Goal: Book appointment/travel/reservation

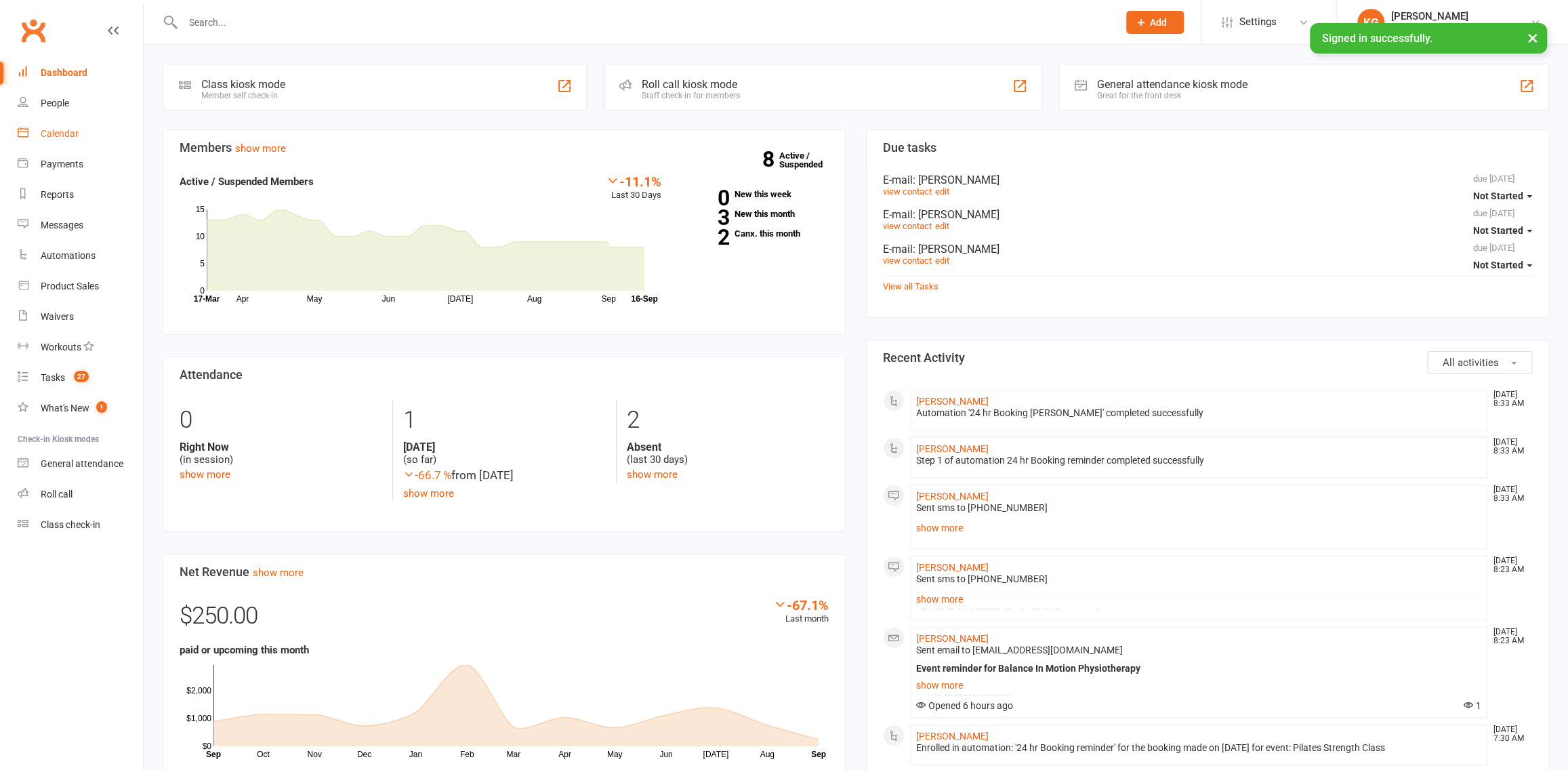
click at [103, 133] on link "Calendar" at bounding box center [81, 133] width 126 height 30
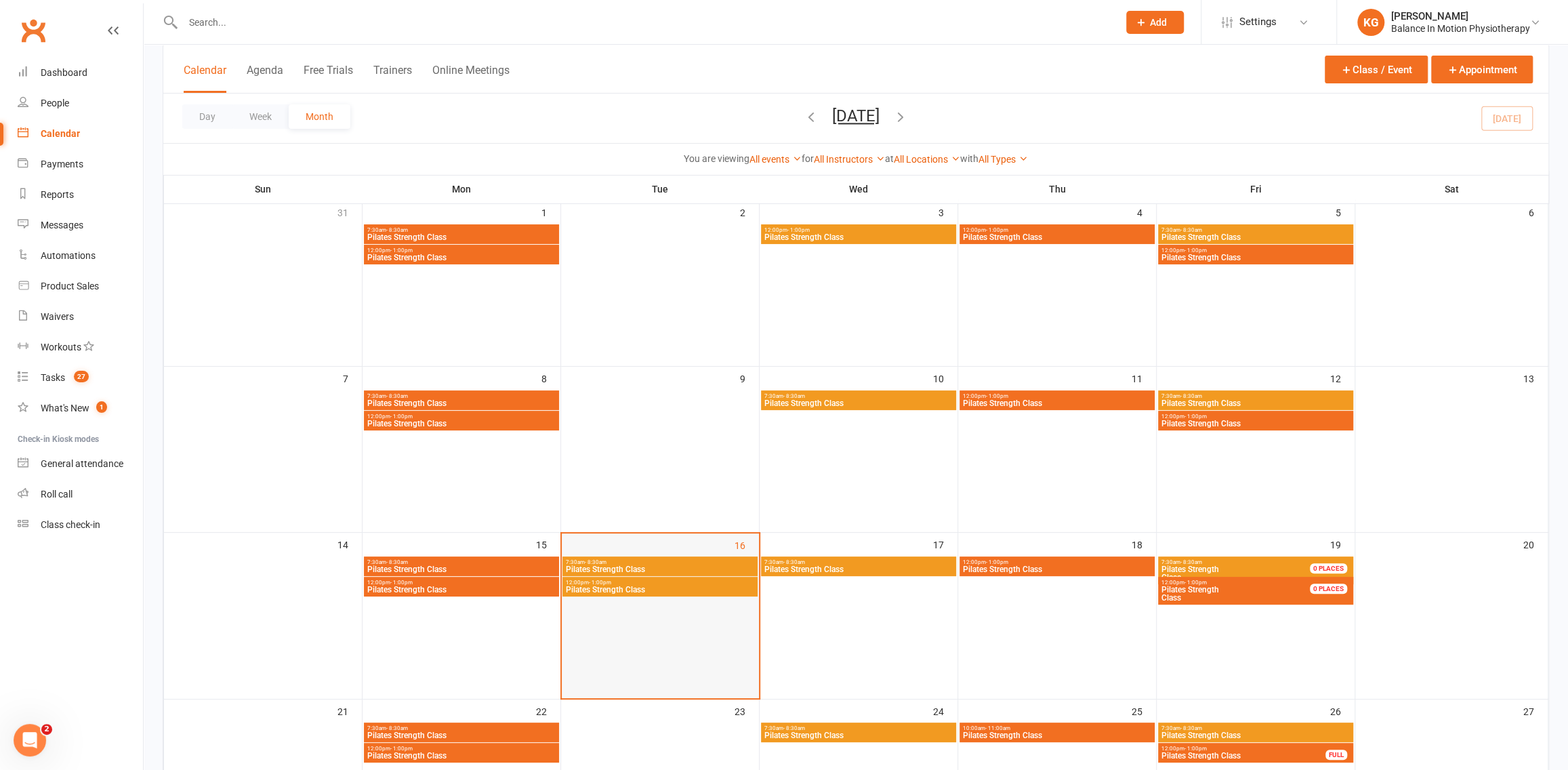
scroll to position [90, 0]
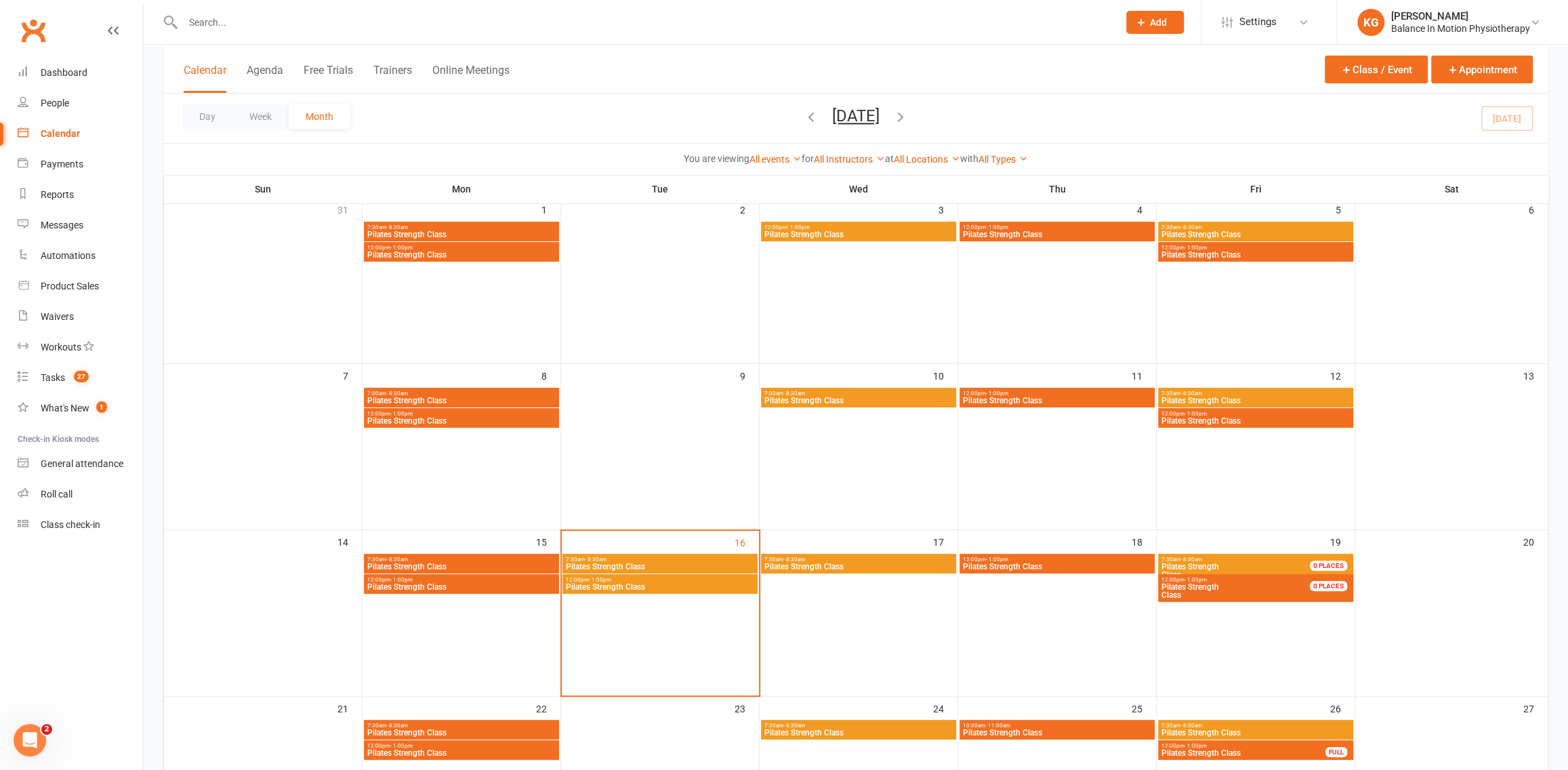
click at [688, 577] on span "12:00pm - 1:00pm" at bounding box center [659, 580] width 190 height 6
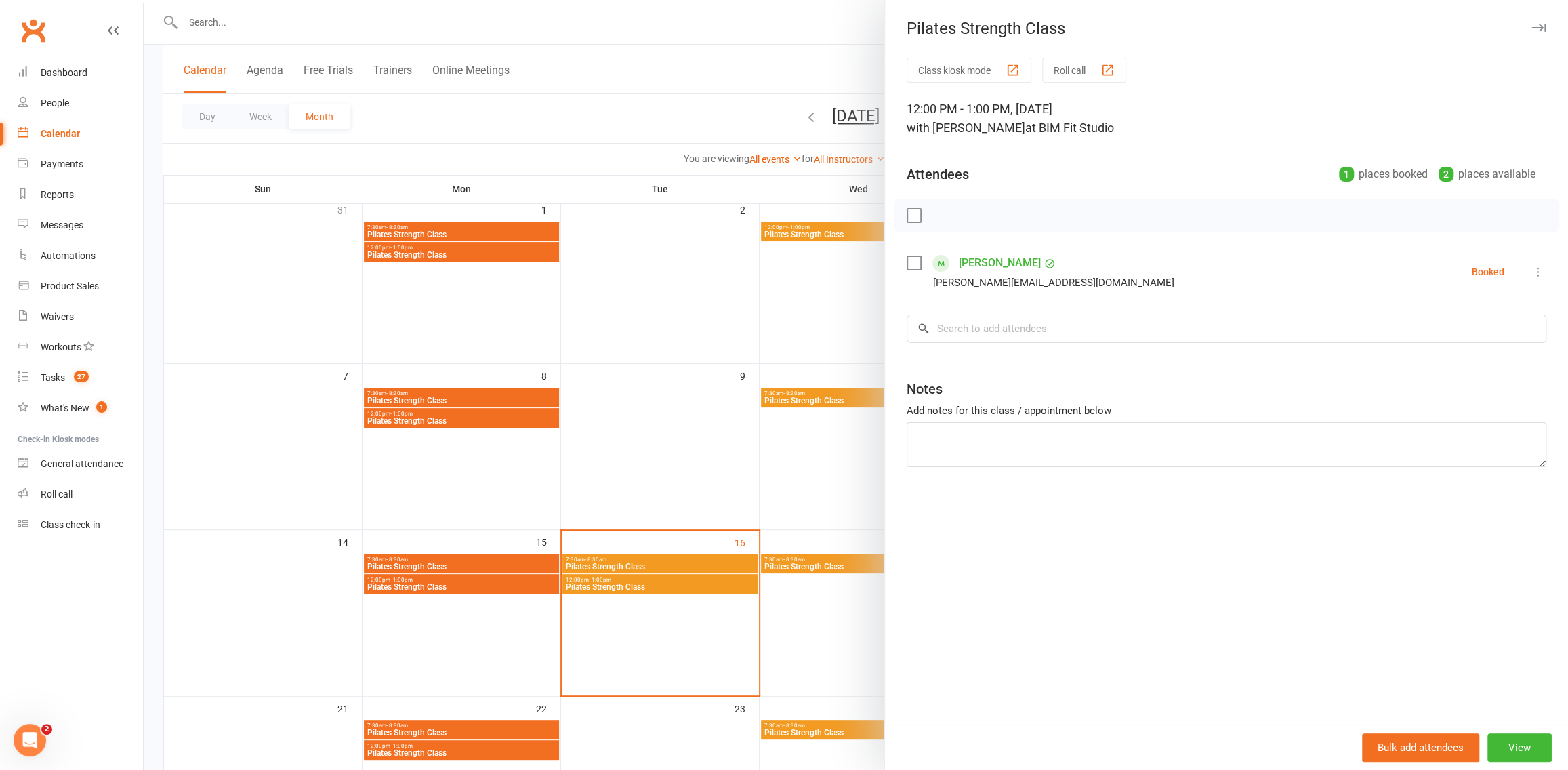
click at [1532, 271] on icon at bounding box center [1538, 271] width 13 height 13
click at [1457, 348] on link "Check in" at bounding box center [1478, 352] width 134 height 27
click at [722, 452] on div at bounding box center [855, 385] width 1425 height 770
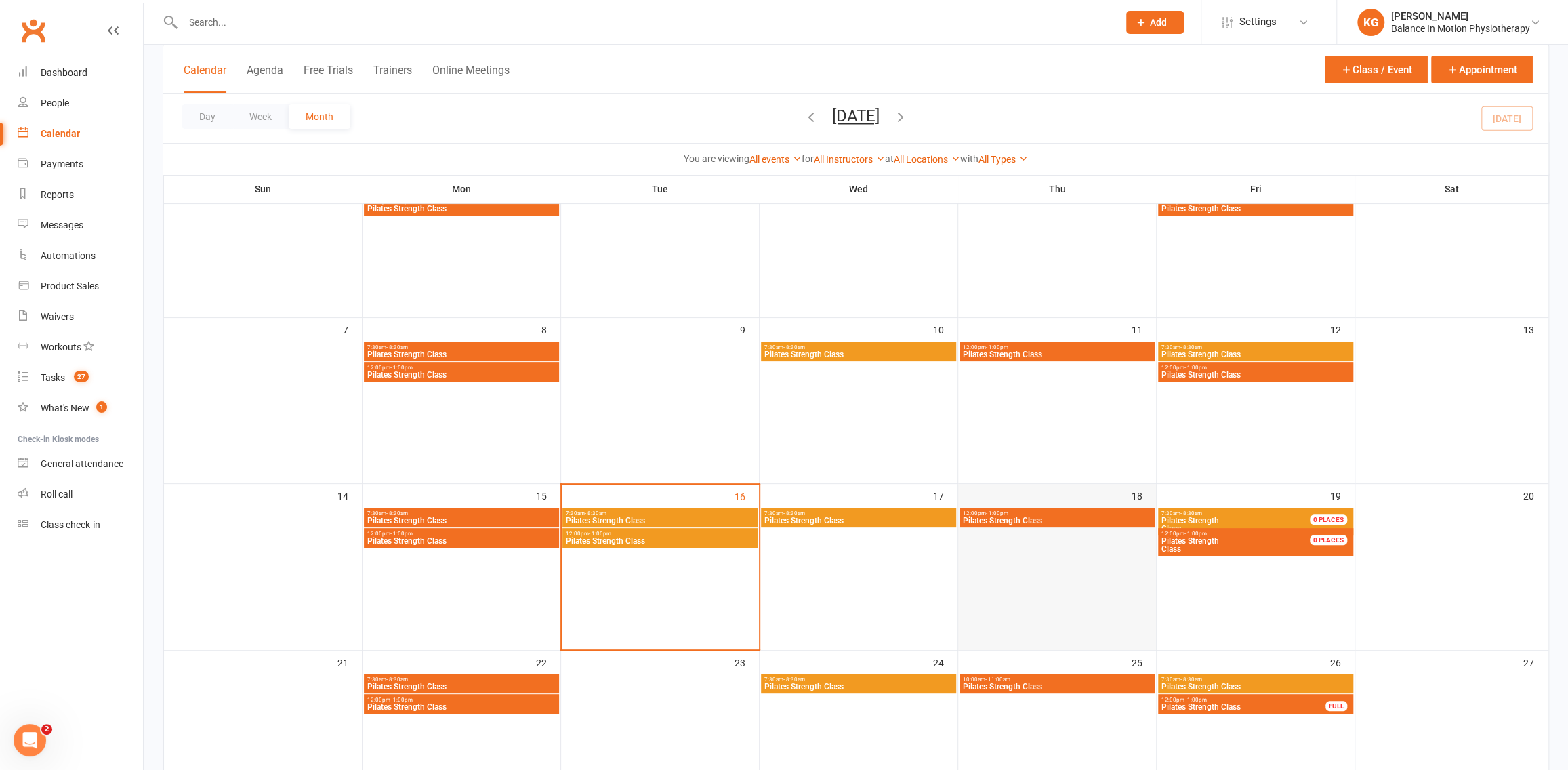
scroll to position [192, 0]
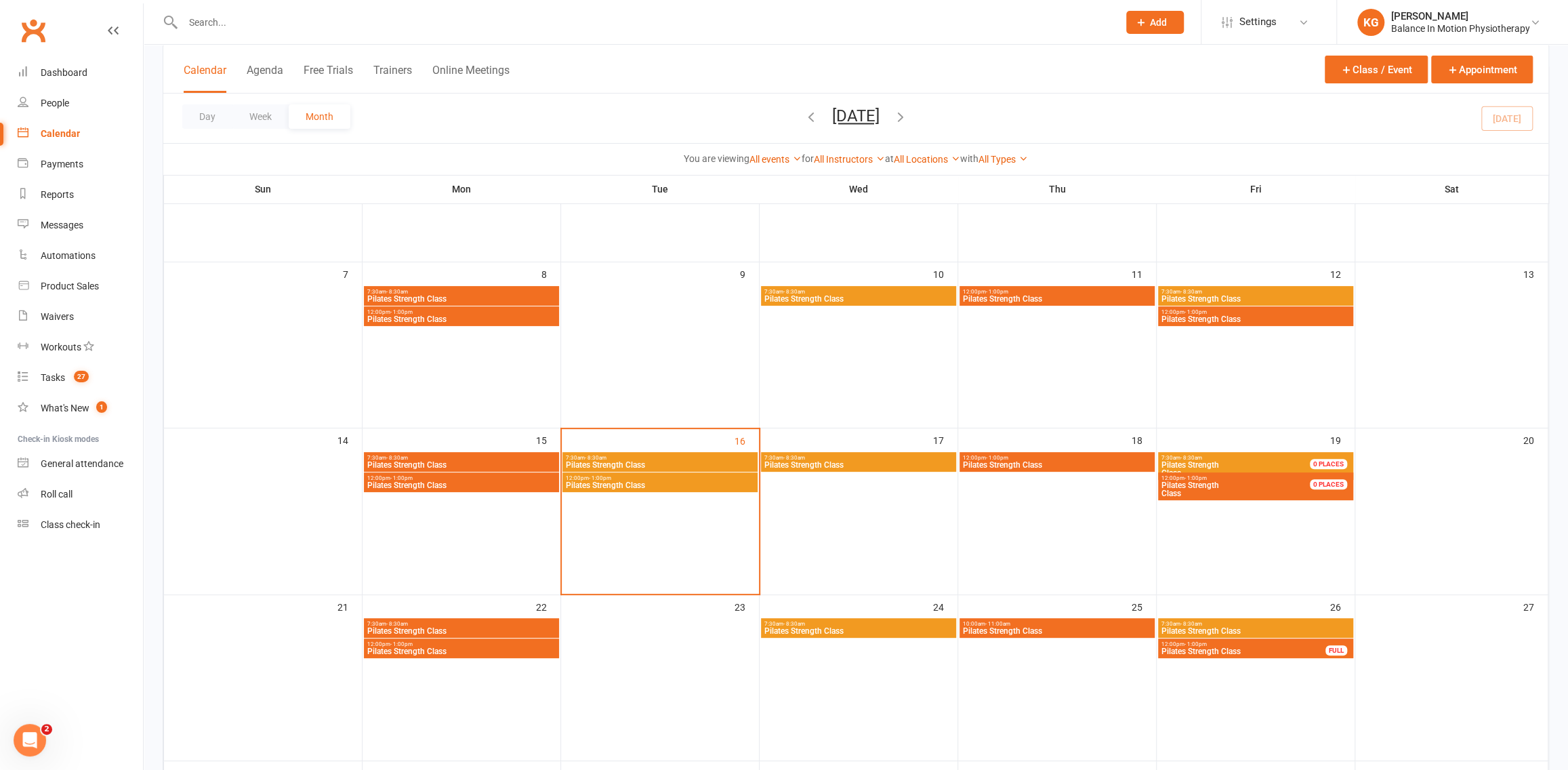
click at [854, 634] on span "Pilates Strength Class" at bounding box center [858, 631] width 190 height 8
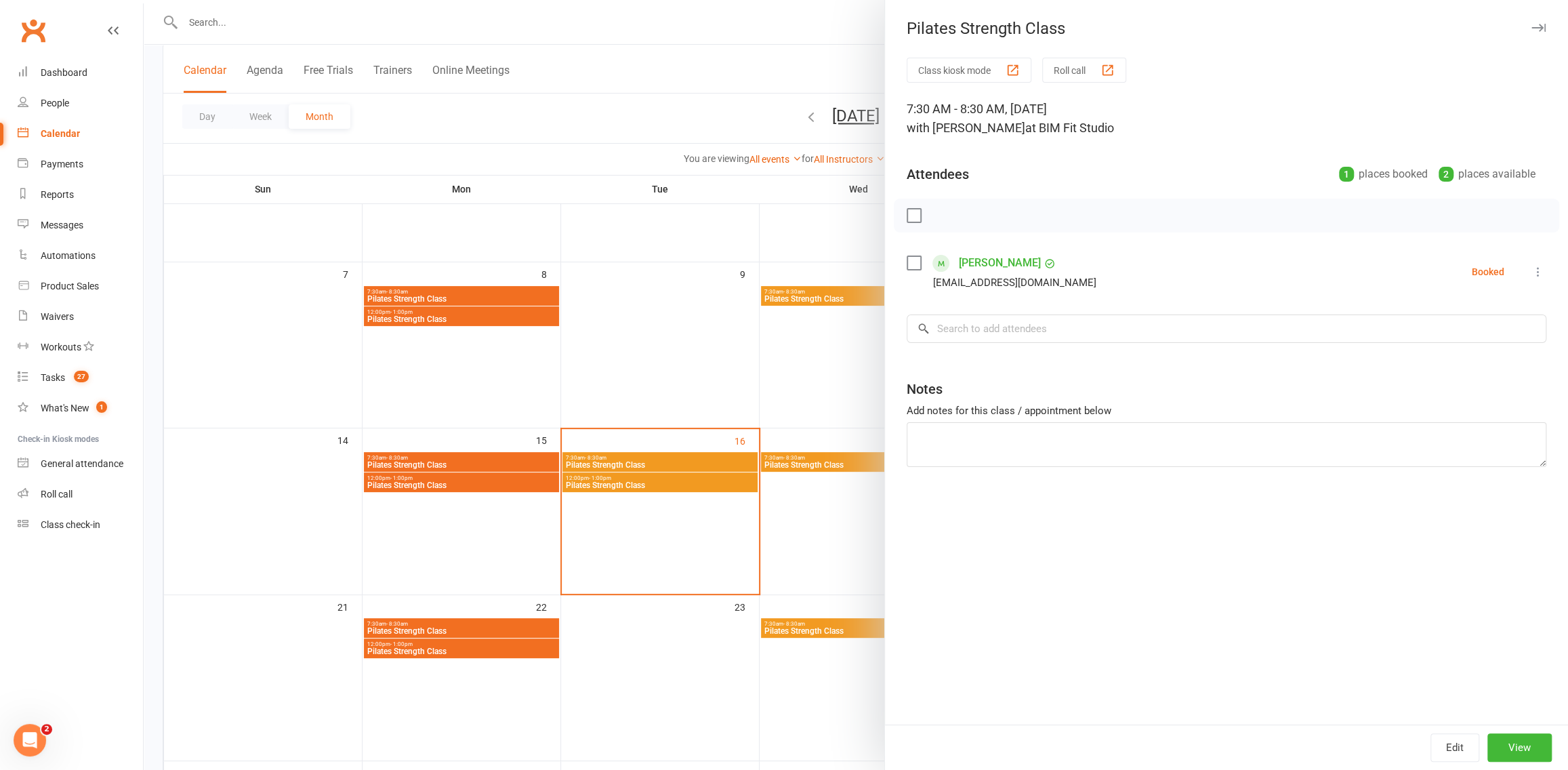
click at [814, 268] on div at bounding box center [855, 385] width 1425 height 770
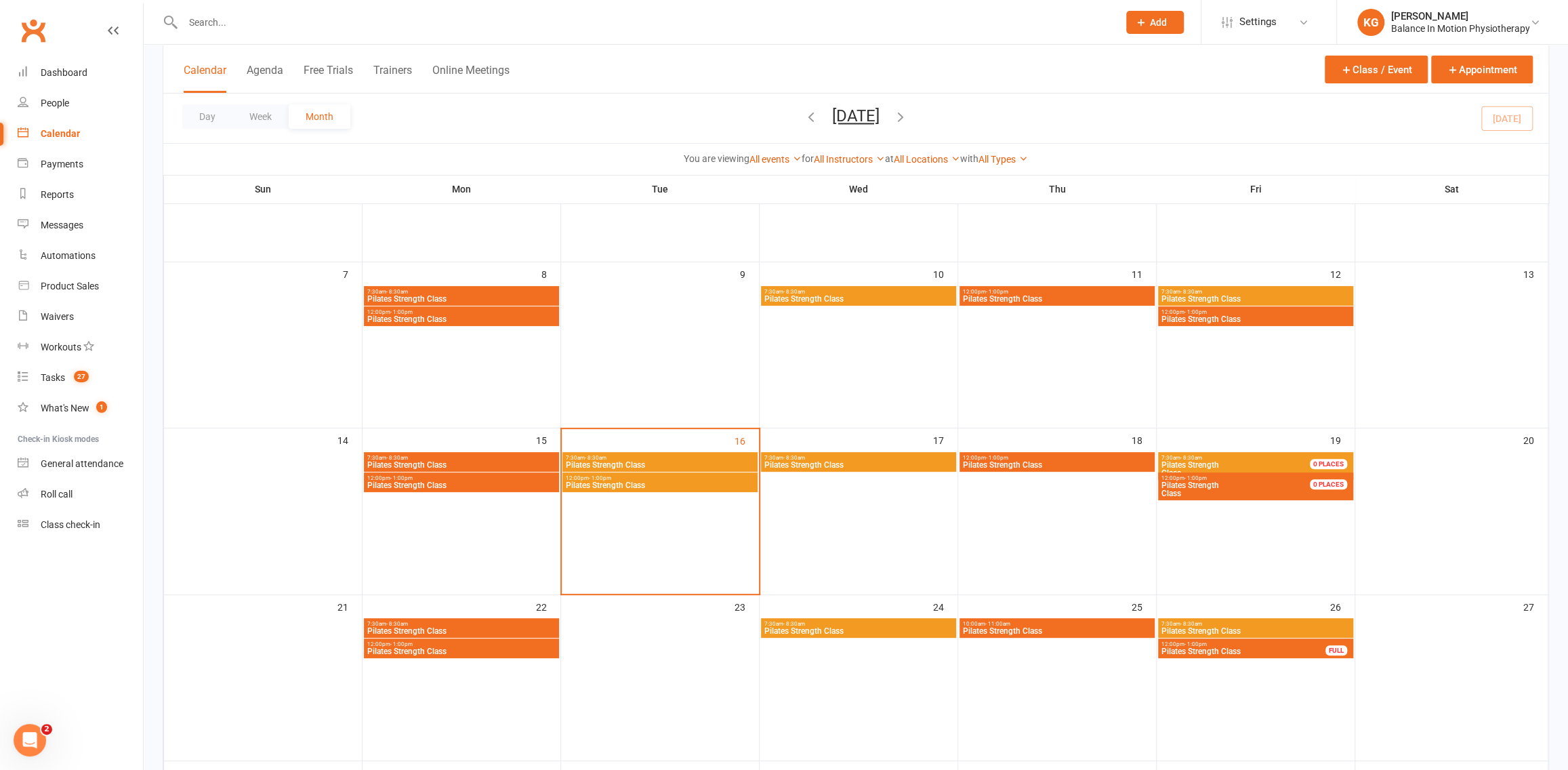
click at [1095, 632] on span "Pilates Strength Class" at bounding box center [1057, 631] width 190 height 8
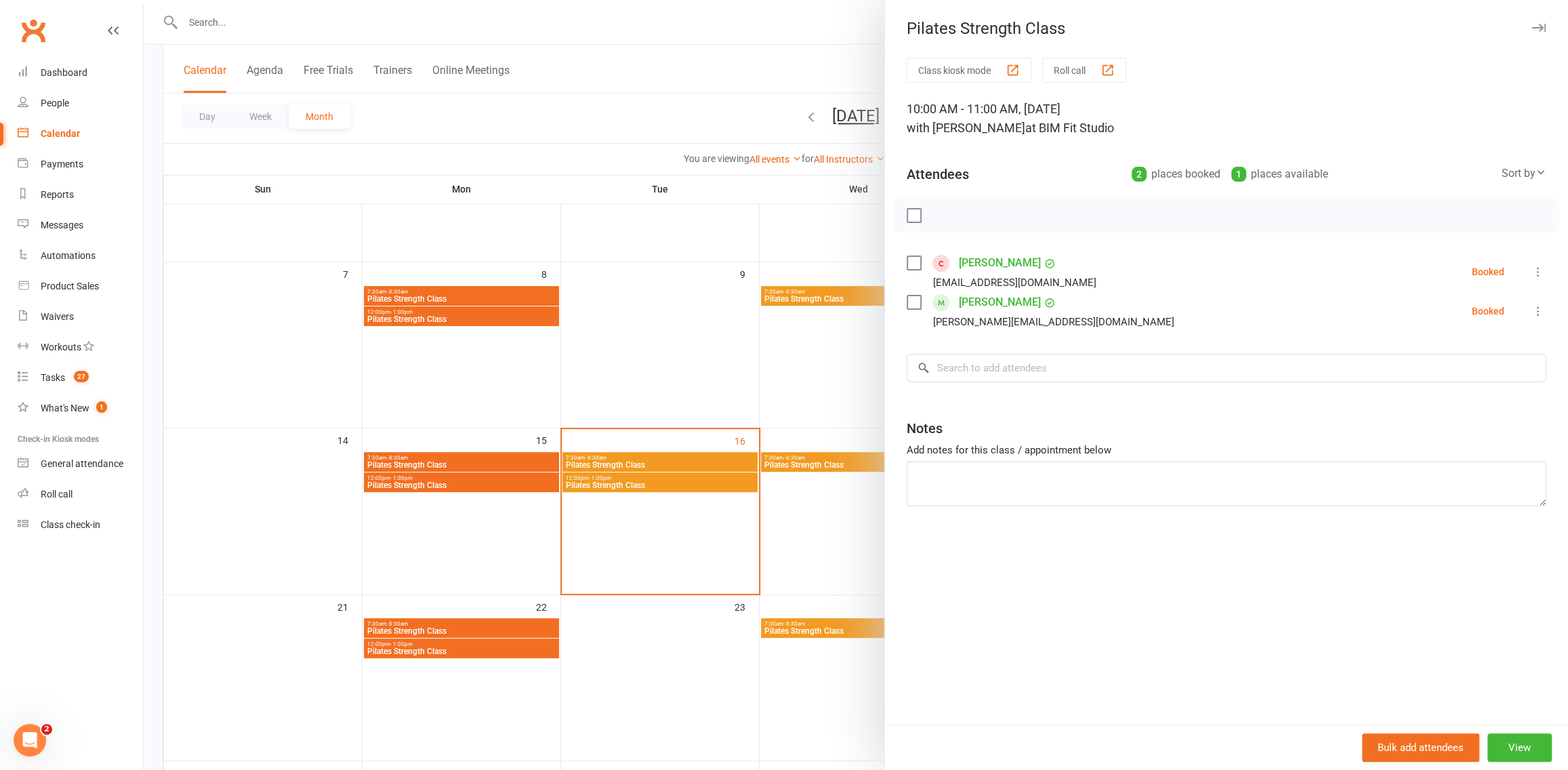
drag, startPoint x: 670, startPoint y: 212, endPoint x: 706, endPoint y: 226, distance: 38.6
click at [670, 211] on div at bounding box center [855, 385] width 1425 height 770
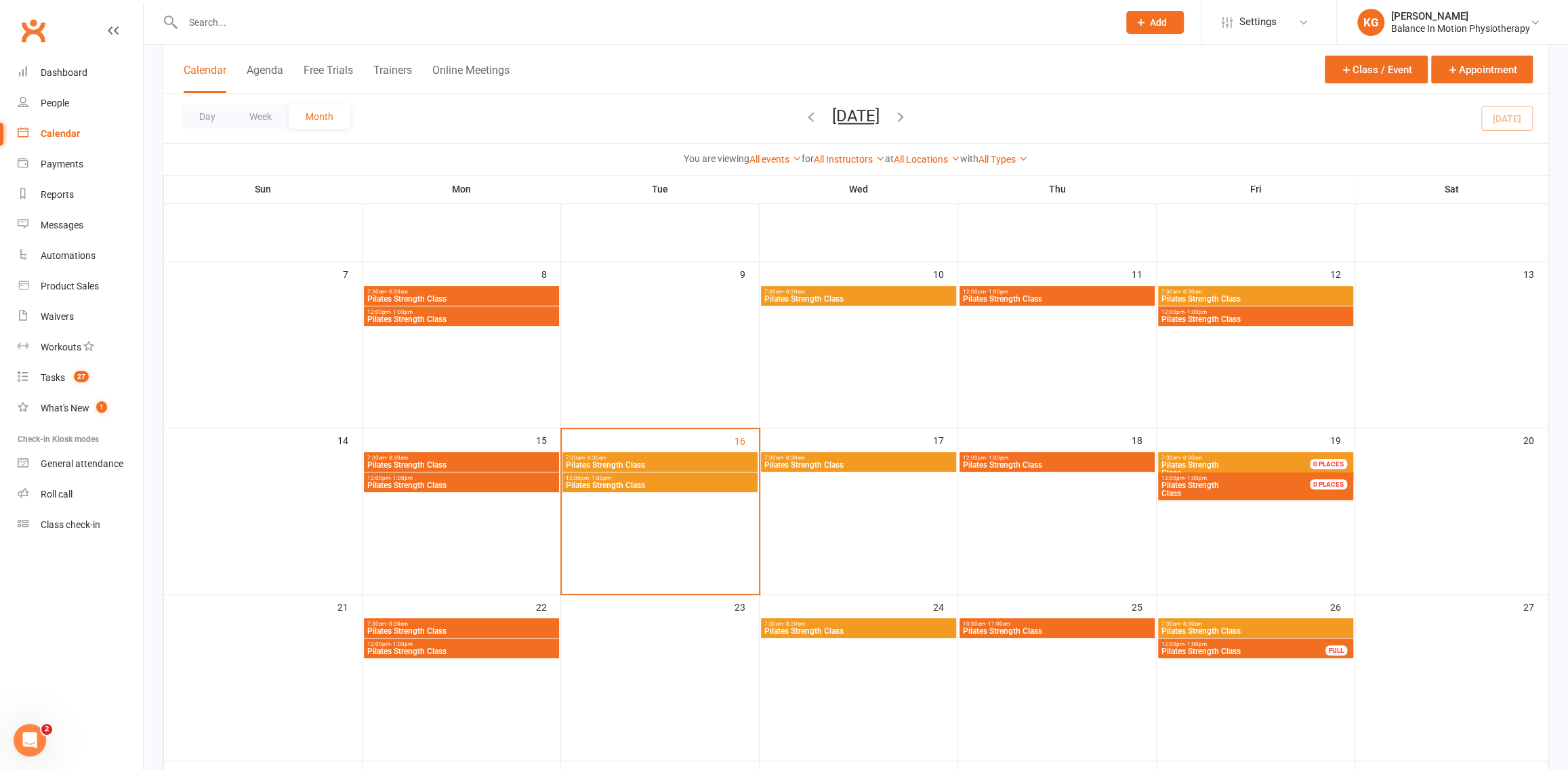
click at [713, 482] on span "Pilates Strength Class" at bounding box center [659, 485] width 190 height 8
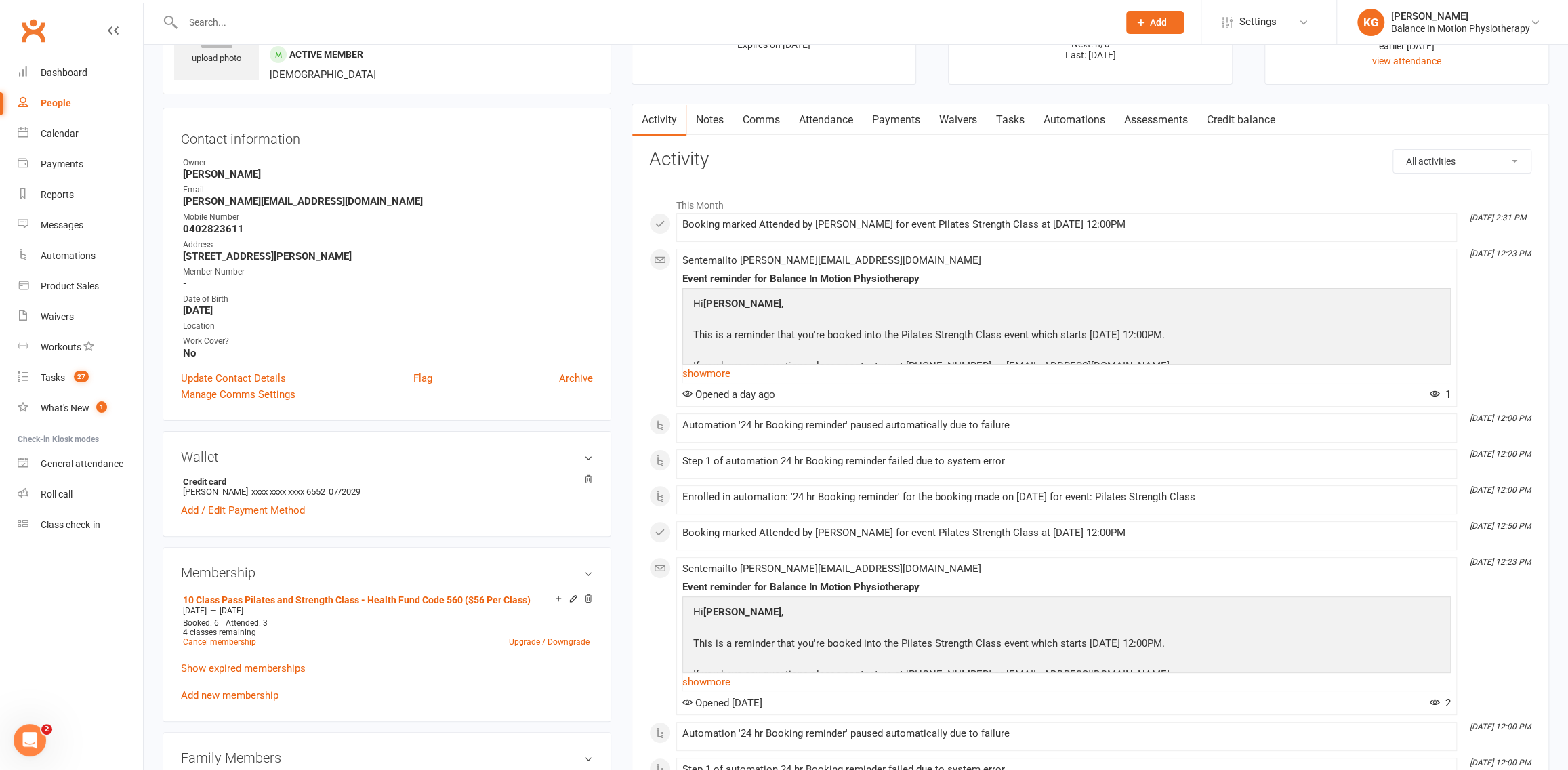
scroll to position [77, 0]
drag, startPoint x: 179, startPoint y: 622, endPoint x: 261, endPoint y: 622, distance: 82.0
click at [261, 622] on div "Booked: 6 Attended: 3 4 classes remaining Cancel membership Upgrade / Downgrade" at bounding box center [386, 635] width 413 height 28
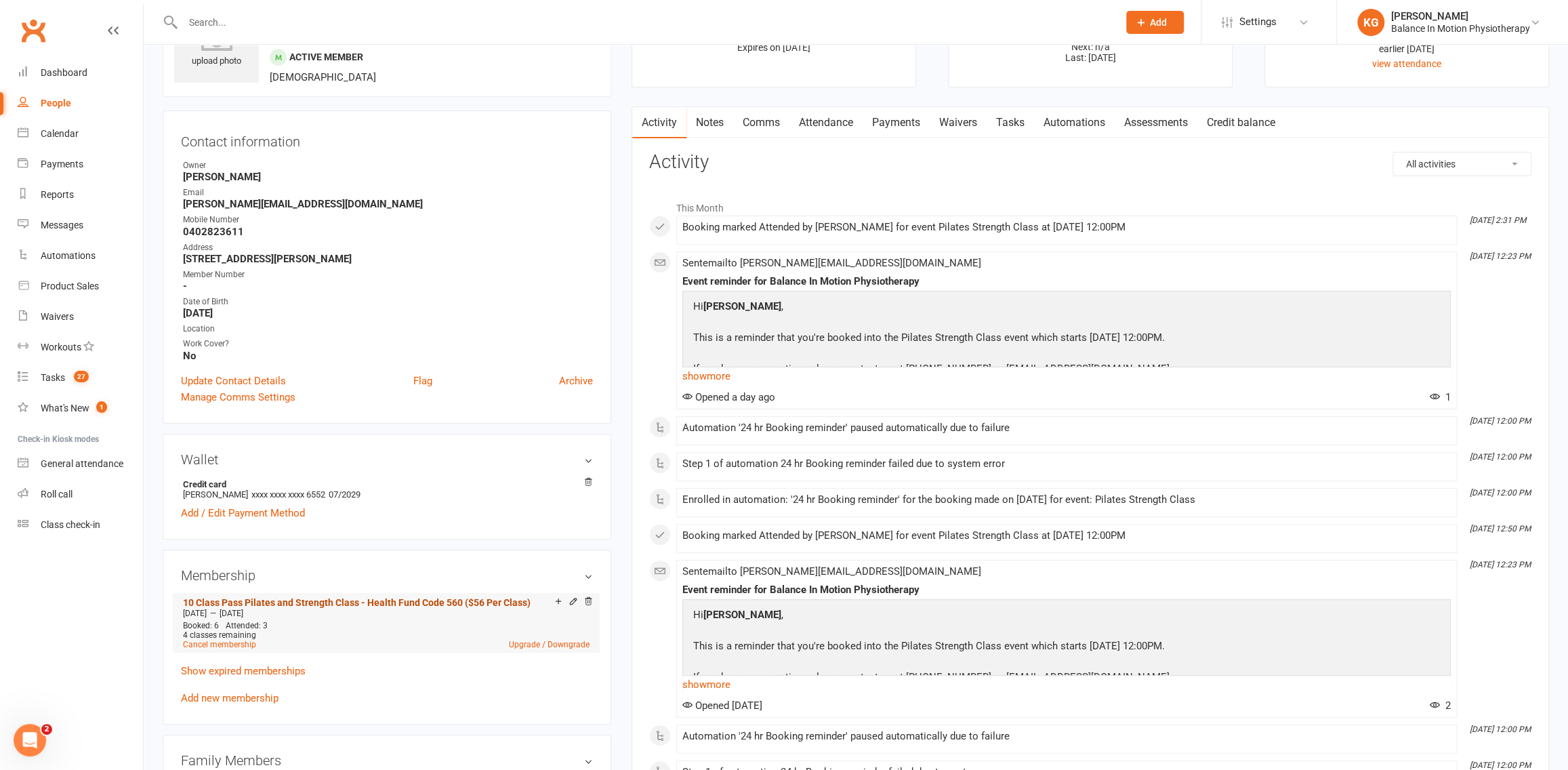
drag, startPoint x: 121, startPoint y: 530, endPoint x: 216, endPoint y: 594, distance: 114.5
click at [121, 530] on link "Class check-in" at bounding box center [81, 524] width 126 height 30
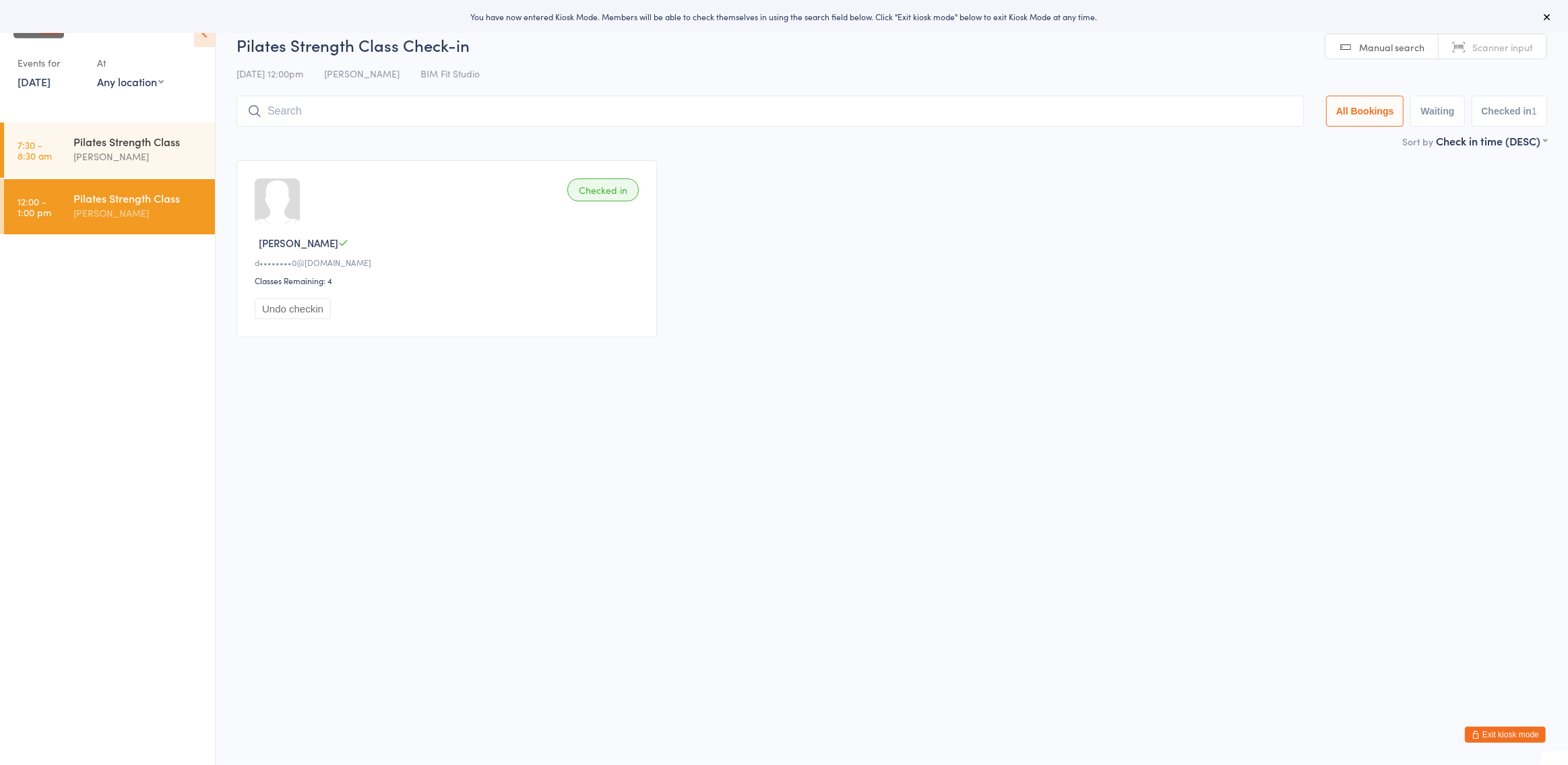
click at [1548, 19] on icon at bounding box center [1547, 17] width 11 height 11
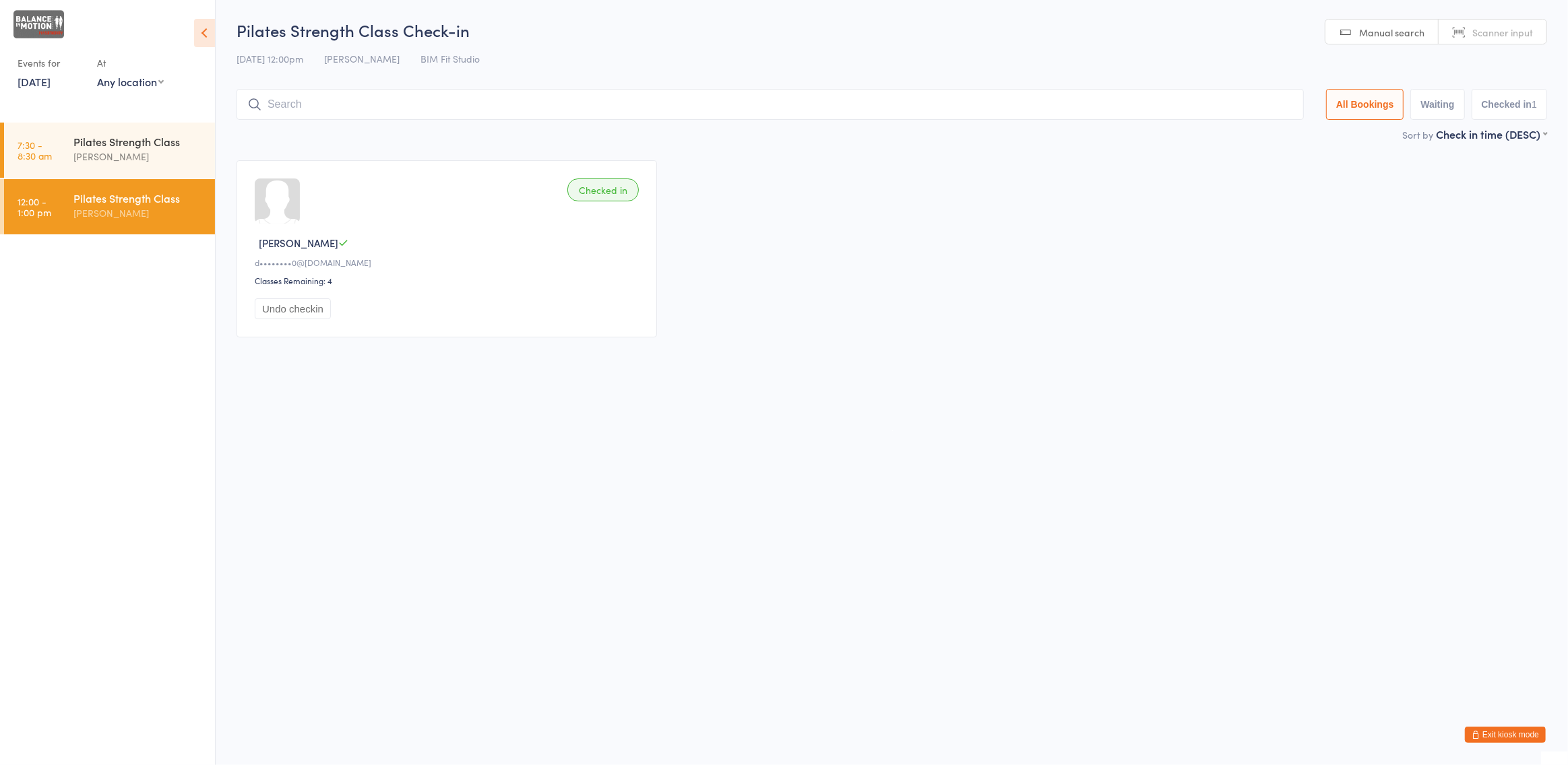
click at [1519, 741] on button "Exit kiosk mode" at bounding box center [1506, 735] width 81 height 16
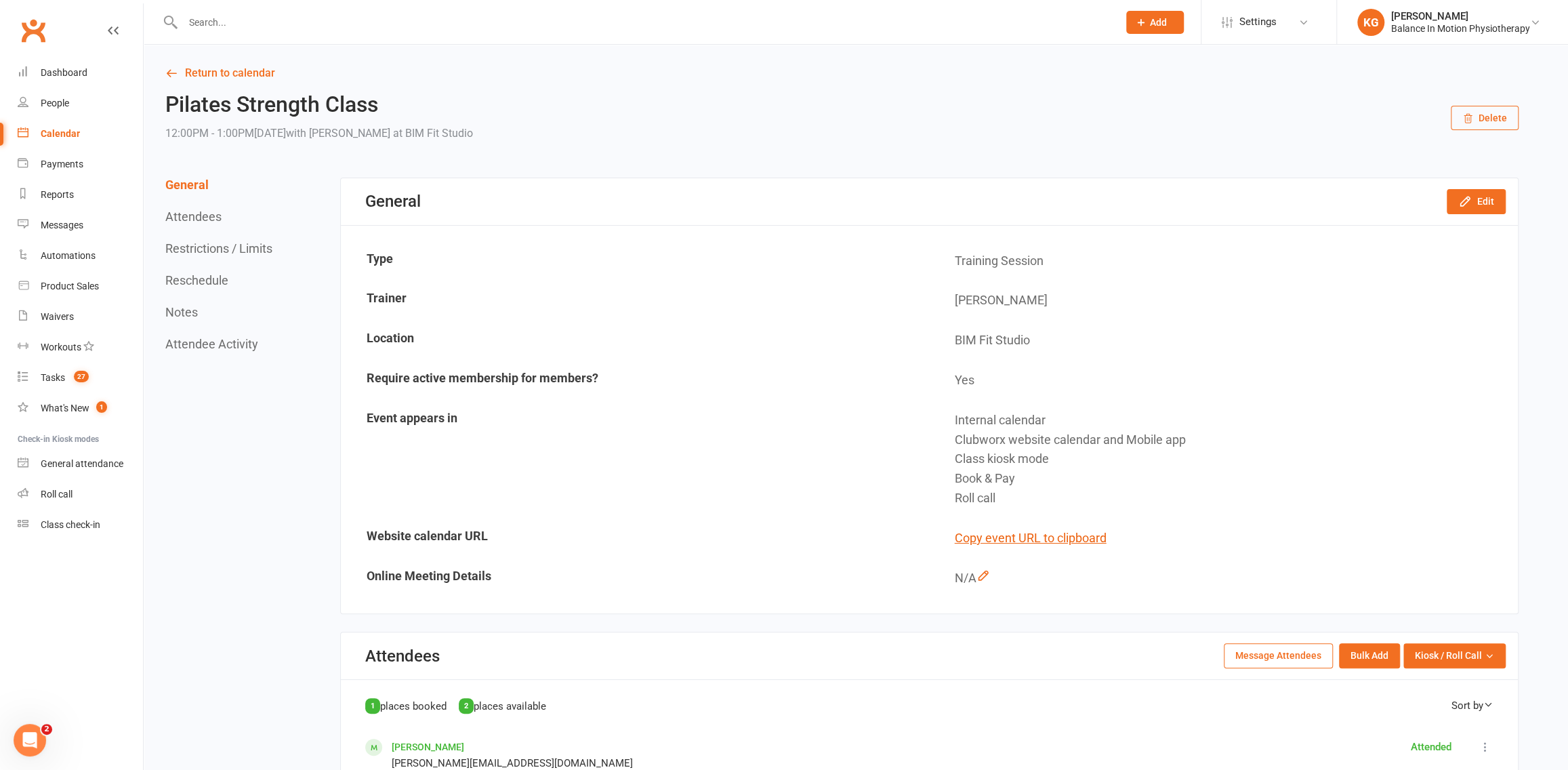
click at [359, 25] on input "text" at bounding box center [644, 22] width 930 height 19
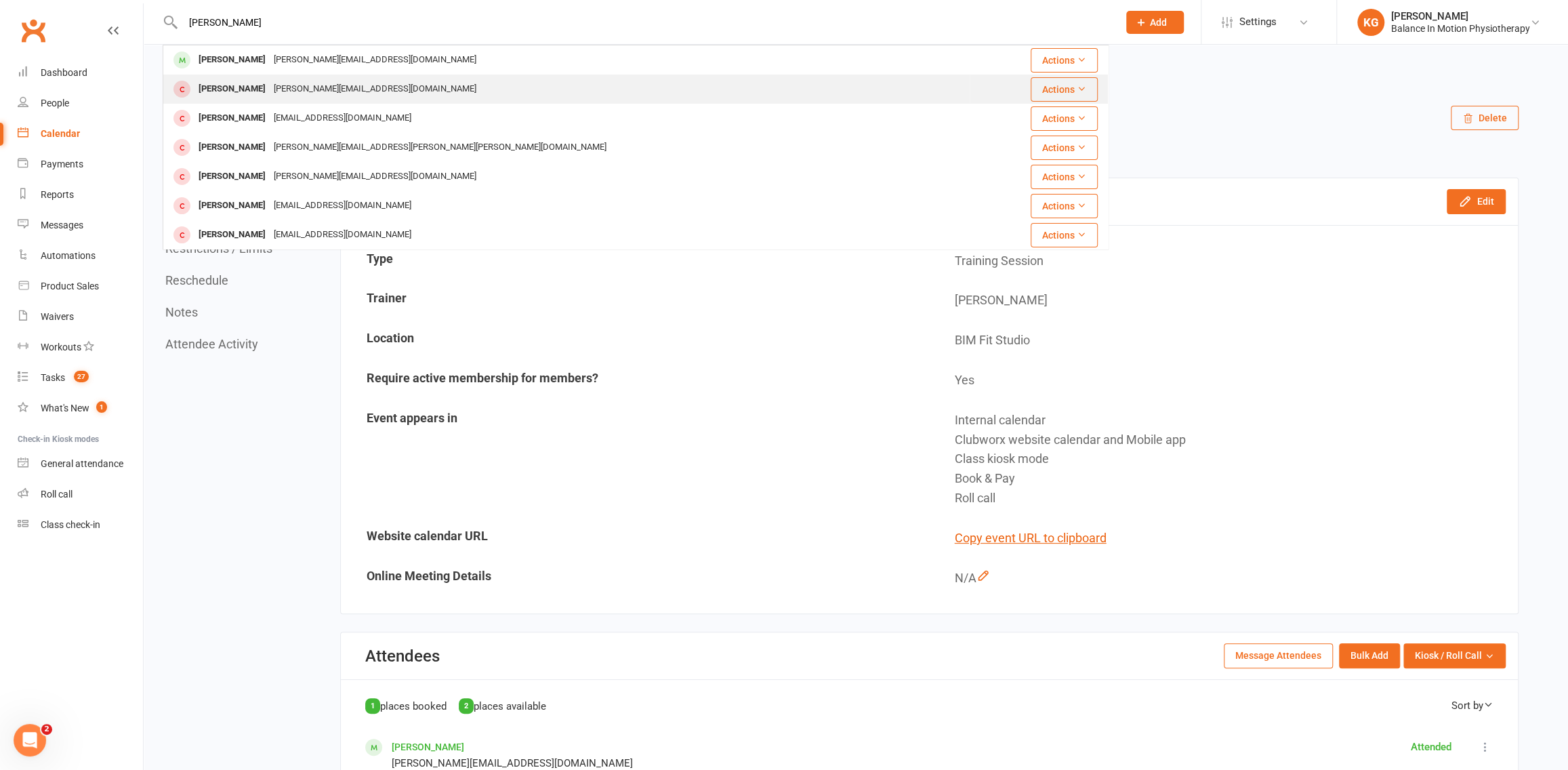
type input "david howa"
click at [270, 61] on div "[PERSON_NAME][EMAIL_ADDRESS][DOMAIN_NAME]" at bounding box center [375, 60] width 211 height 20
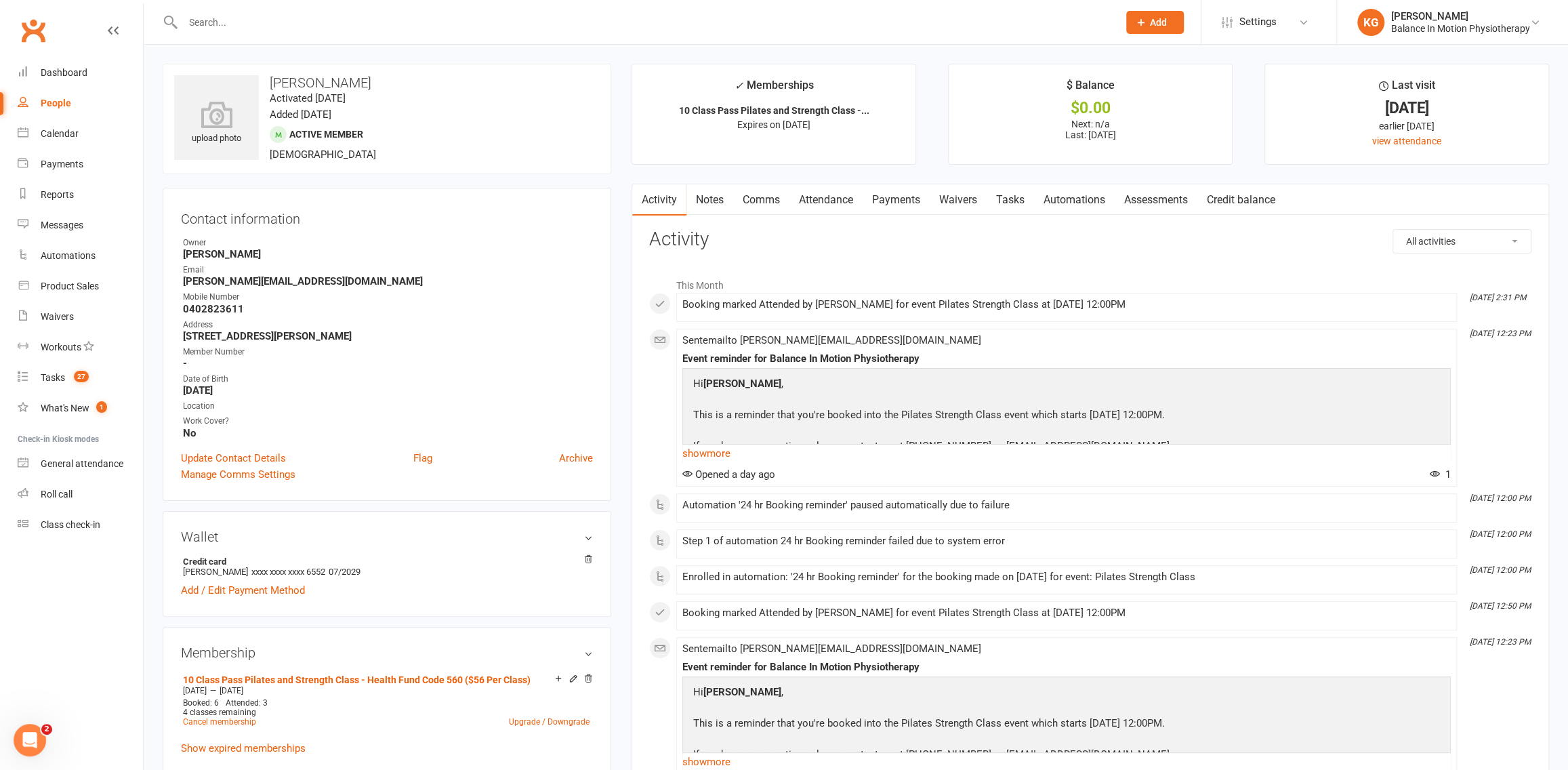
click at [861, 196] on link "Attendance" at bounding box center [826, 200] width 73 height 31
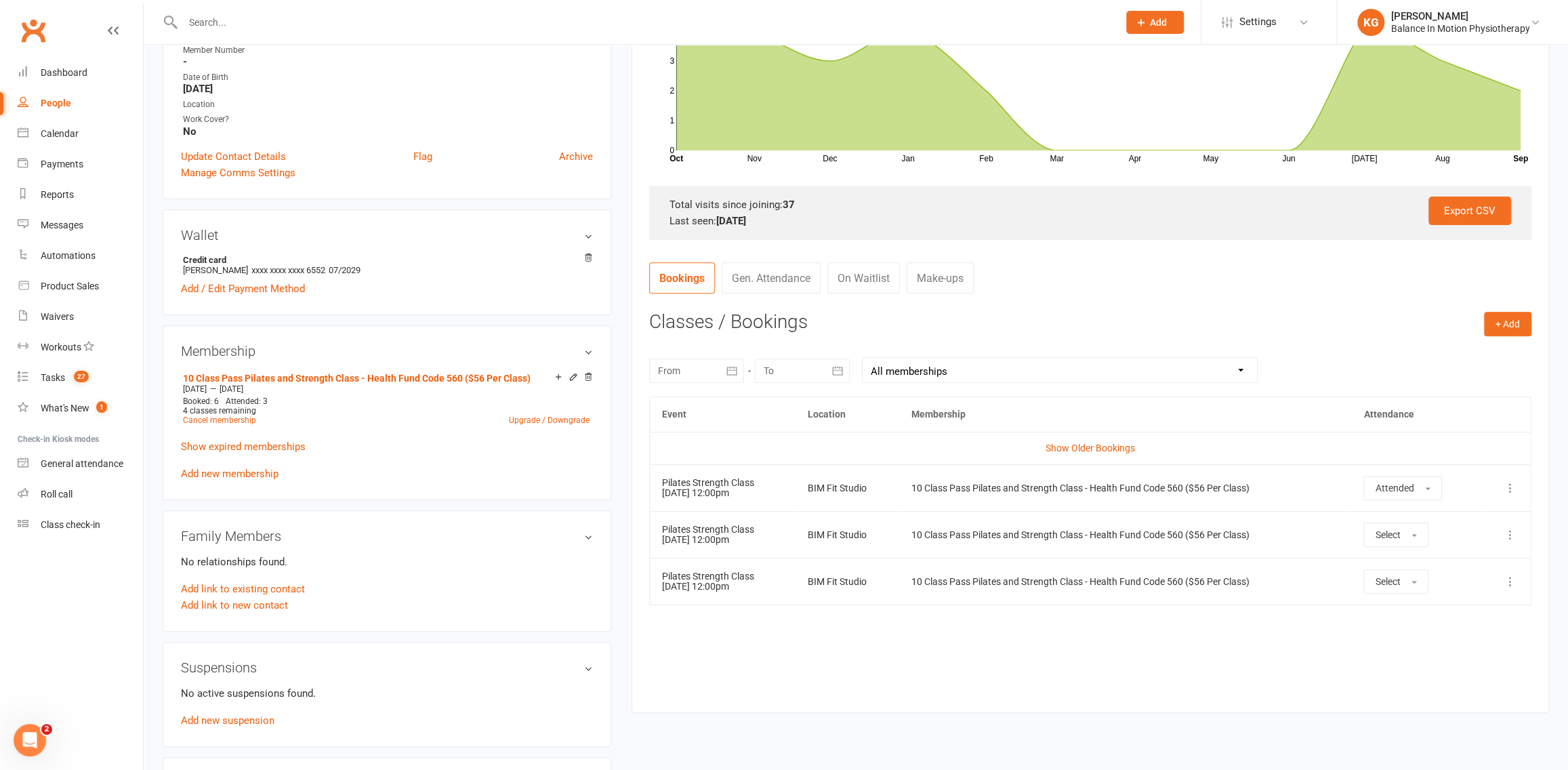
scroll to position [305, 0]
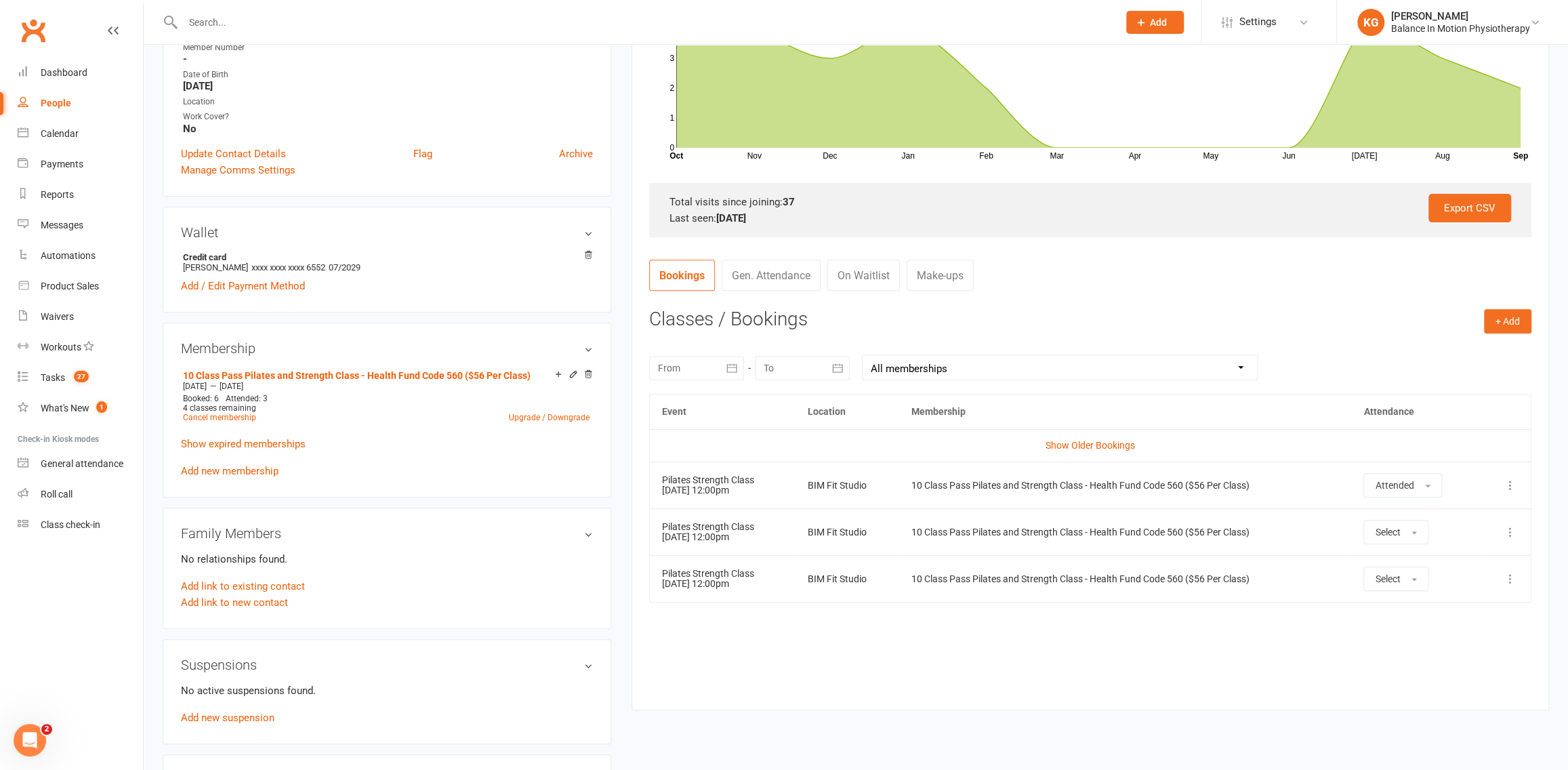
click at [984, 369] on select "All memberships From other Members 10 Class Pass Pilates and Strength Class - H…" at bounding box center [1059, 367] width 394 height 24
select select "1"
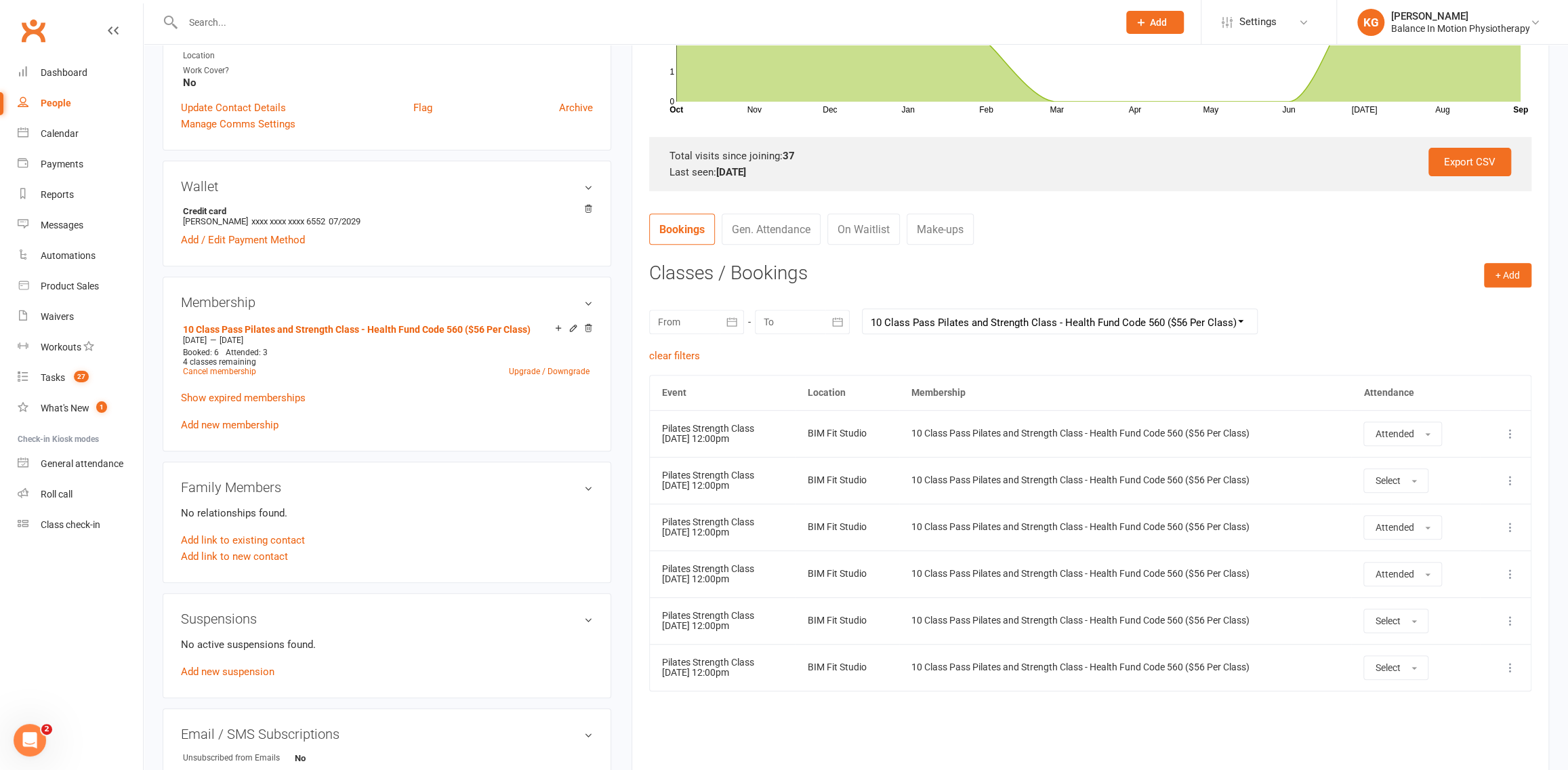
scroll to position [406, 0]
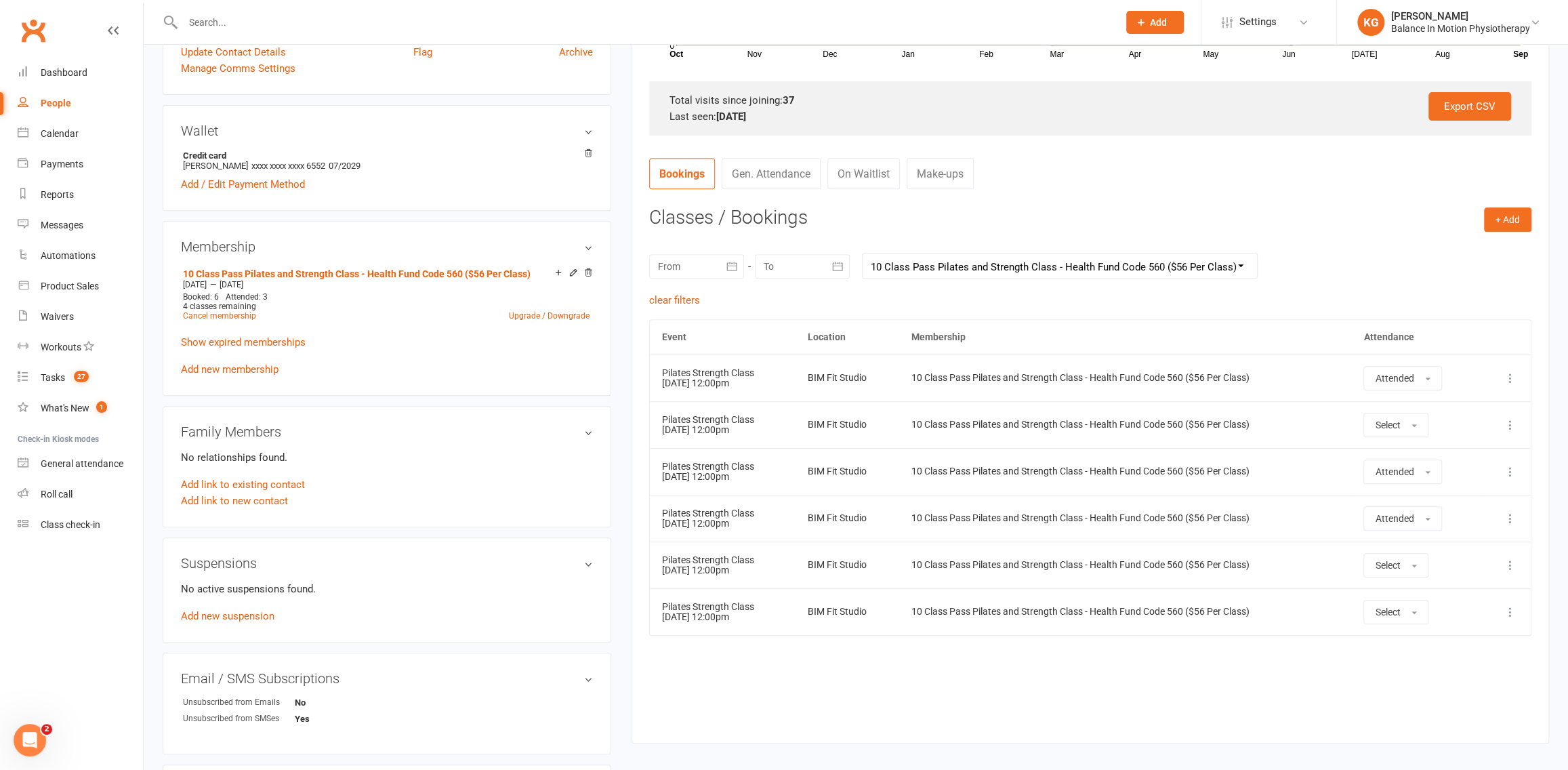
drag, startPoint x: 673, startPoint y: 379, endPoint x: 776, endPoint y: 622, distance: 263.9
click at [776, 622] on tbody "Show Older Bookings Pilates Strength Class 22 Aug 2025 12:00pm BIM Fit Studio 1…" at bounding box center [1090, 494] width 881 height 280
click at [680, 374] on div "Pilates Strength Class" at bounding box center [723, 374] width 121 height 10
drag, startPoint x: 709, startPoint y: 430, endPoint x: 707, endPoint y: 464, distance: 34.1
click at [709, 430] on td "Pilates Strength Class 29 Aug 2025 12:00pm" at bounding box center [722, 425] width 146 height 47
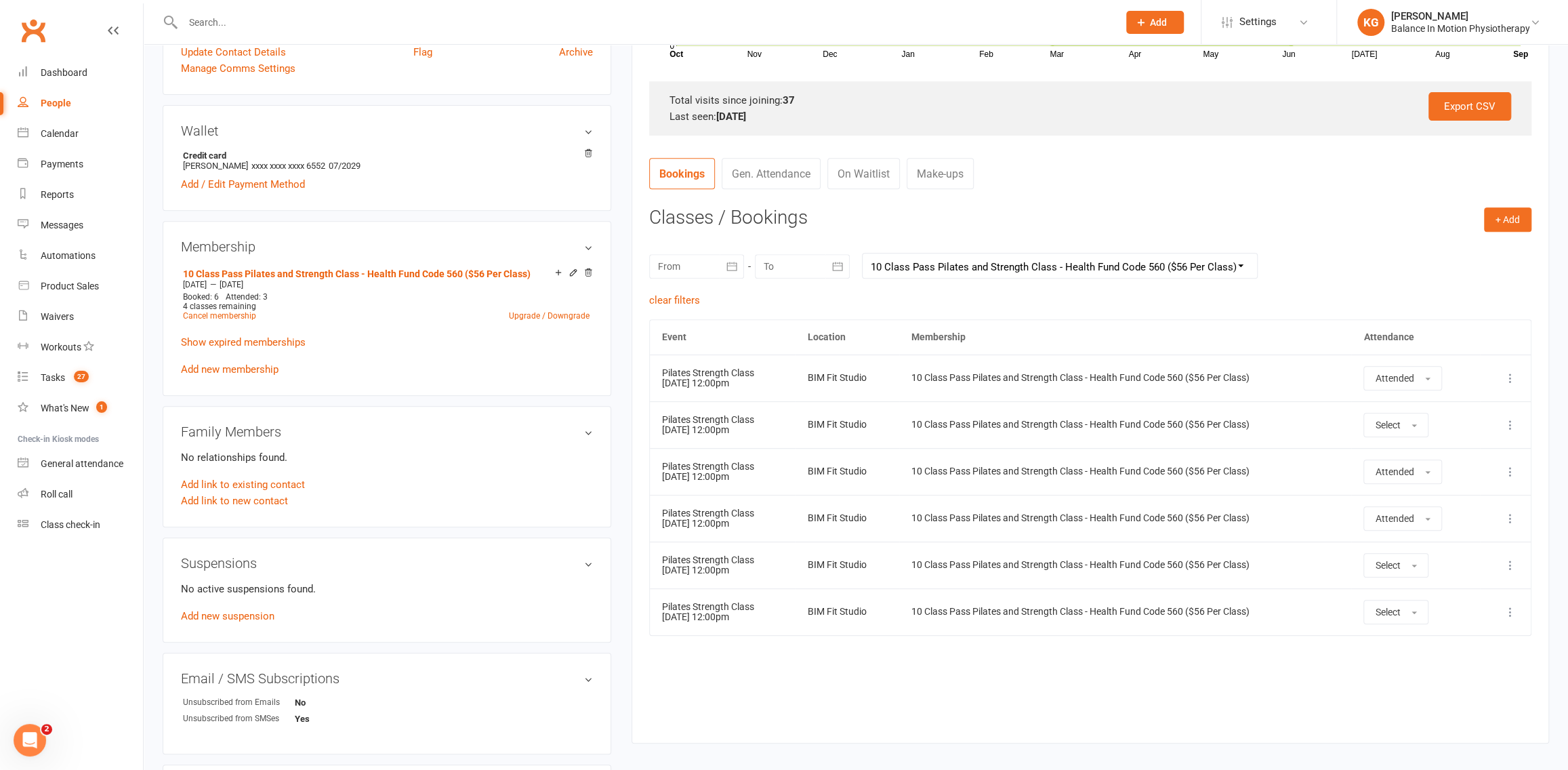
click at [707, 466] on div "Pilates Strength Class" at bounding box center [723, 467] width 121 height 10
click at [703, 528] on td "Pilates Strength Class 16 Sep 2025 12:00pm" at bounding box center [722, 518] width 146 height 47
click at [699, 561] on div "Pilates Strength Class" at bounding box center [723, 561] width 121 height 10
click at [703, 602] on div "Pilates Strength Class" at bounding box center [723, 607] width 121 height 10
click at [708, 378] on td "Pilates Strength Class 22 Aug 2025 12:00pm" at bounding box center [722, 377] width 146 height 47
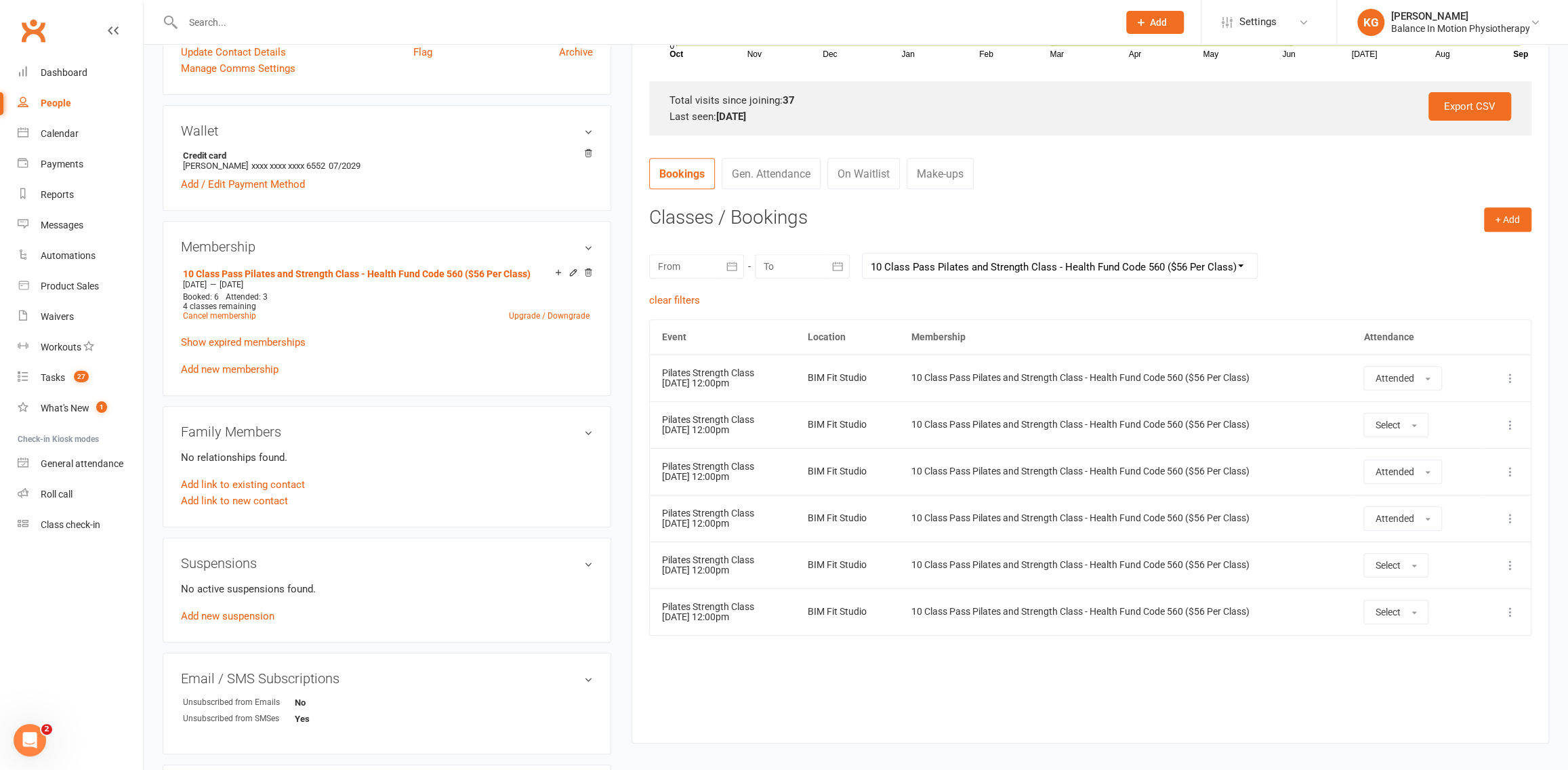
click at [702, 419] on div "Pilates Strength Class" at bounding box center [723, 420] width 121 height 10
click at [698, 459] on td "Pilates Strength Class 12 Sep 2025 12:00pm" at bounding box center [722, 471] width 146 height 47
click at [695, 519] on td "Pilates Strength Class 16 Sep 2025 12:00pm" at bounding box center [722, 518] width 146 height 47
drag, startPoint x: 665, startPoint y: 370, endPoint x: 738, endPoint y: 383, distance: 74.1
click at [738, 383] on td "Pilates Strength Class 22 Aug 2025 12:00pm" at bounding box center [722, 377] width 146 height 47
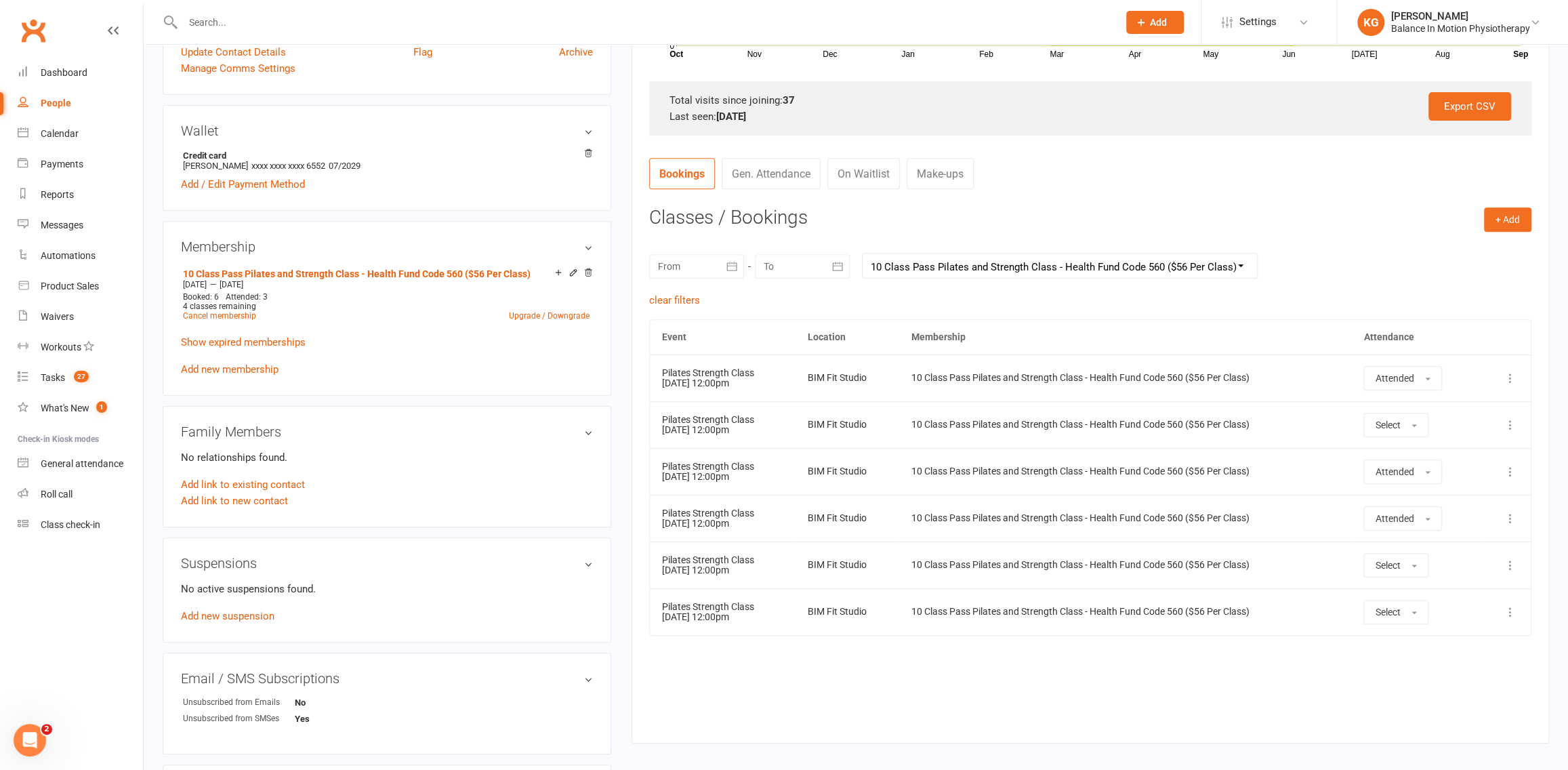
drag, startPoint x: 659, startPoint y: 382, endPoint x: 751, endPoint y: 379, distance: 92.0
click at [751, 379] on td "Pilates Strength Class 22 Aug 2025 12:00pm" at bounding box center [722, 377] width 146 height 47
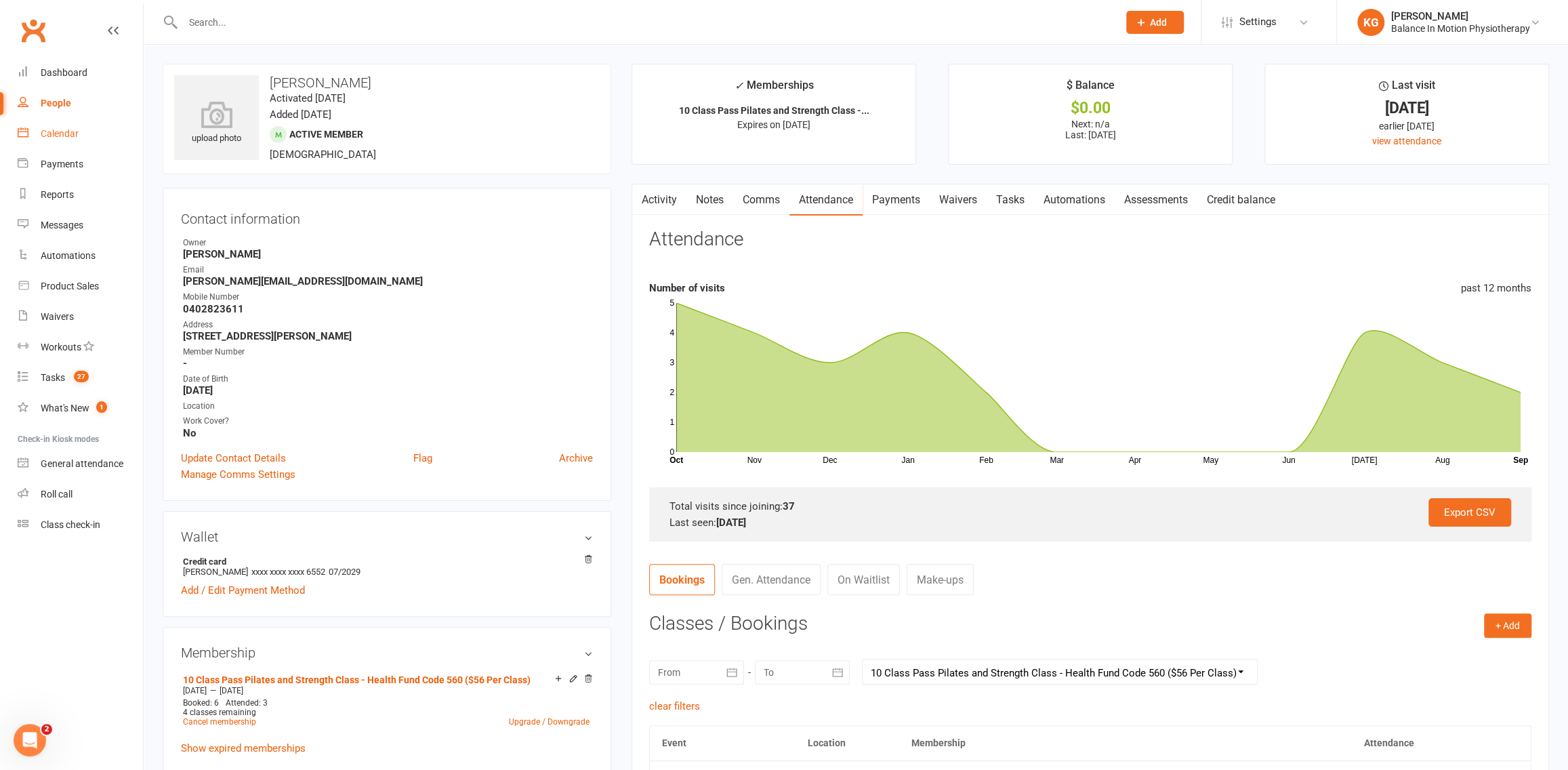
click at [44, 136] on div "Calendar" at bounding box center [59, 133] width 38 height 11
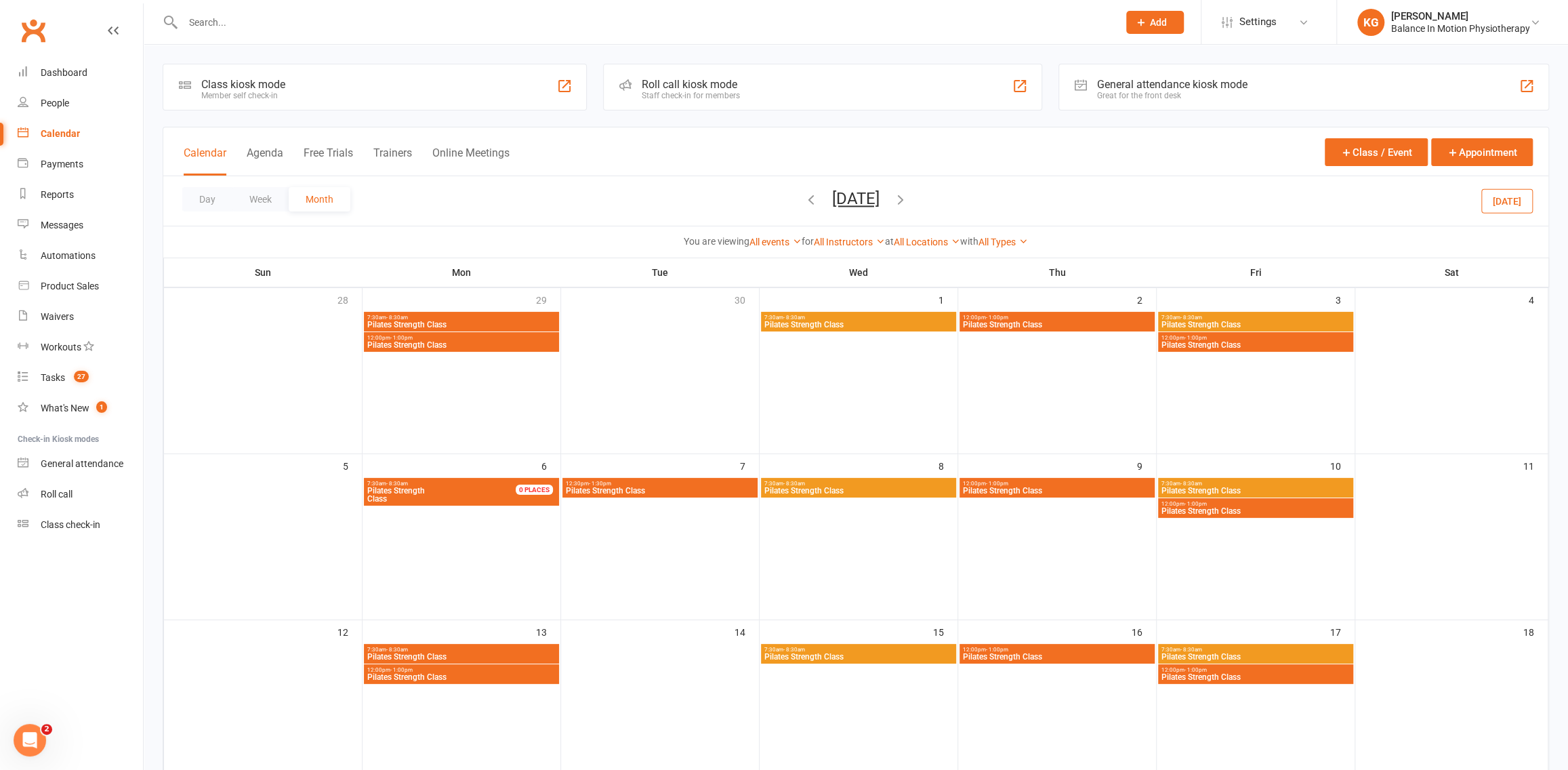
click at [804, 200] on icon "button" at bounding box center [811, 199] width 15 height 15
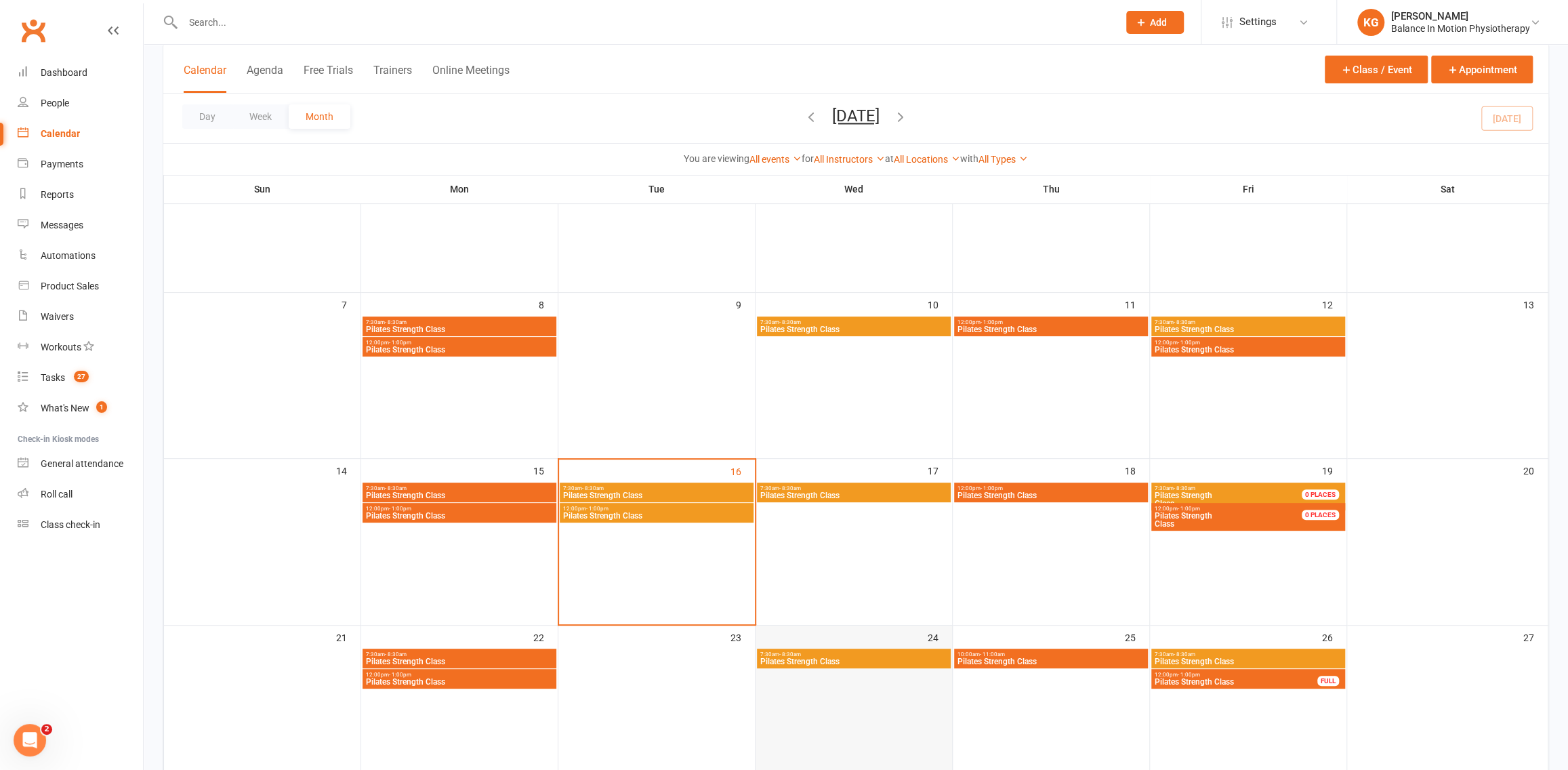
scroll to position [425, 0]
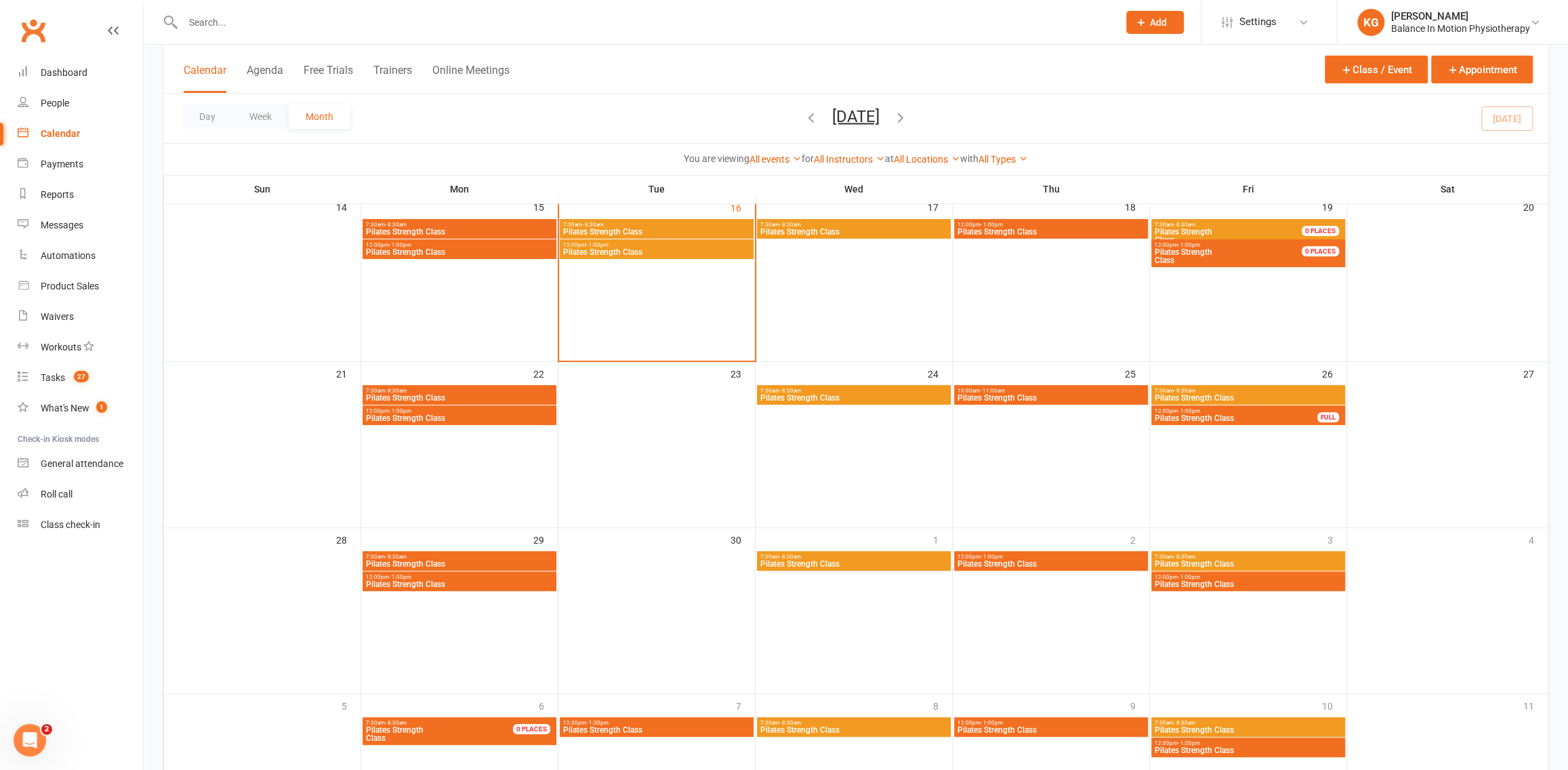
click at [659, 253] on span "Pilates Strength Class" at bounding box center [656, 251] width 189 height 8
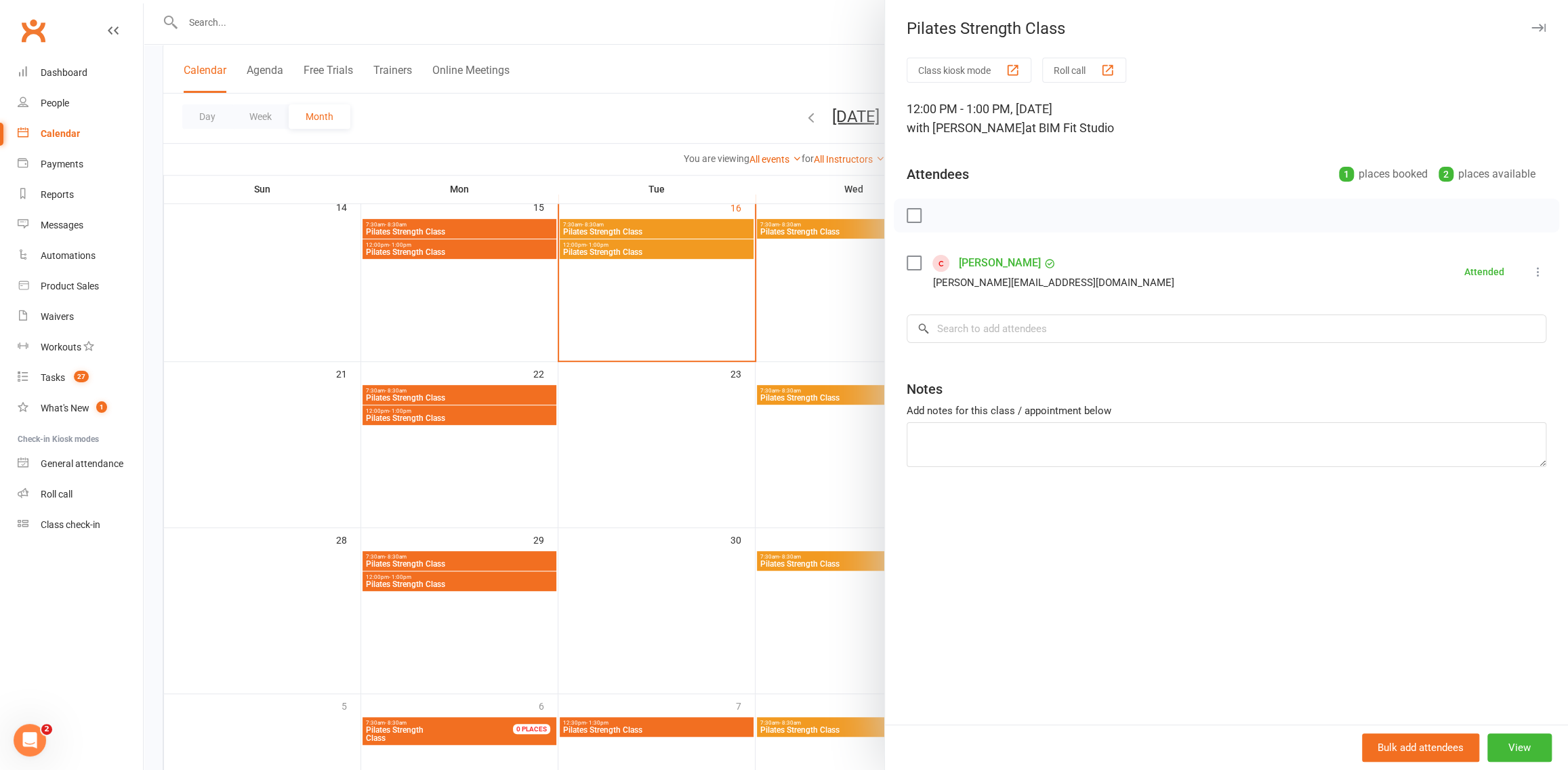
click at [594, 322] on div at bounding box center [855, 385] width 1425 height 770
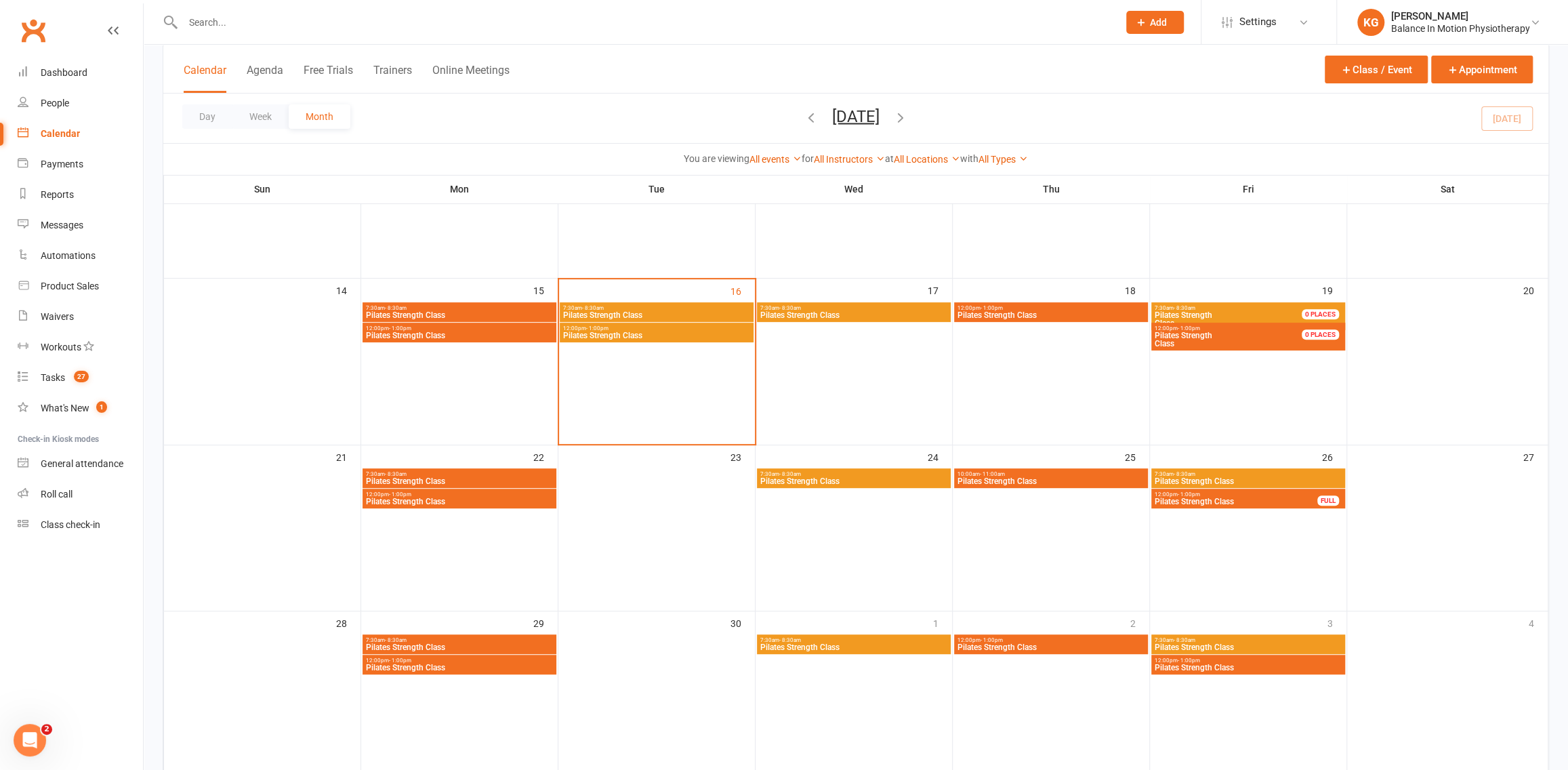
scroll to position [339, 0]
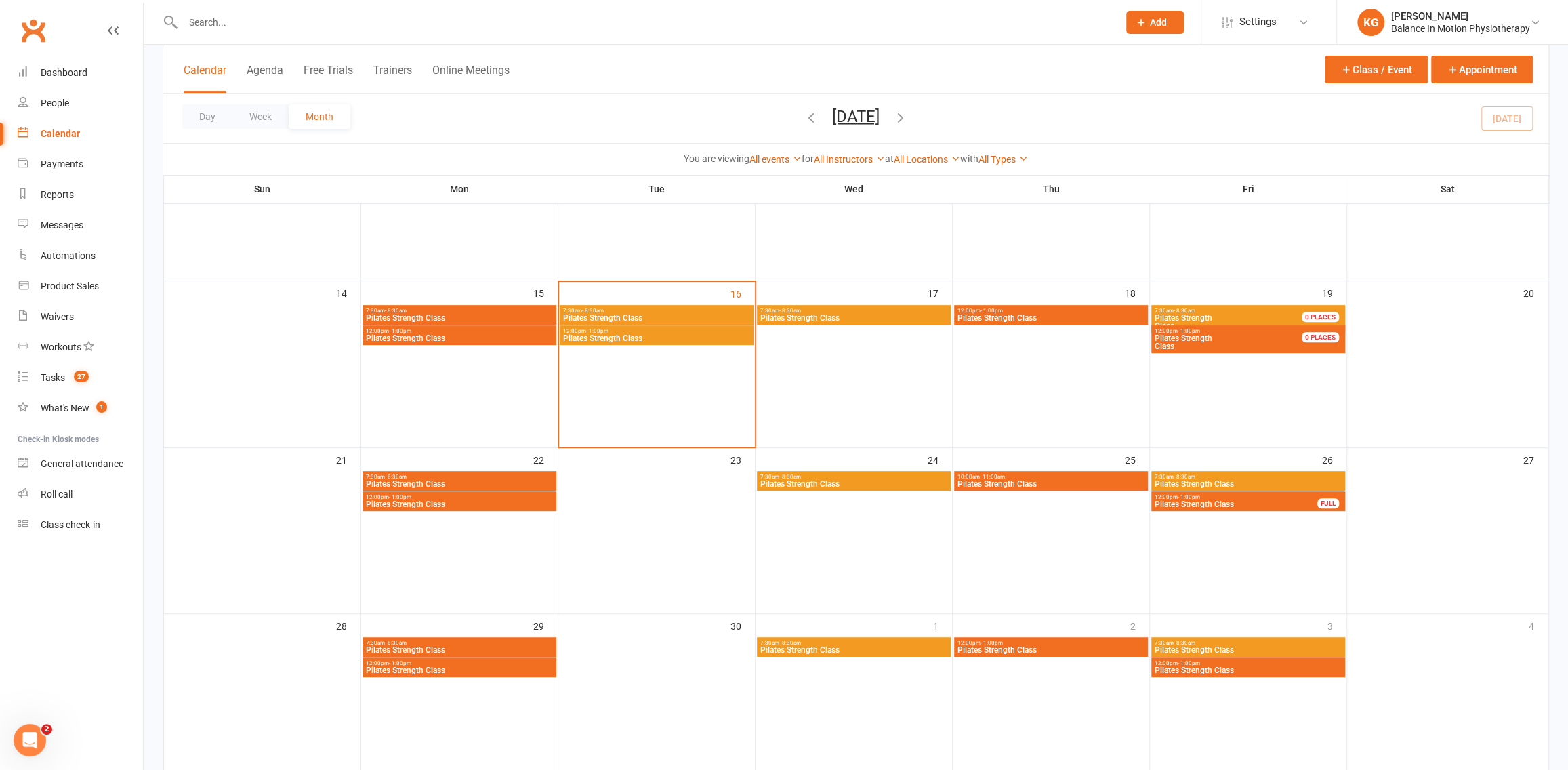
click at [608, 314] on span "Pilates Strength Class" at bounding box center [656, 317] width 189 height 8
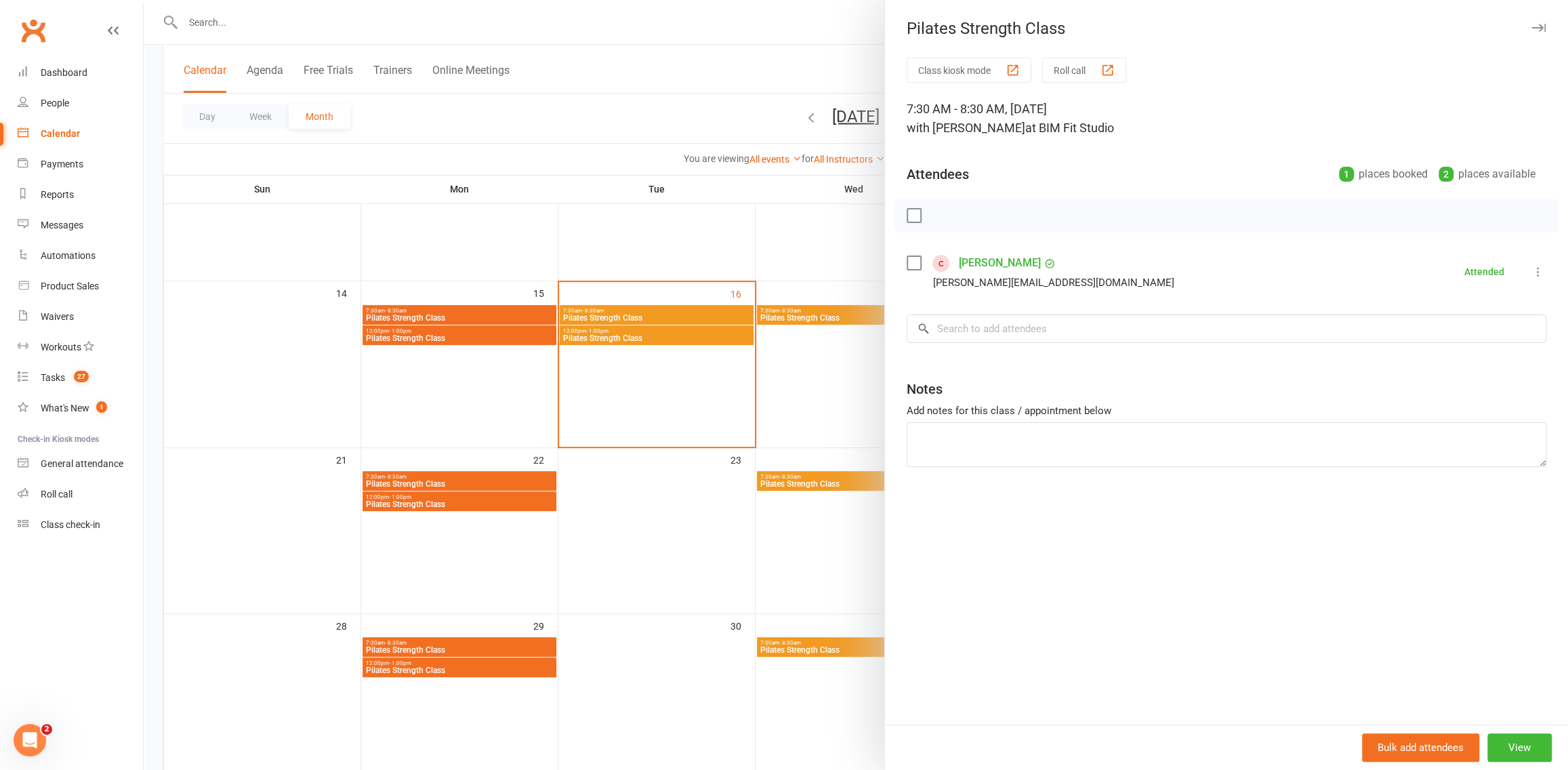
click at [719, 452] on div at bounding box center [855, 385] width 1425 height 770
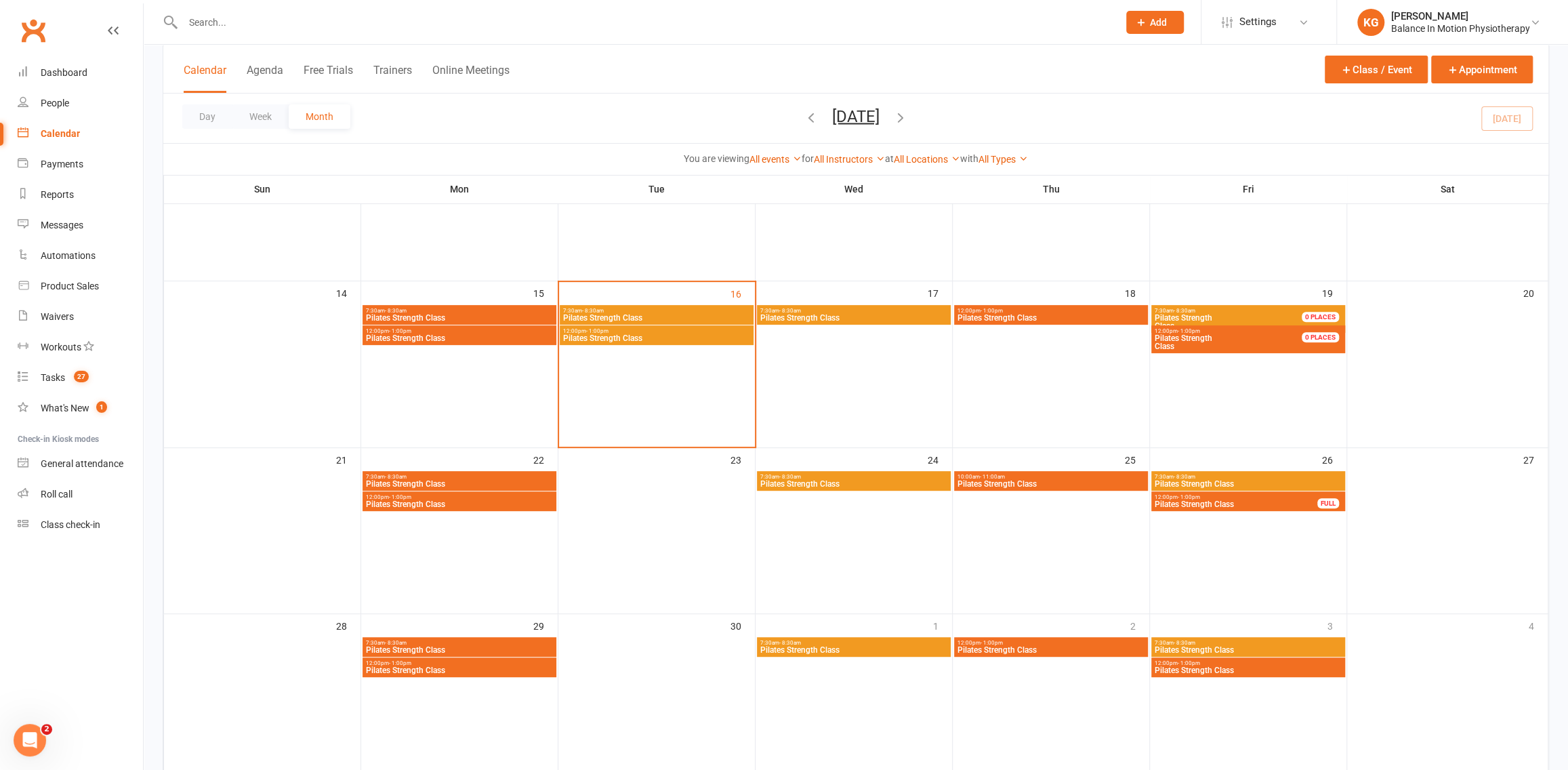
click at [879, 311] on span "7:30am - 8:30am" at bounding box center [854, 311] width 189 height 6
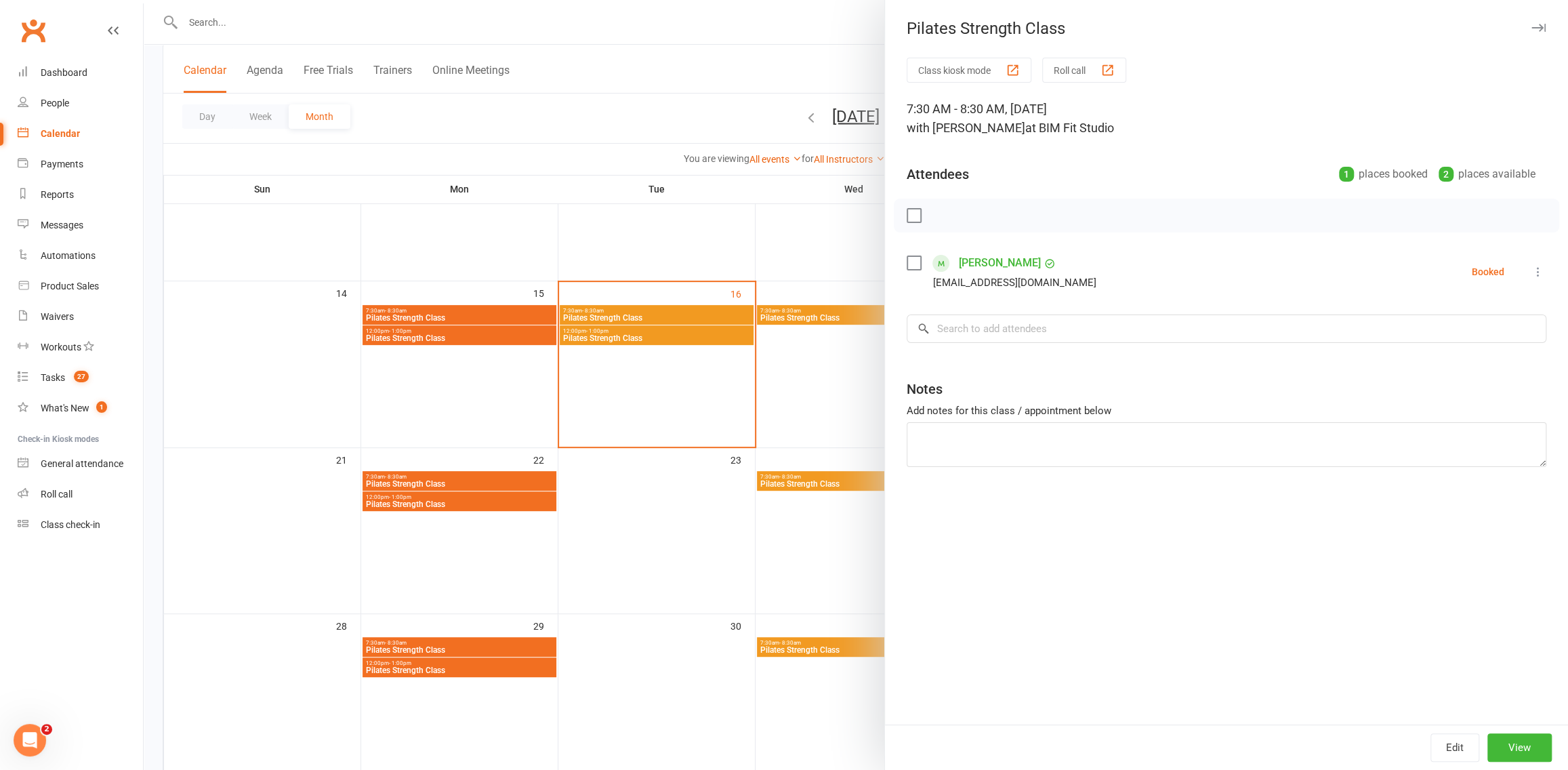
click at [603, 415] on div at bounding box center [855, 385] width 1425 height 770
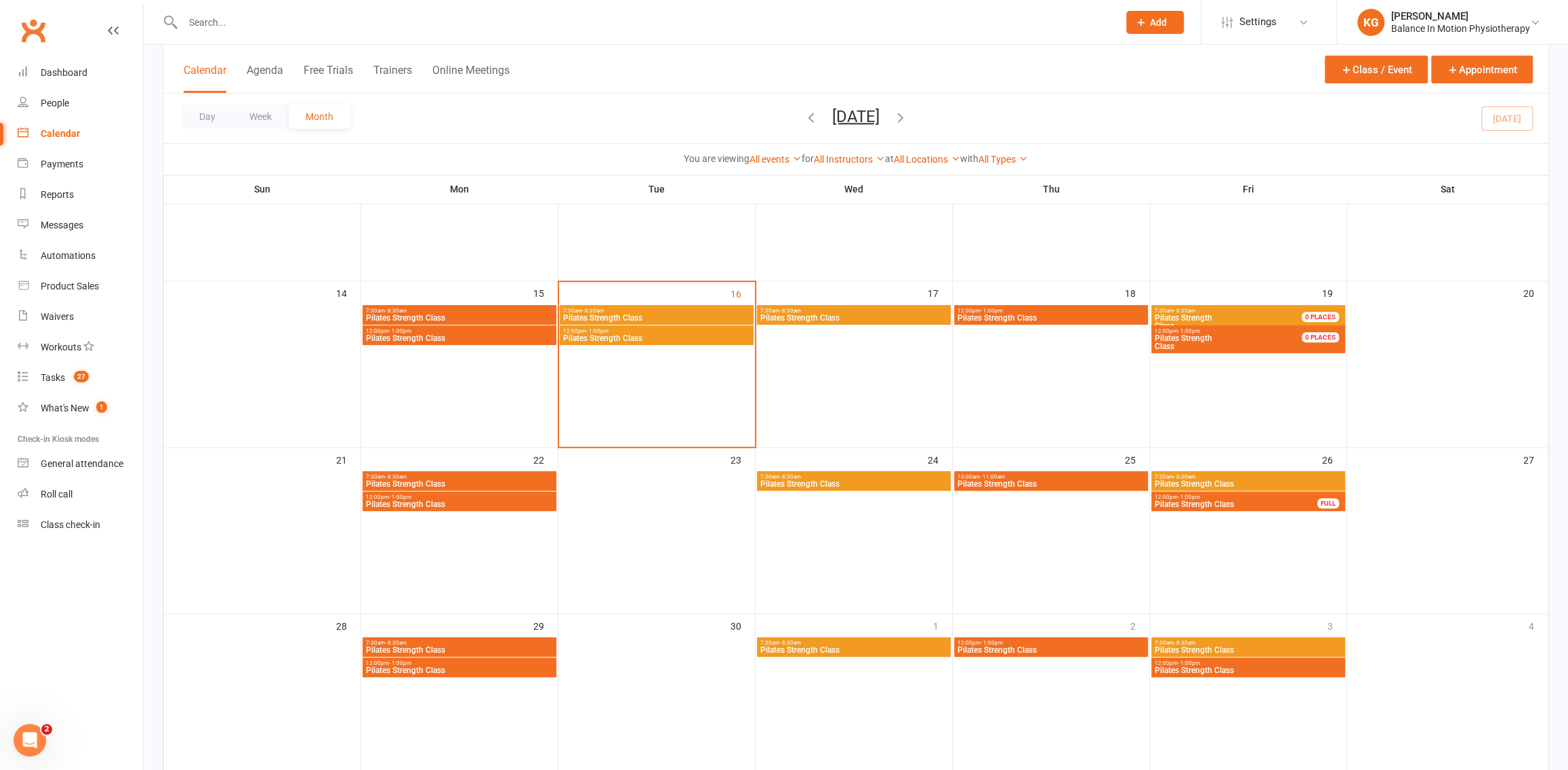
click at [1002, 305] on div "12:00pm - 1:00pm Pilates Strength Class" at bounding box center [1051, 314] width 194 height 20
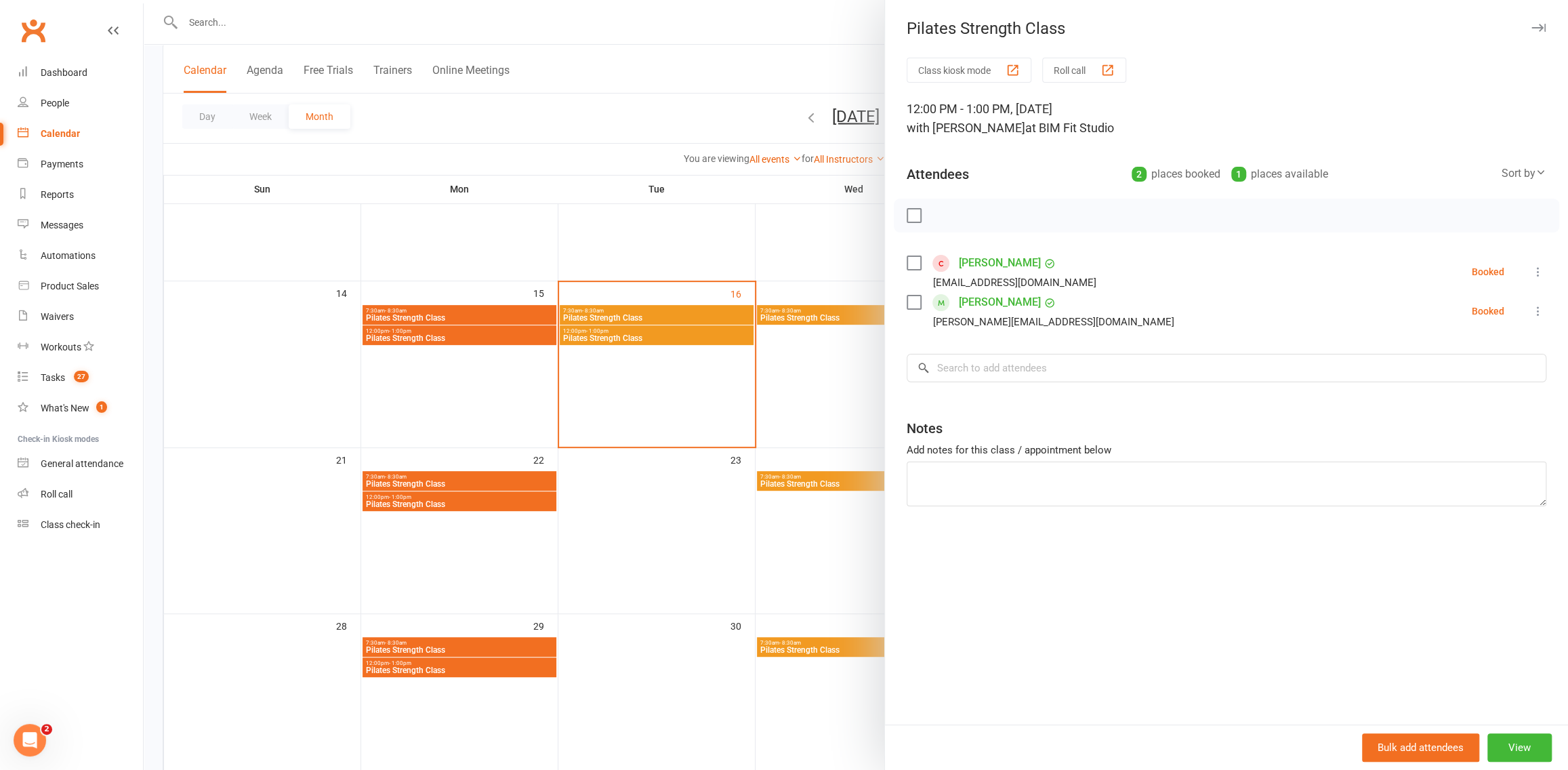
click at [665, 401] on div at bounding box center [855, 385] width 1425 height 770
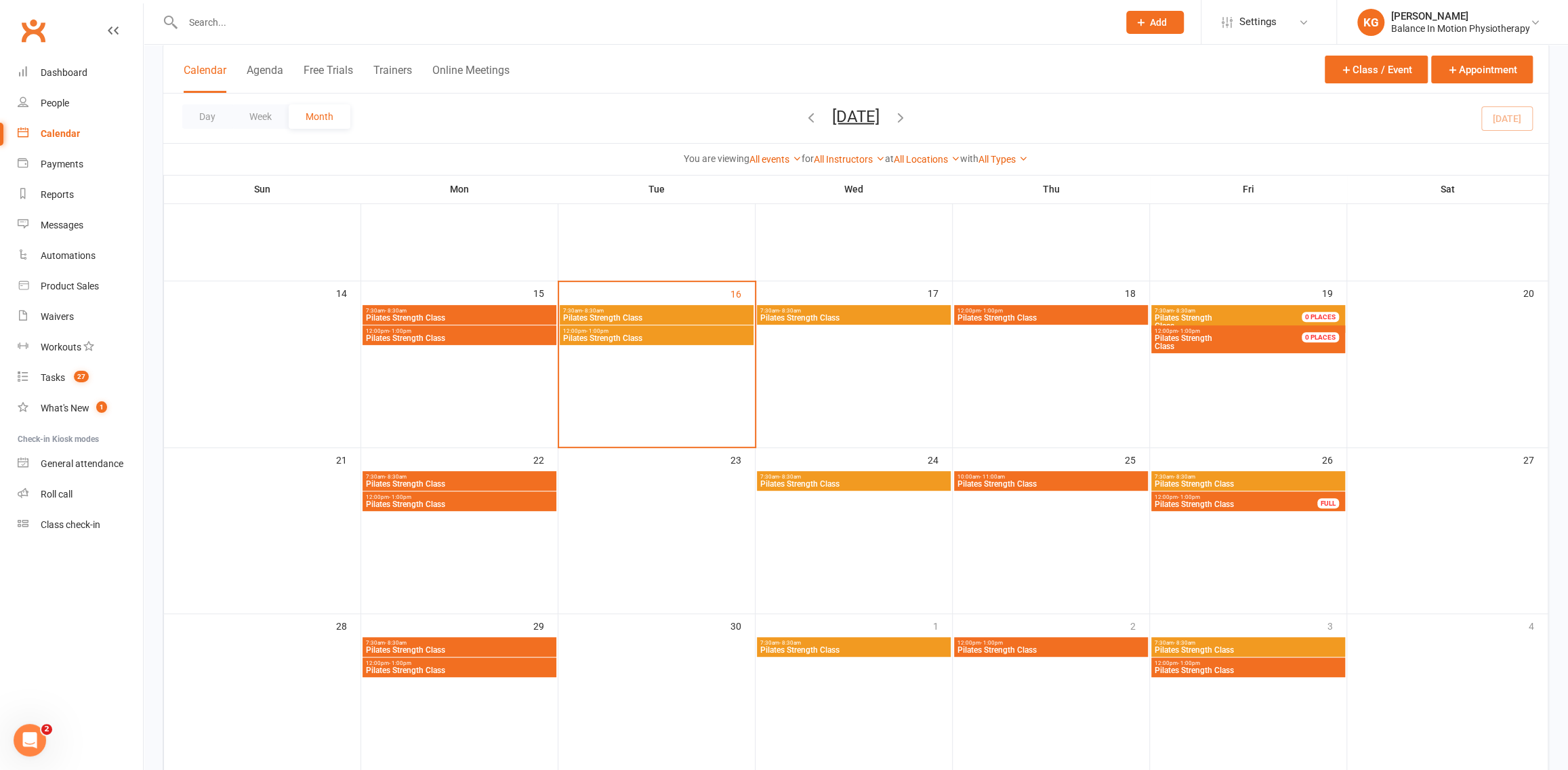
click at [436, 342] on div "12:00pm - 1:00pm Pilates Strength Class" at bounding box center [459, 335] width 194 height 20
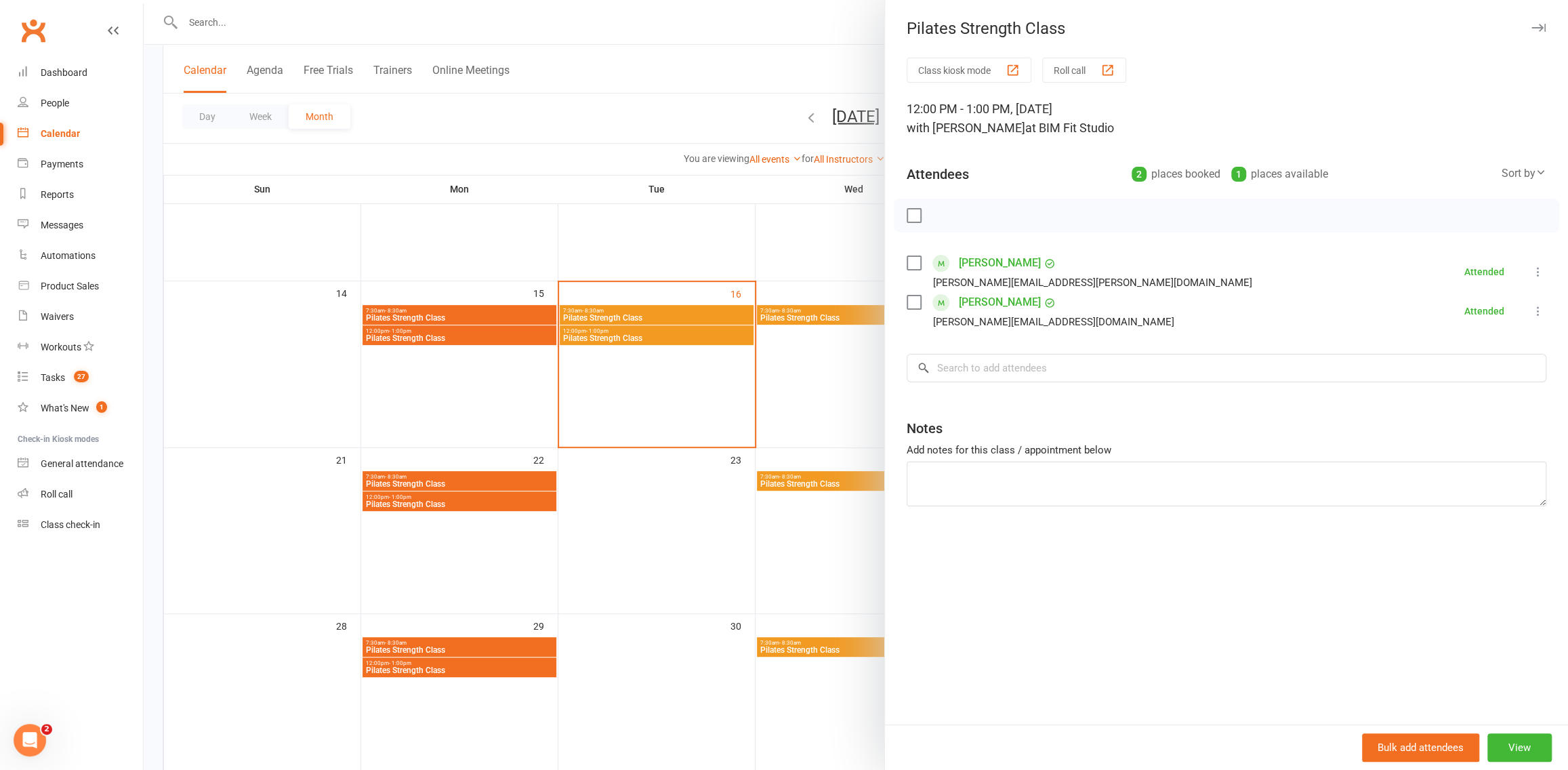
click at [459, 387] on div at bounding box center [855, 385] width 1425 height 770
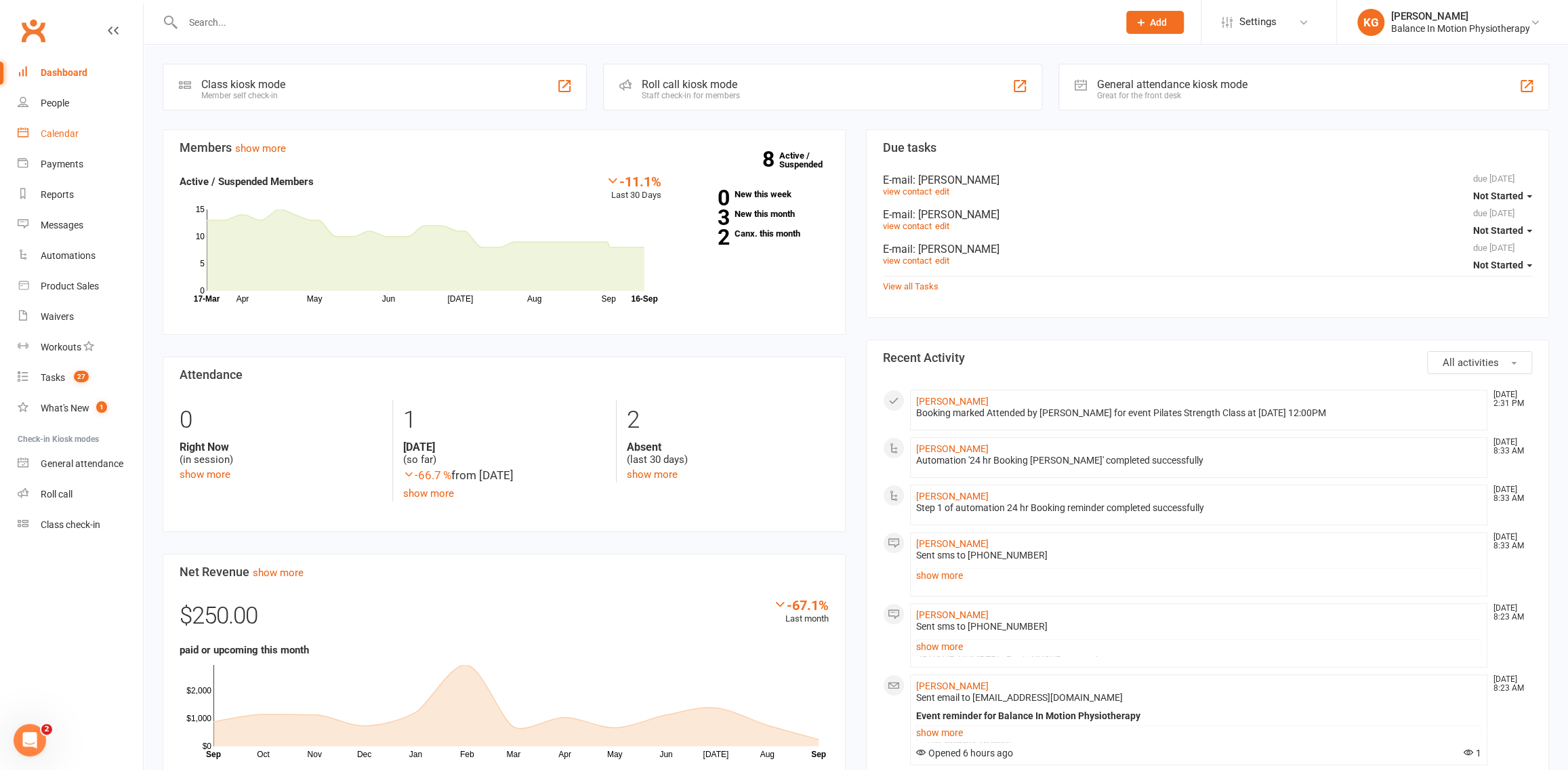
drag, startPoint x: 52, startPoint y: 132, endPoint x: 58, endPoint y: 140, distance: 10.0
click at [52, 132] on div "Calendar" at bounding box center [59, 133] width 38 height 11
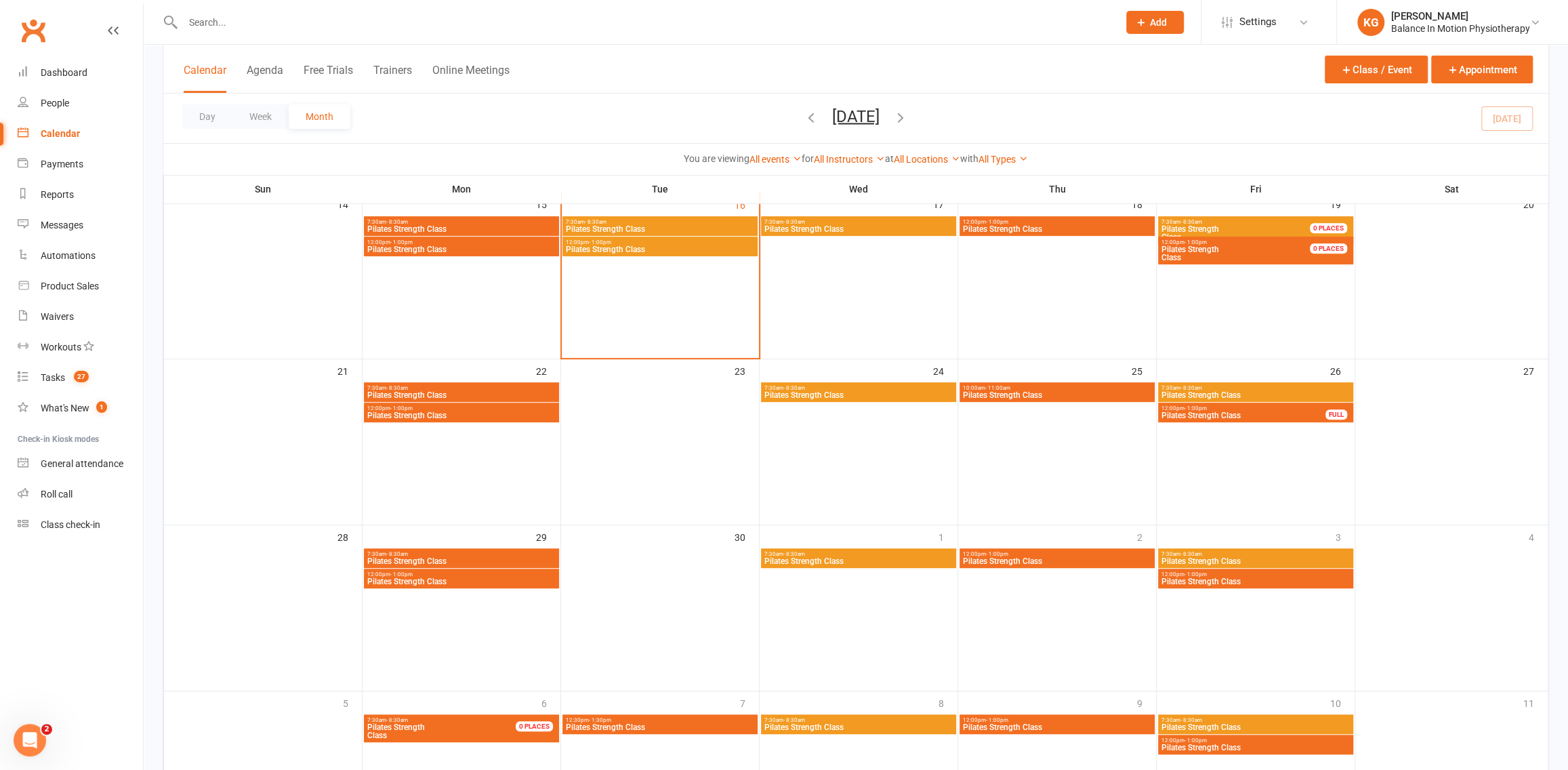
scroll to position [433, 0]
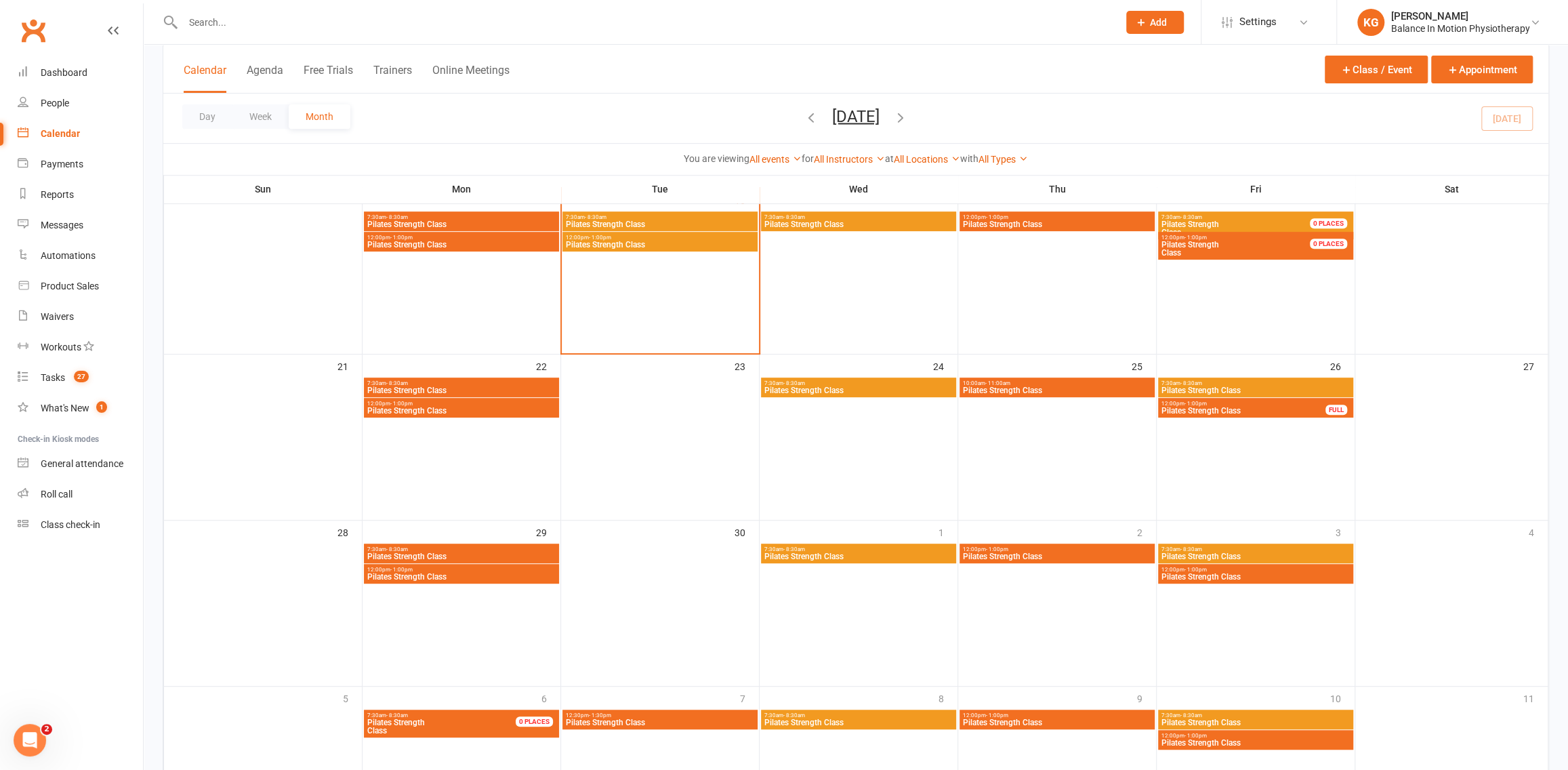
click at [1257, 580] on span "Pilates Strength Class" at bounding box center [1255, 577] width 190 height 8
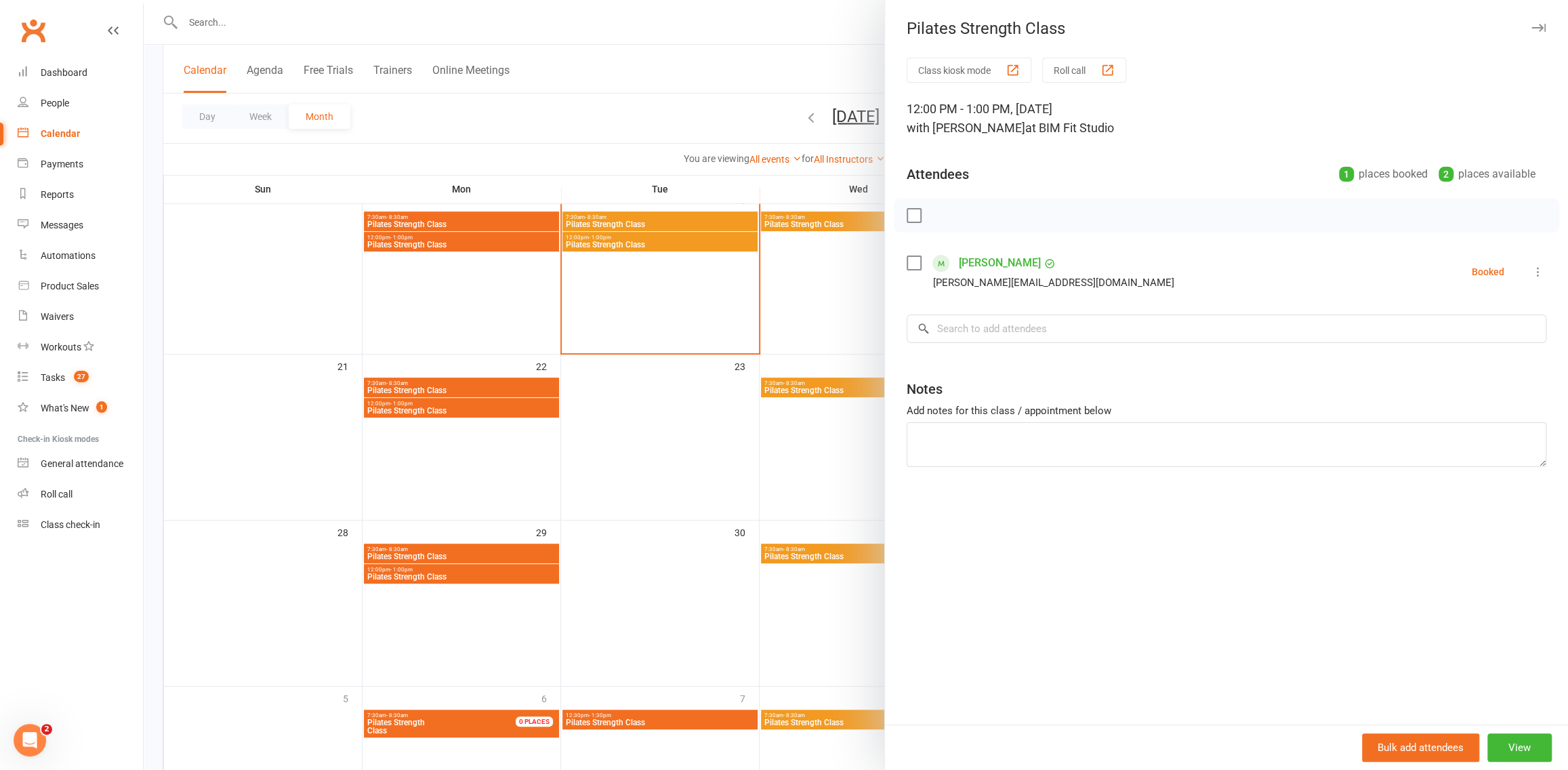
click at [752, 510] on div at bounding box center [855, 385] width 1425 height 770
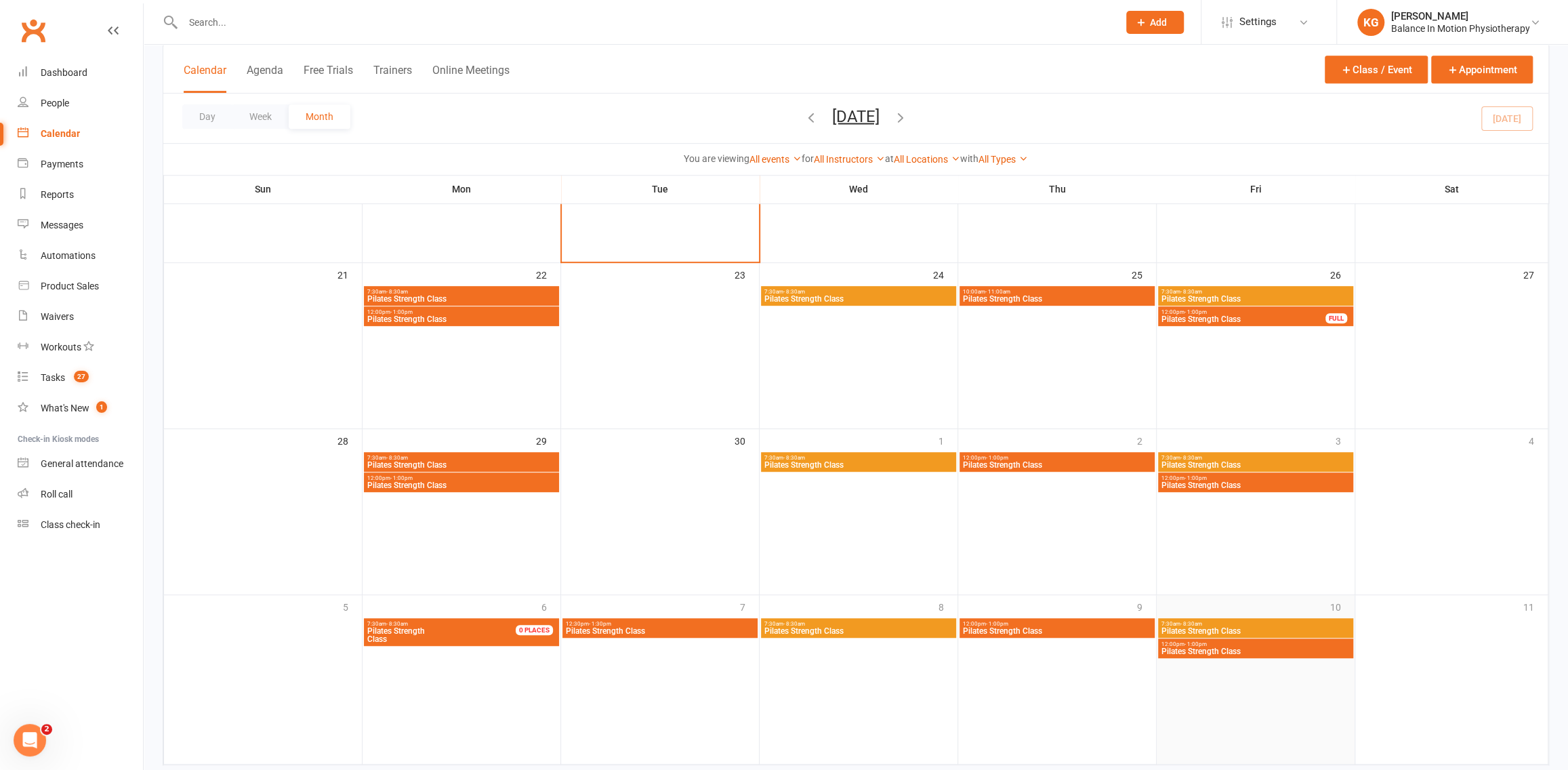
scroll to position [556, 0]
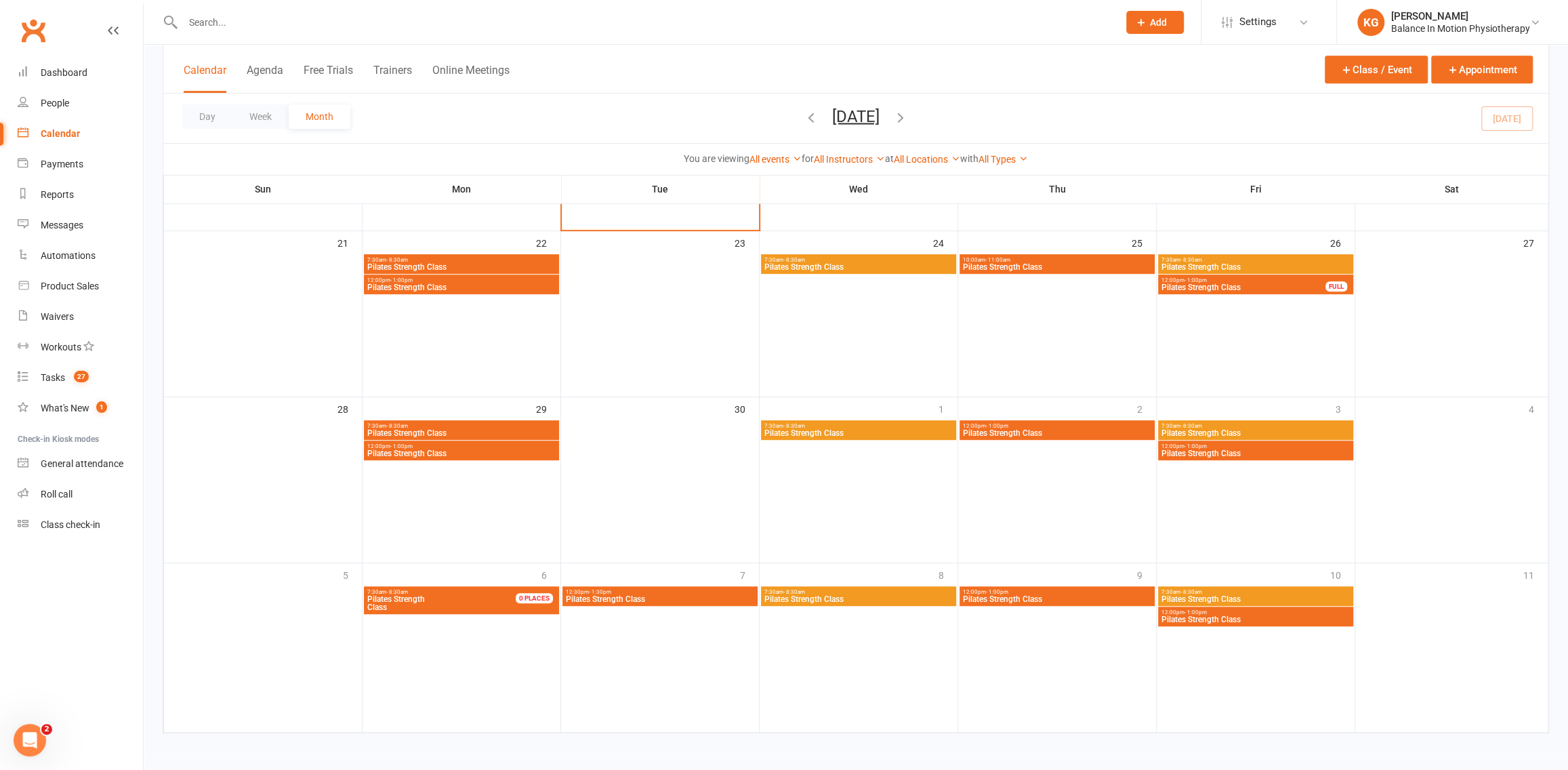
click at [1258, 616] on span "Pilates Strength Class" at bounding box center [1255, 619] width 190 height 8
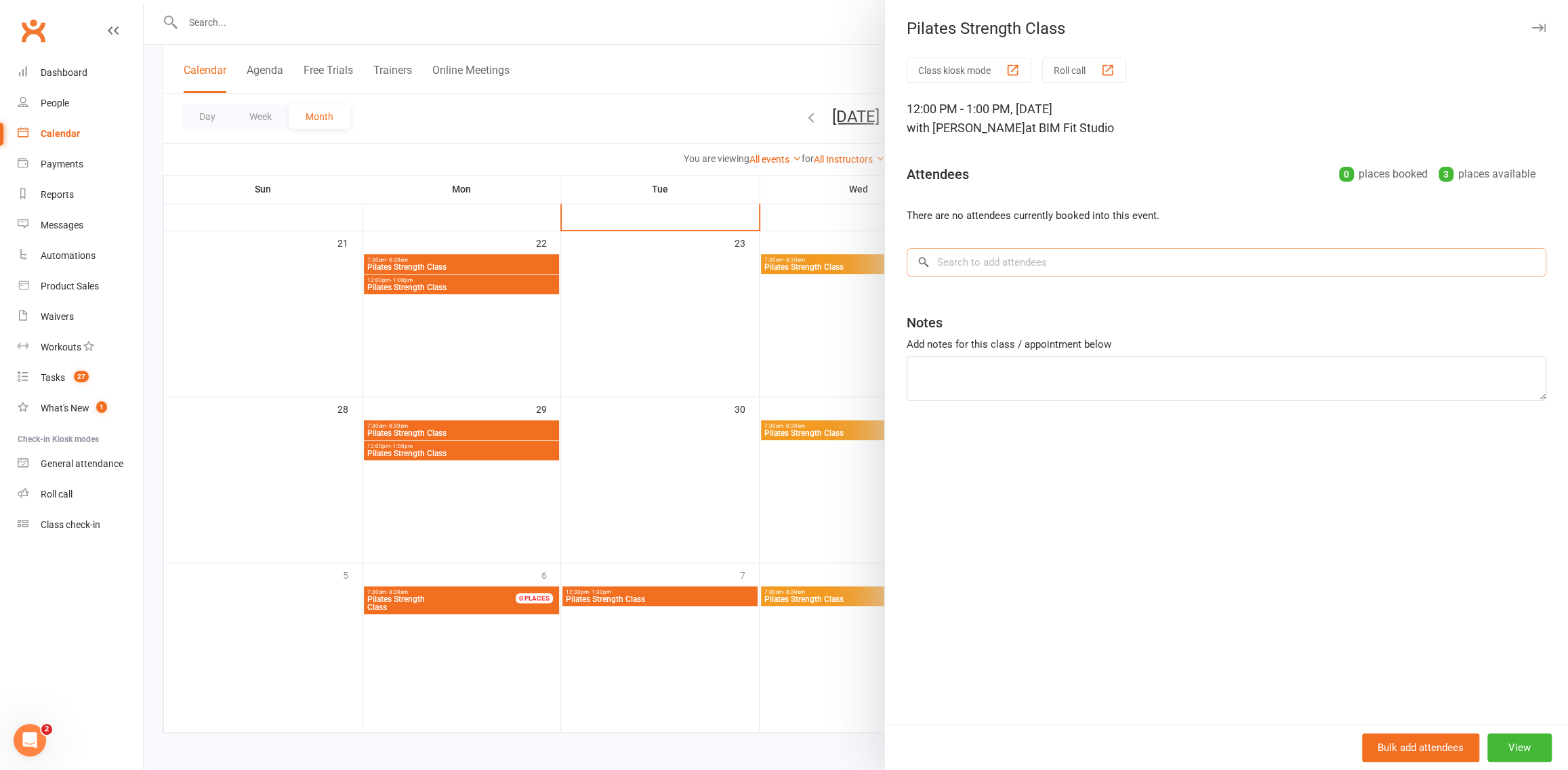
click at [974, 270] on input "search" at bounding box center [1226, 262] width 639 height 28
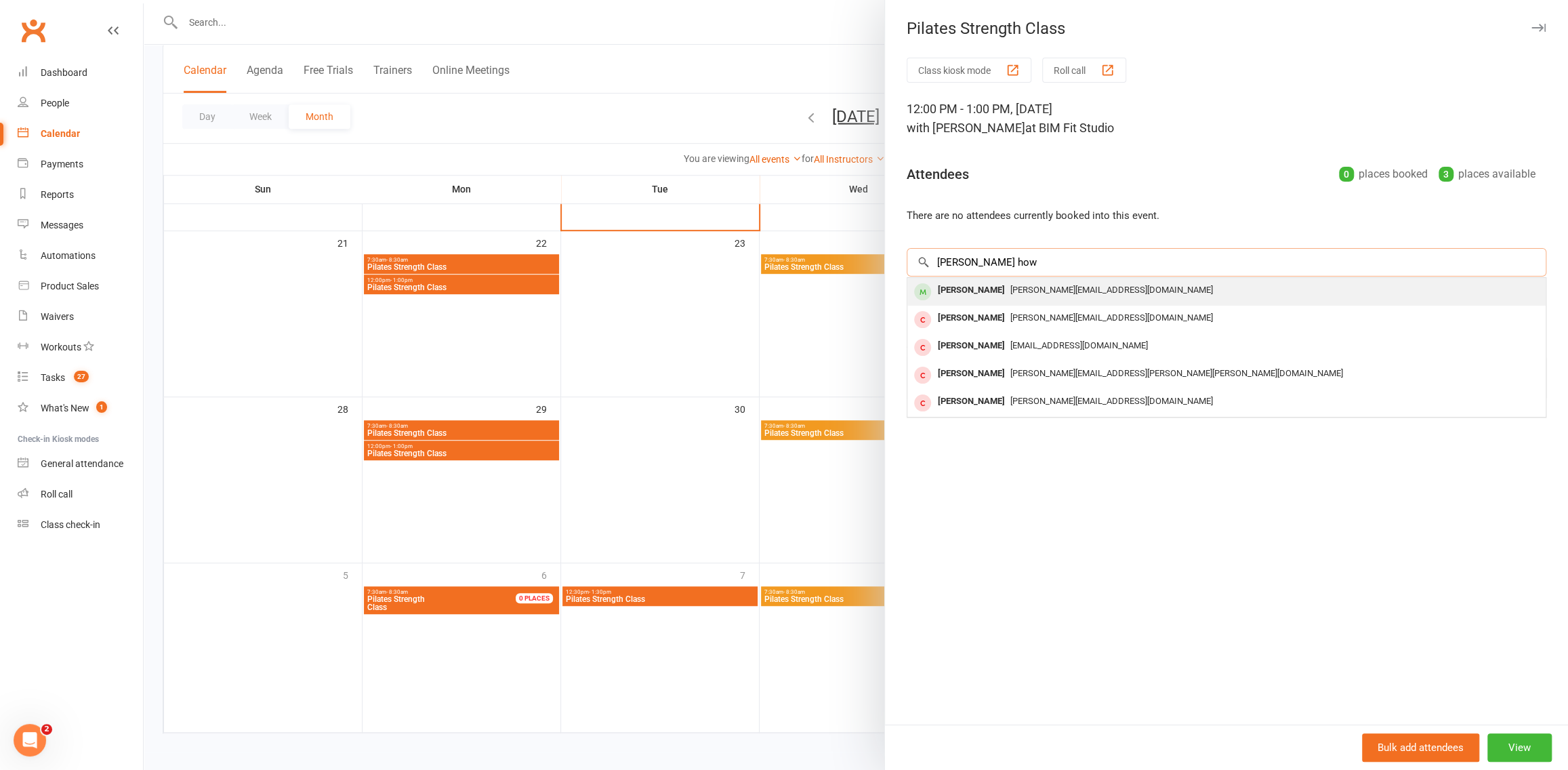
type input "[PERSON_NAME] how"
click at [980, 290] on div "[PERSON_NAME]" at bounding box center [971, 290] width 78 height 20
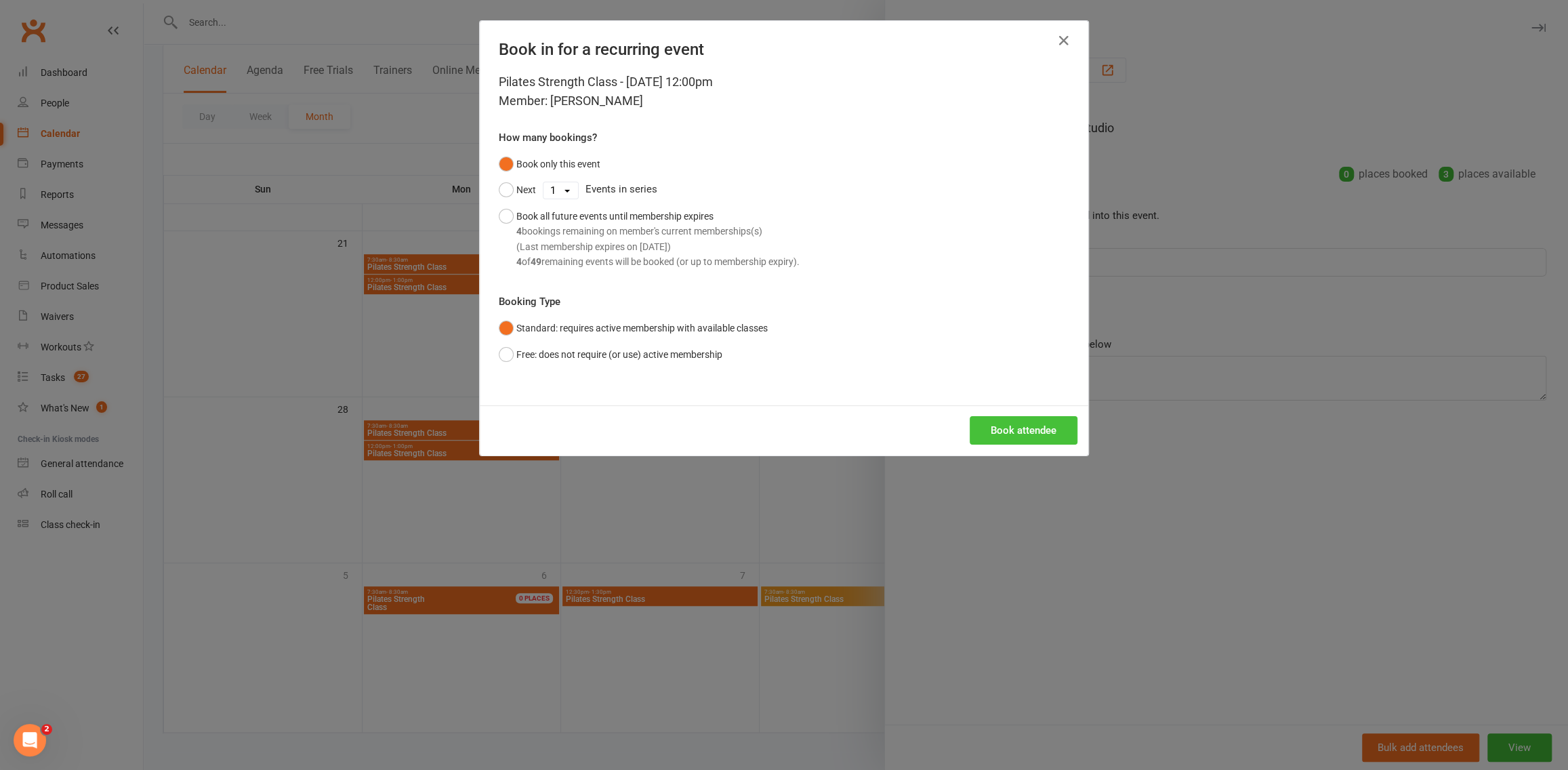
click at [1012, 435] on button "Book attendee" at bounding box center [1024, 430] width 108 height 28
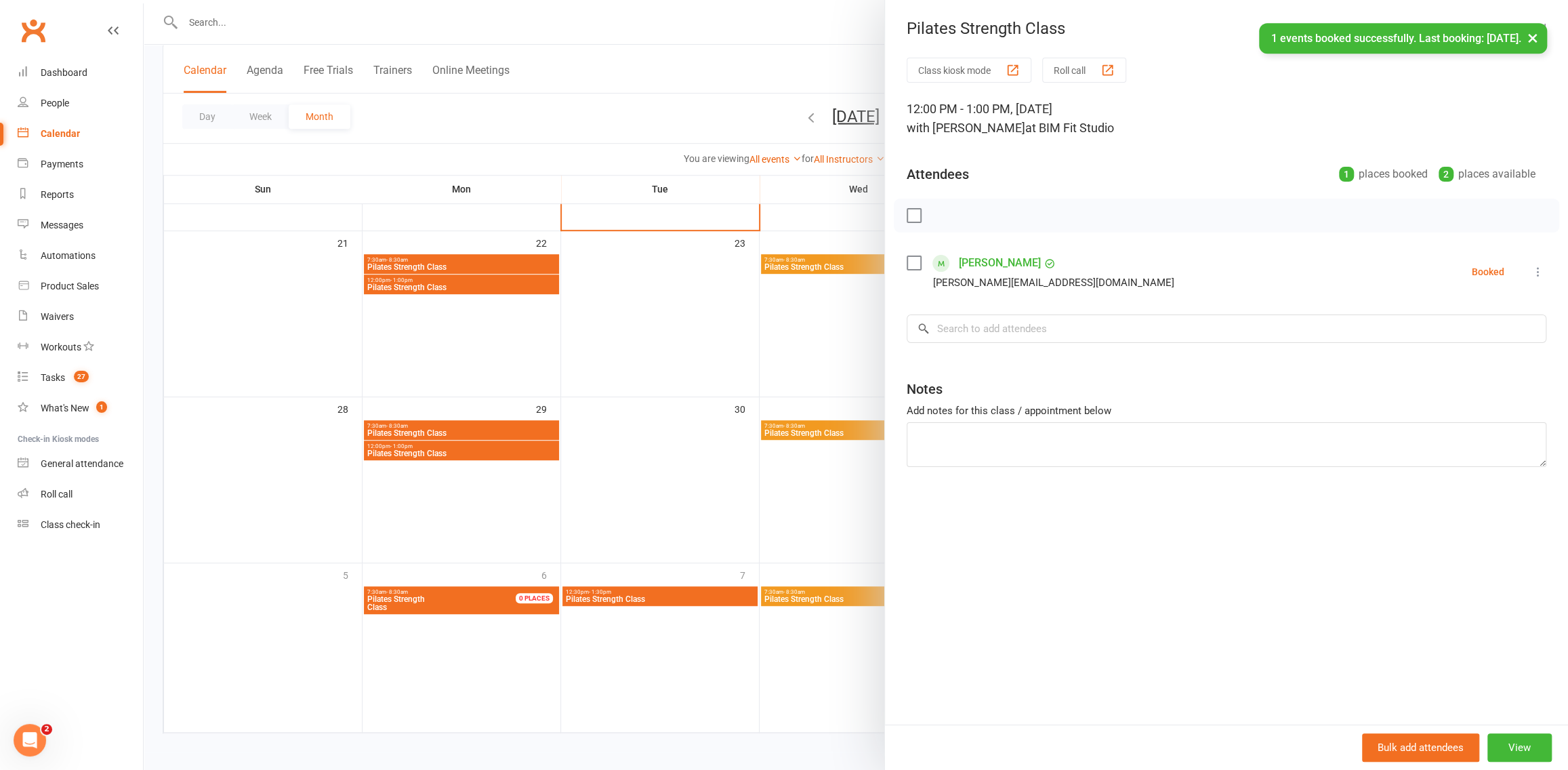
click at [599, 399] on div at bounding box center [855, 385] width 1425 height 770
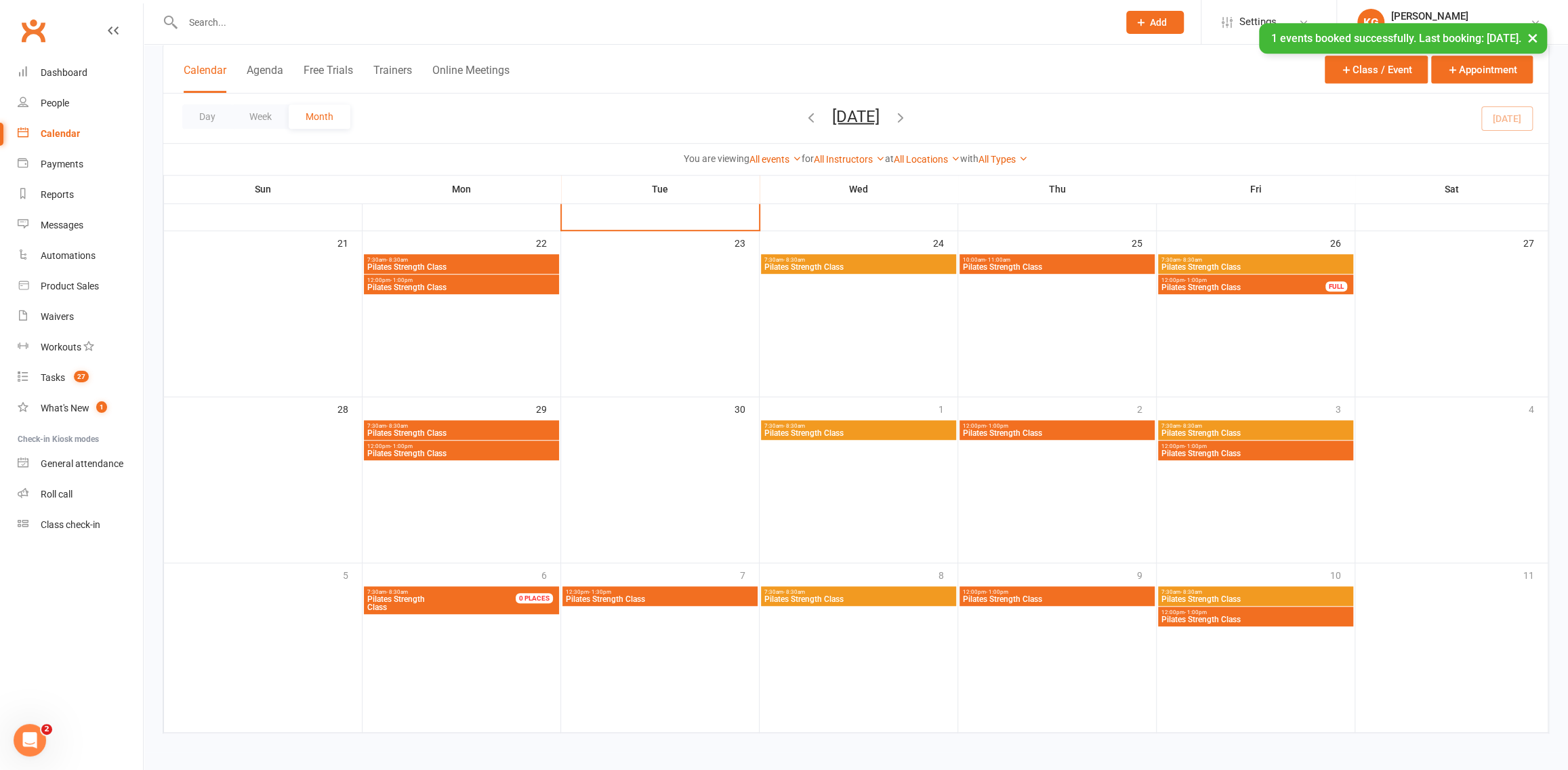
click at [908, 112] on icon "button" at bounding box center [900, 117] width 15 height 15
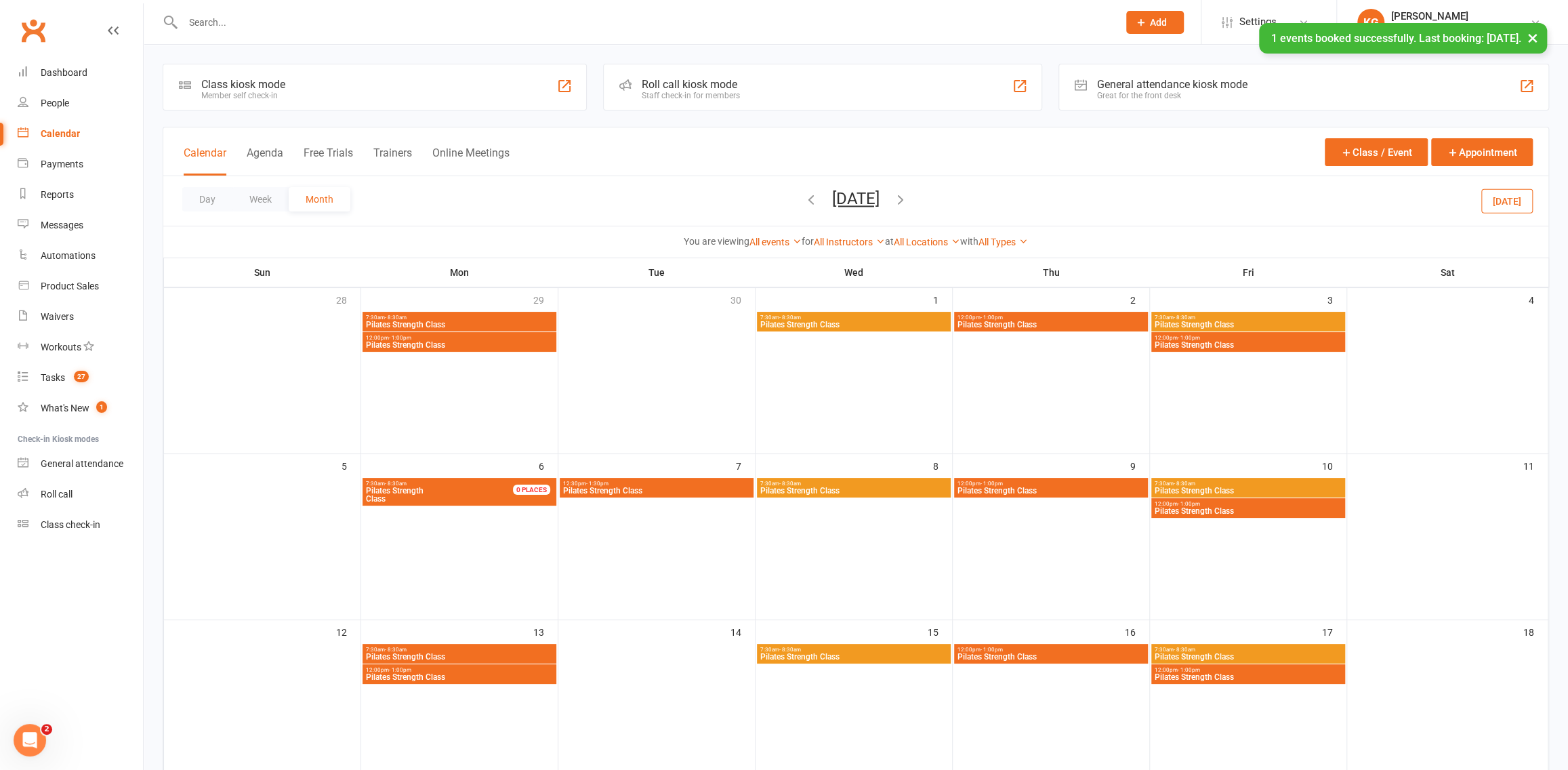
scroll to position [237, 0]
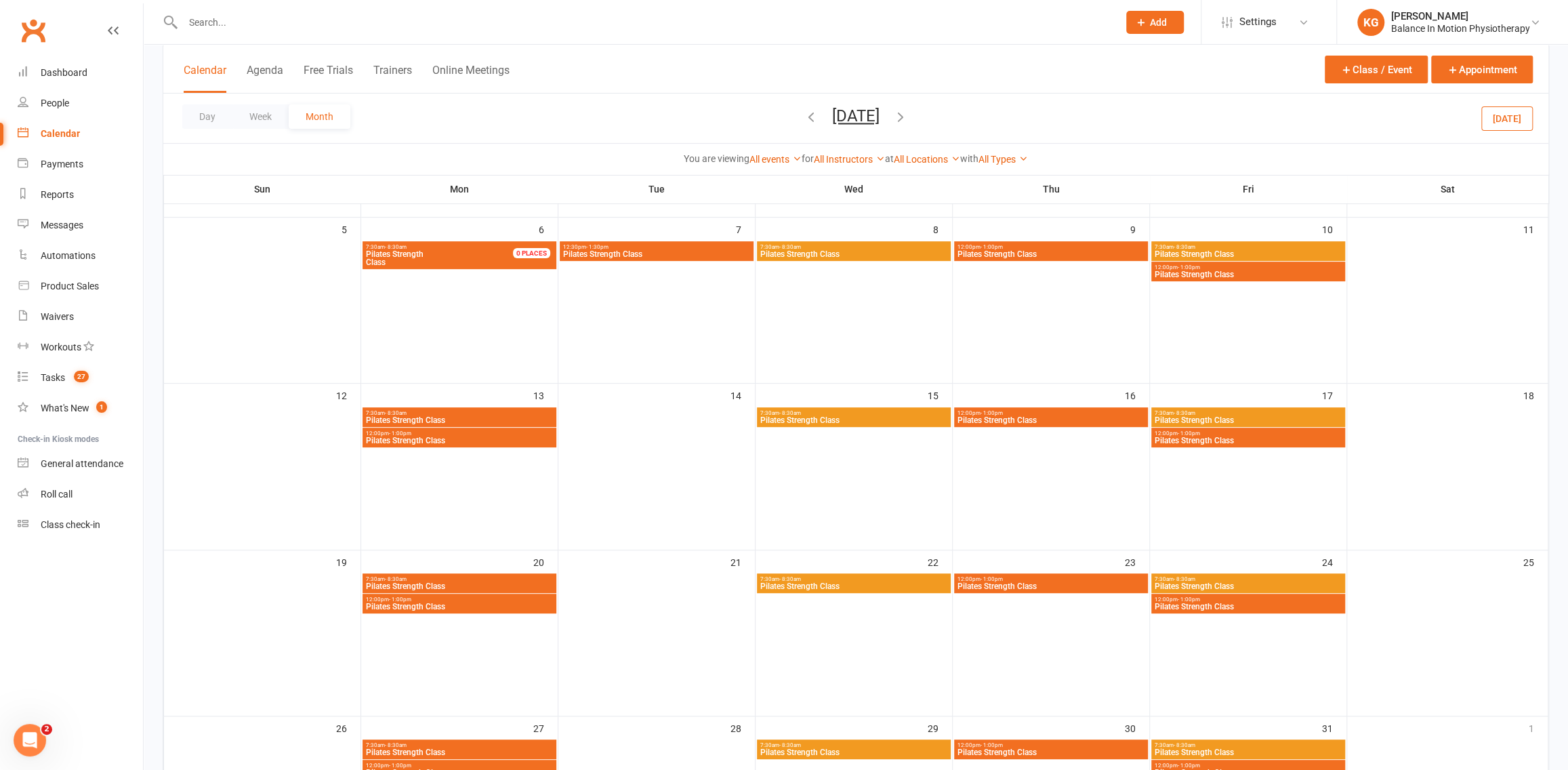
click at [1260, 444] on div "12:00pm - 1:00pm Pilates Strength Class" at bounding box center [1248, 437] width 194 height 20
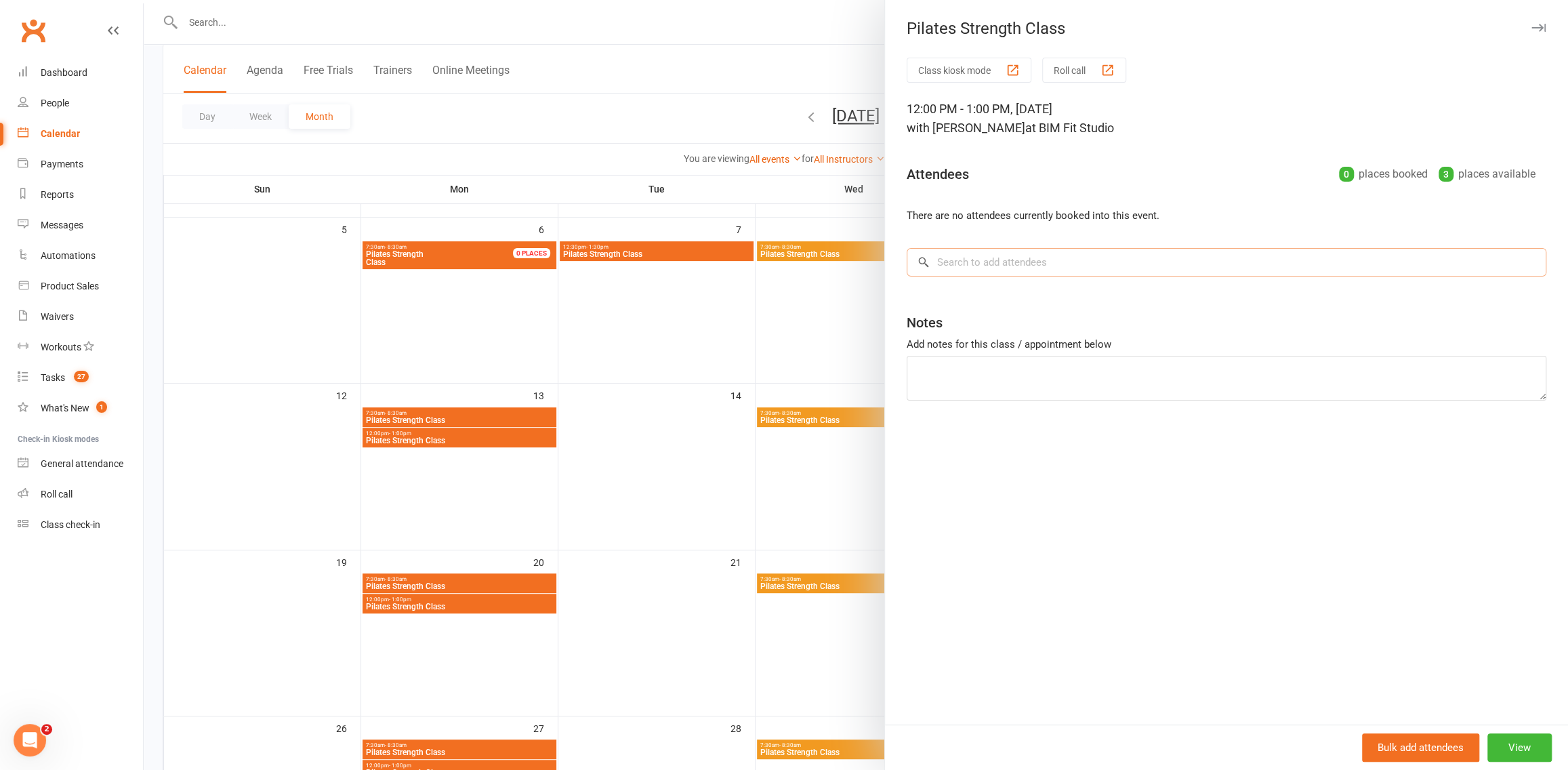
click at [948, 250] on input "search" at bounding box center [1226, 262] width 639 height 28
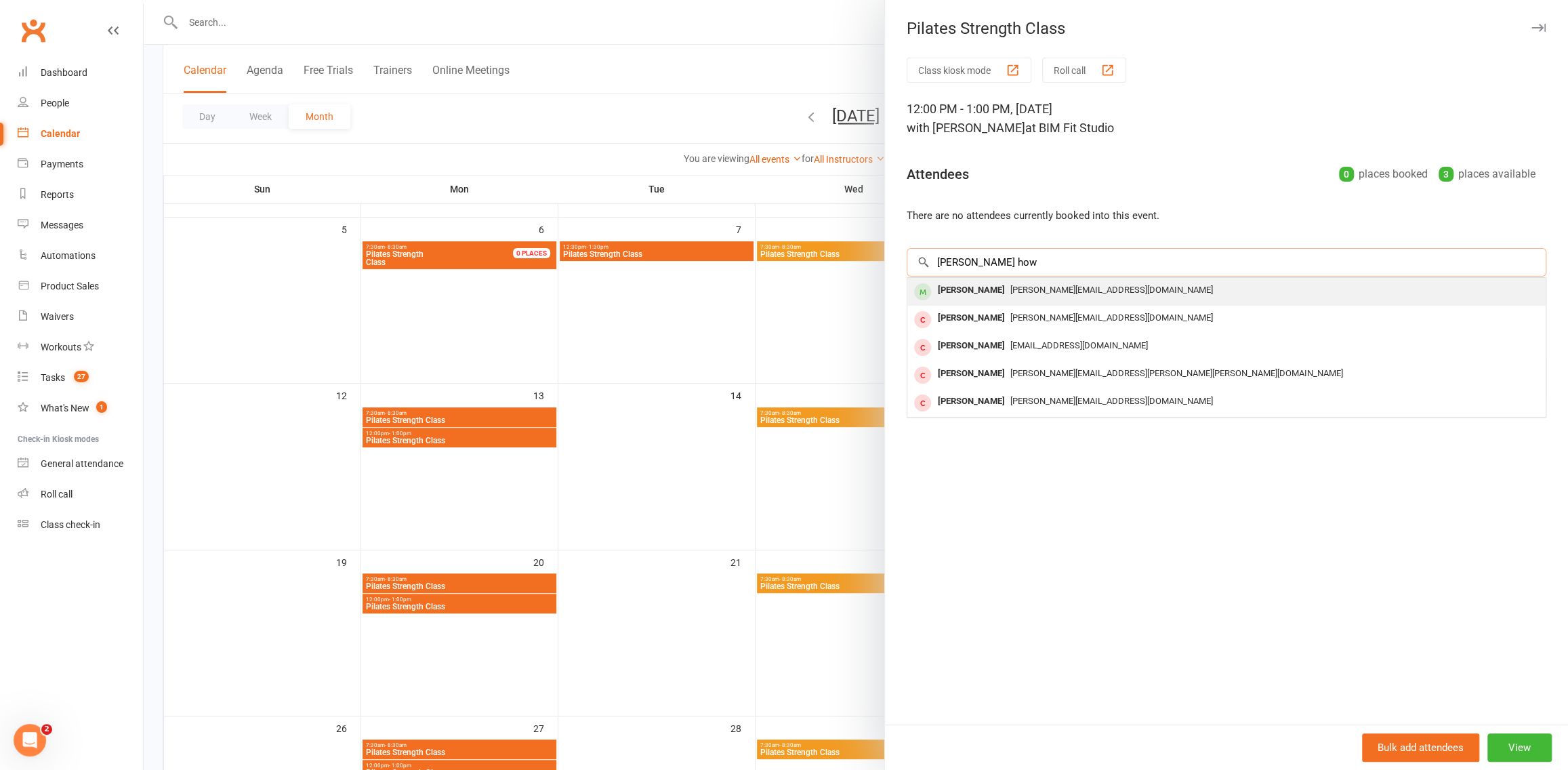
type input "[PERSON_NAME] how"
click at [1011, 291] on span "[PERSON_NAME][EMAIL_ADDRESS][DOMAIN_NAME]" at bounding box center [1112, 290] width 203 height 10
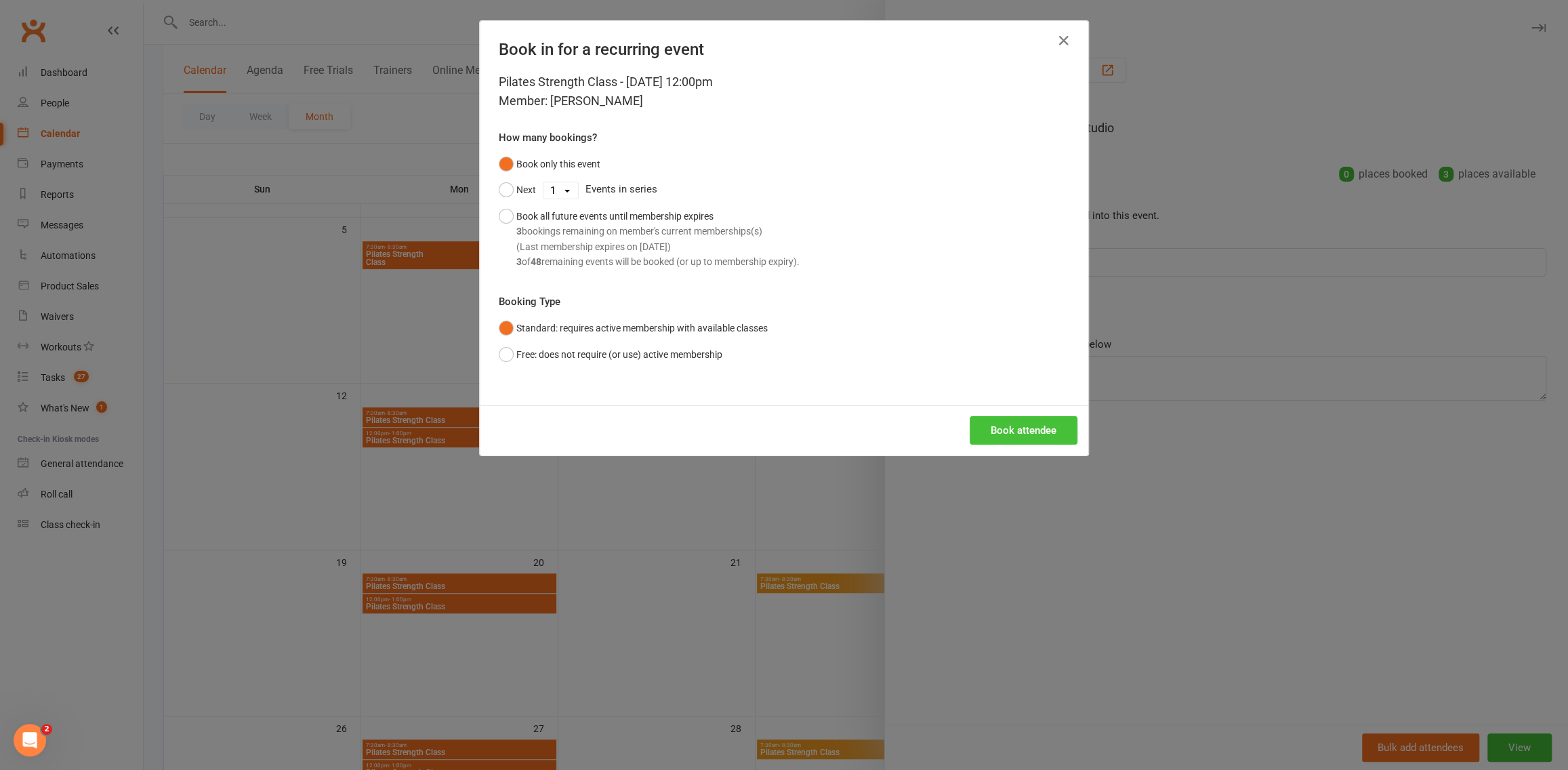
click at [1014, 430] on button "Book attendee" at bounding box center [1024, 430] width 108 height 28
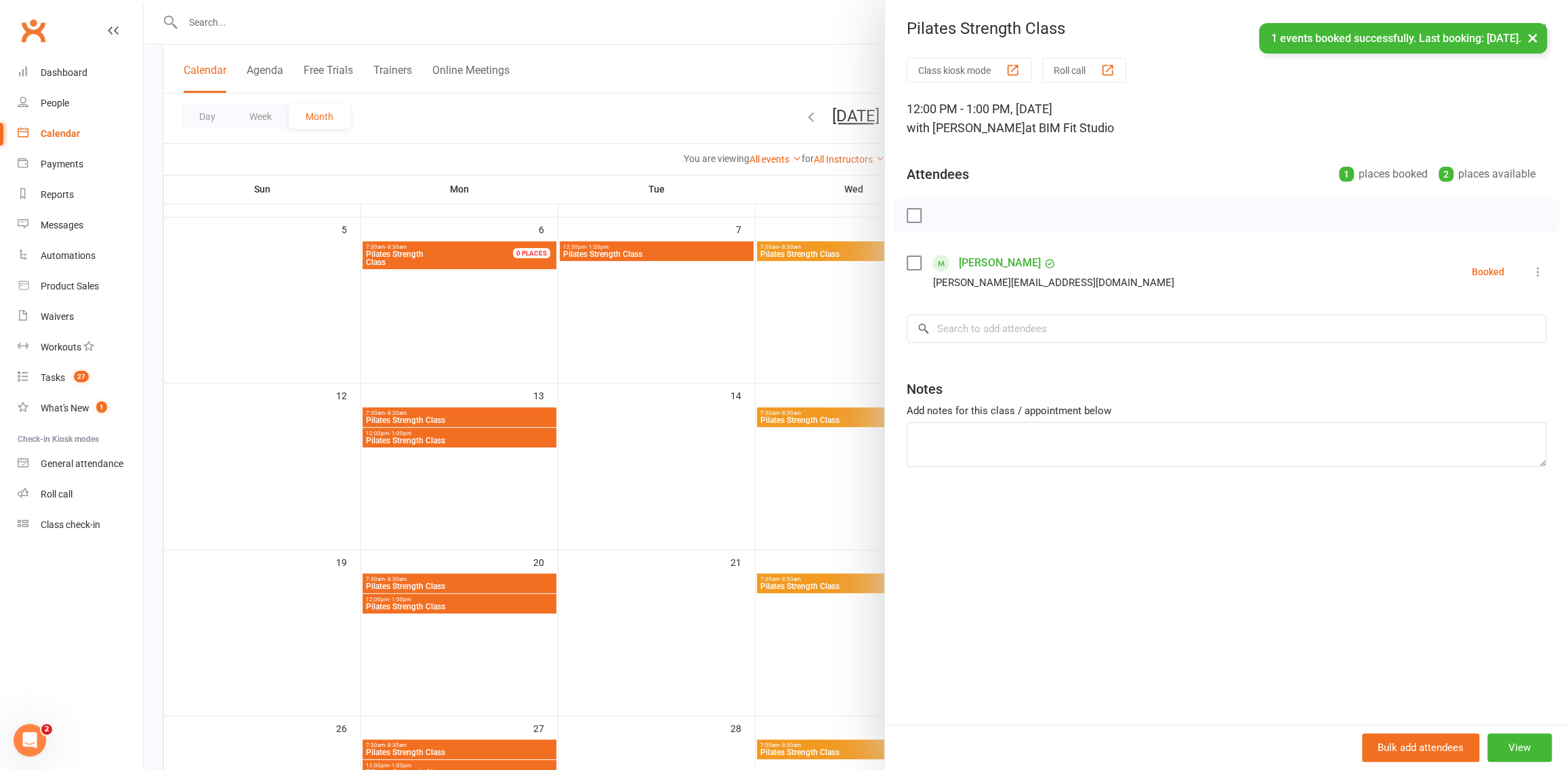
click at [847, 366] on div at bounding box center [855, 385] width 1425 height 770
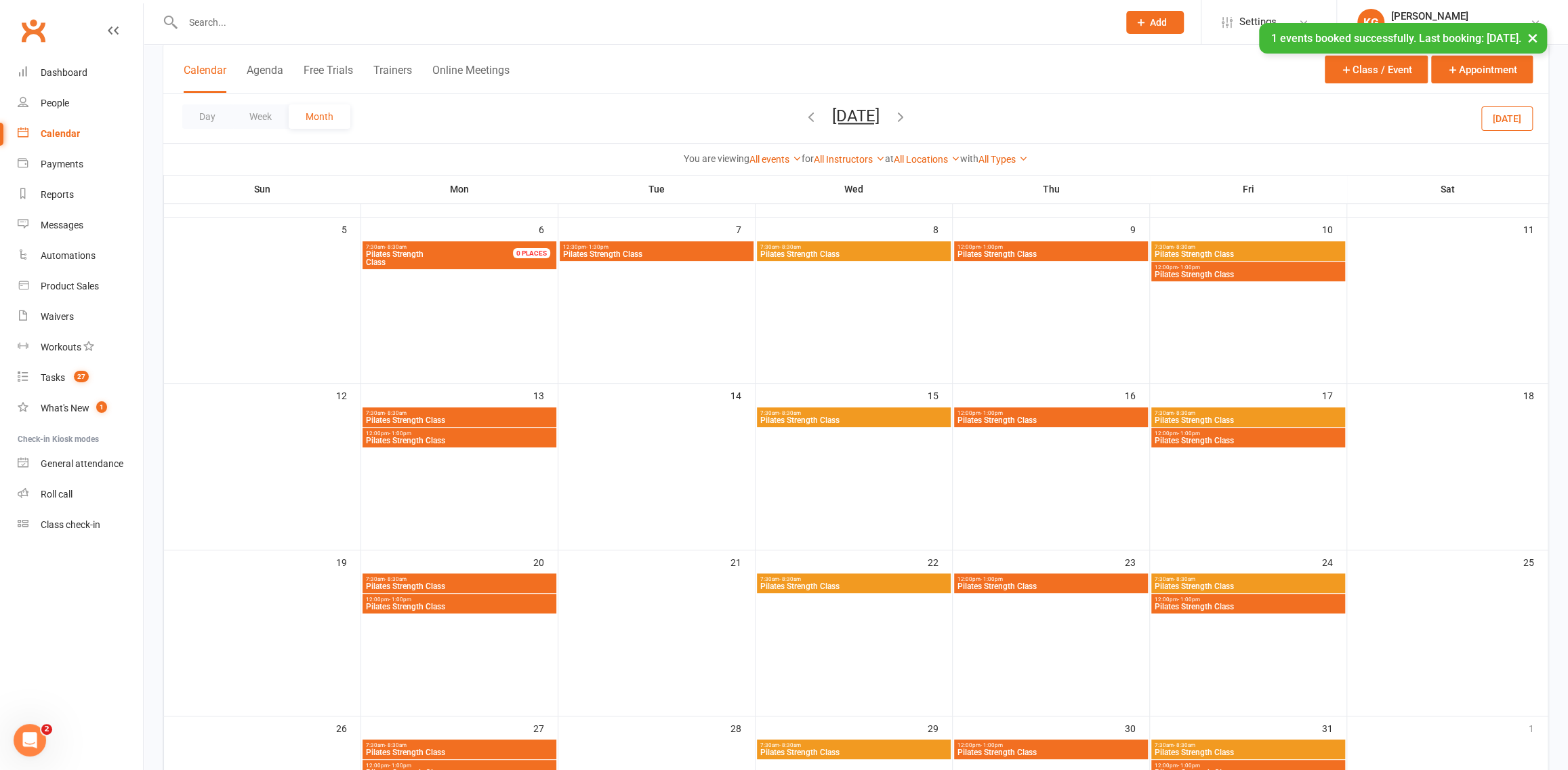
click at [1246, 277] on span "Pilates Strength Class" at bounding box center [1248, 274] width 189 height 8
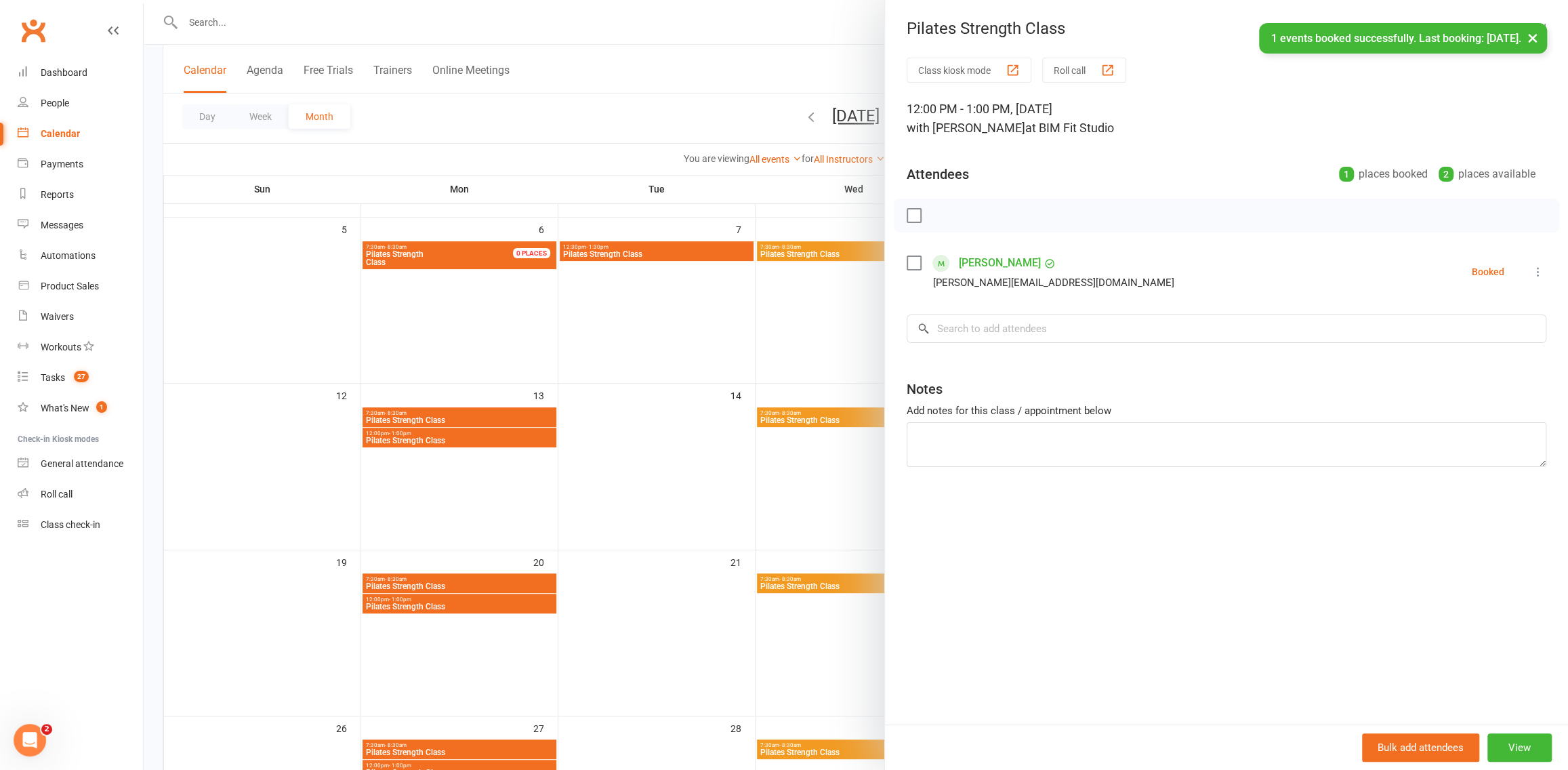
click at [809, 354] on div at bounding box center [855, 385] width 1425 height 770
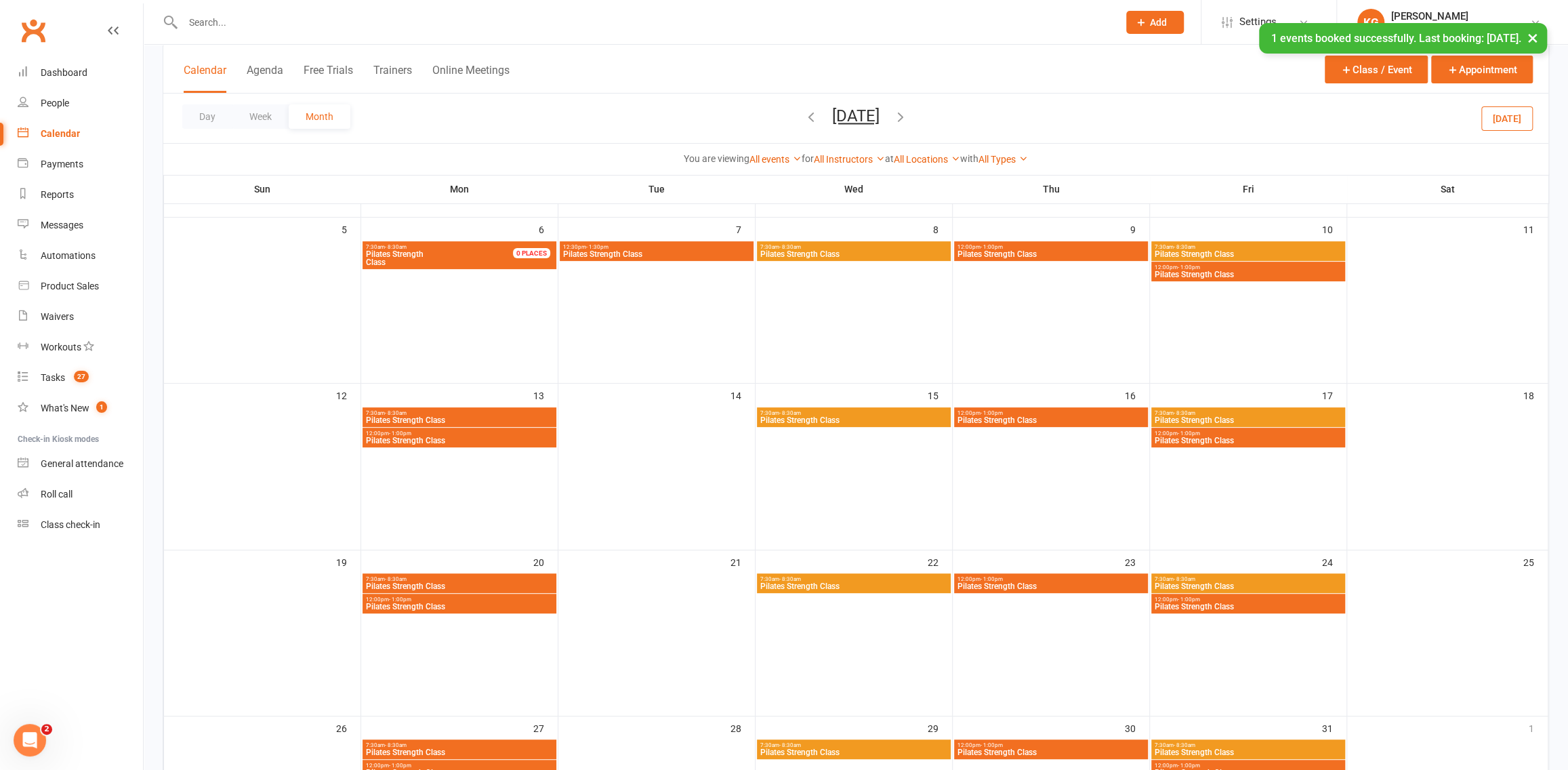
click at [1249, 268] on span "12:00pm - 1:00pm" at bounding box center [1248, 267] width 189 height 6
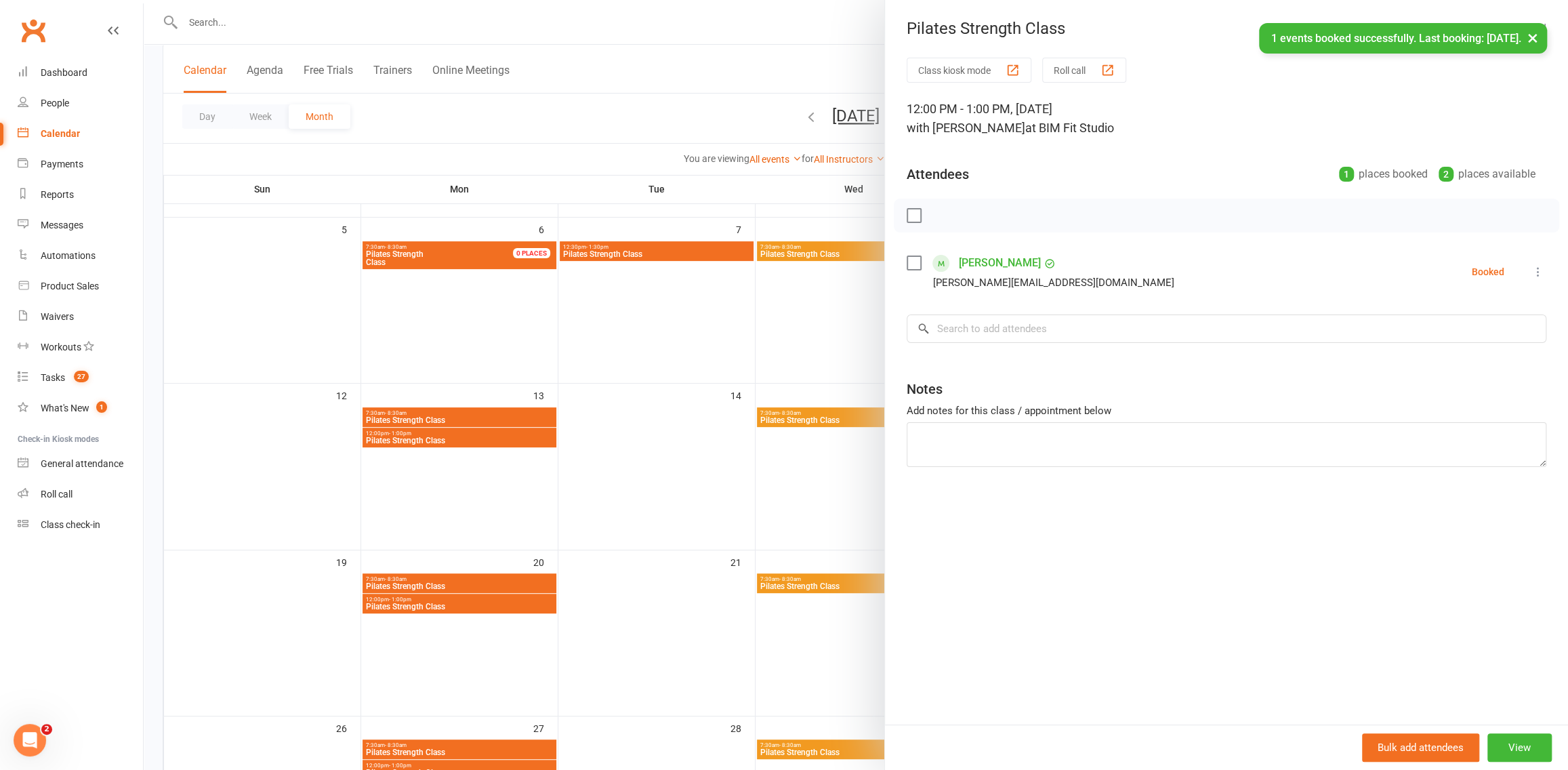
drag, startPoint x: 733, startPoint y: 331, endPoint x: 1120, endPoint y: 391, distance: 391.6
click at [735, 331] on div at bounding box center [855, 385] width 1425 height 770
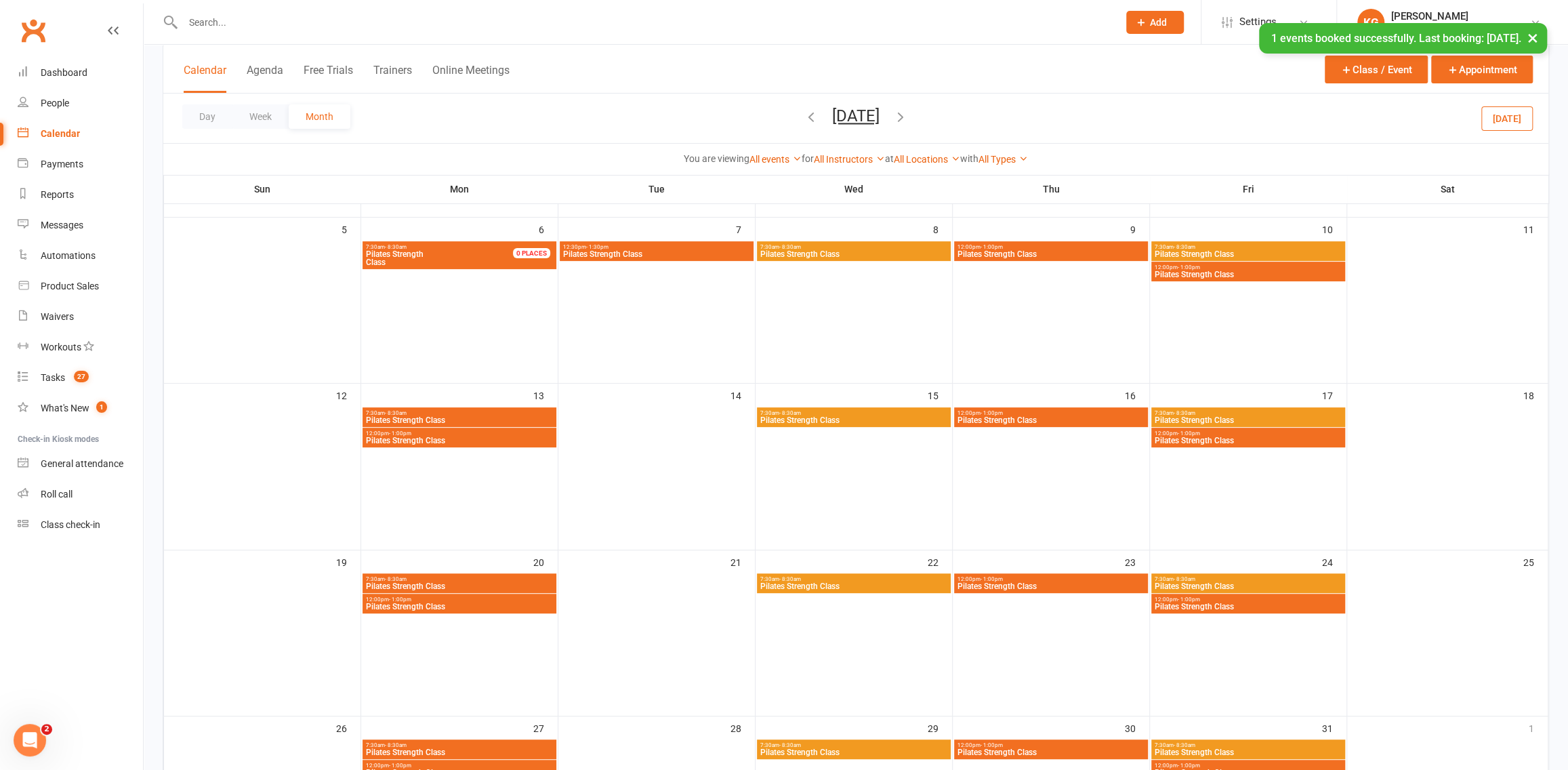
click at [1269, 440] on span "Pilates Strength Class" at bounding box center [1248, 440] width 189 height 8
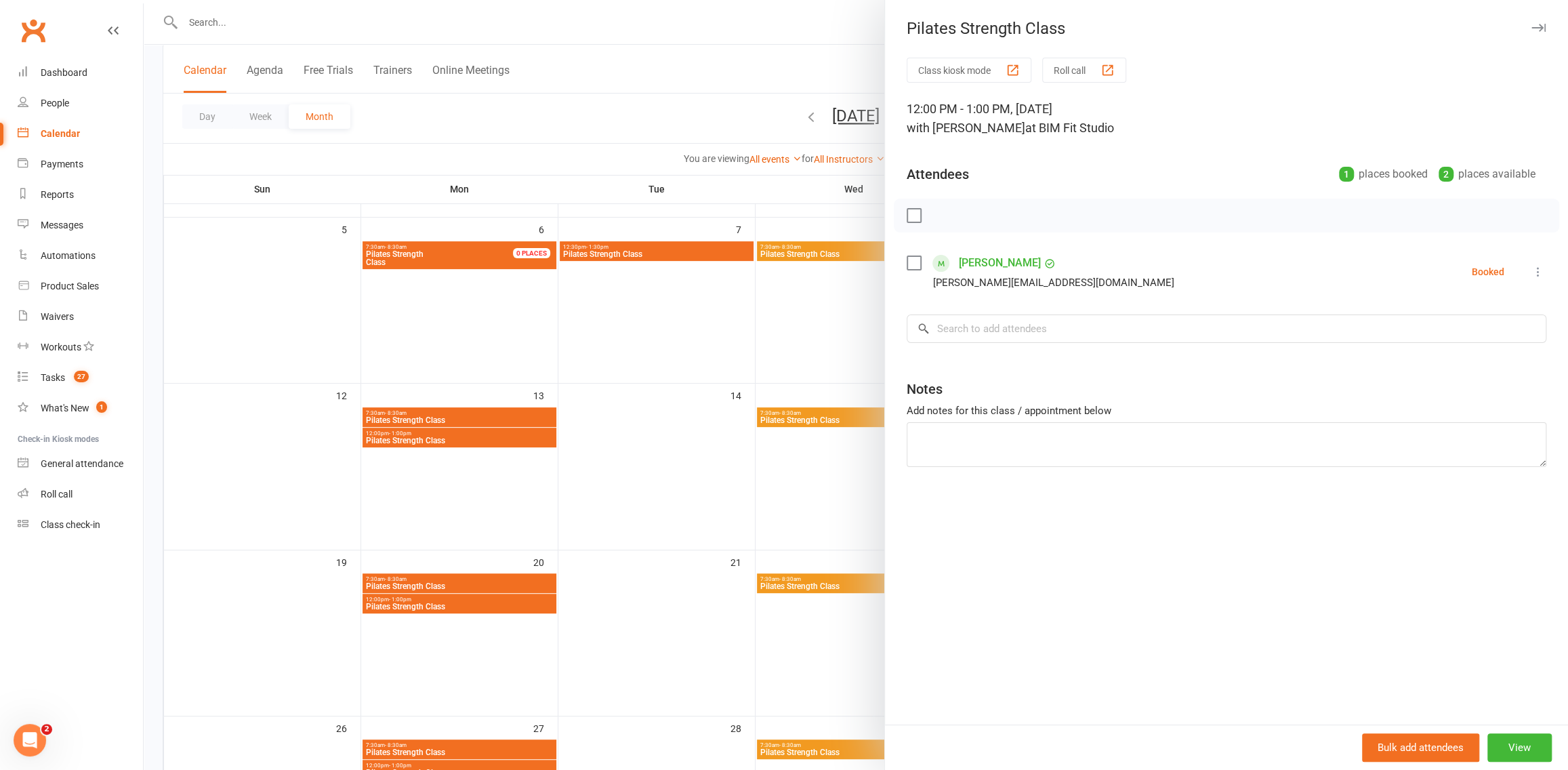
click at [784, 368] on div at bounding box center [855, 385] width 1425 height 770
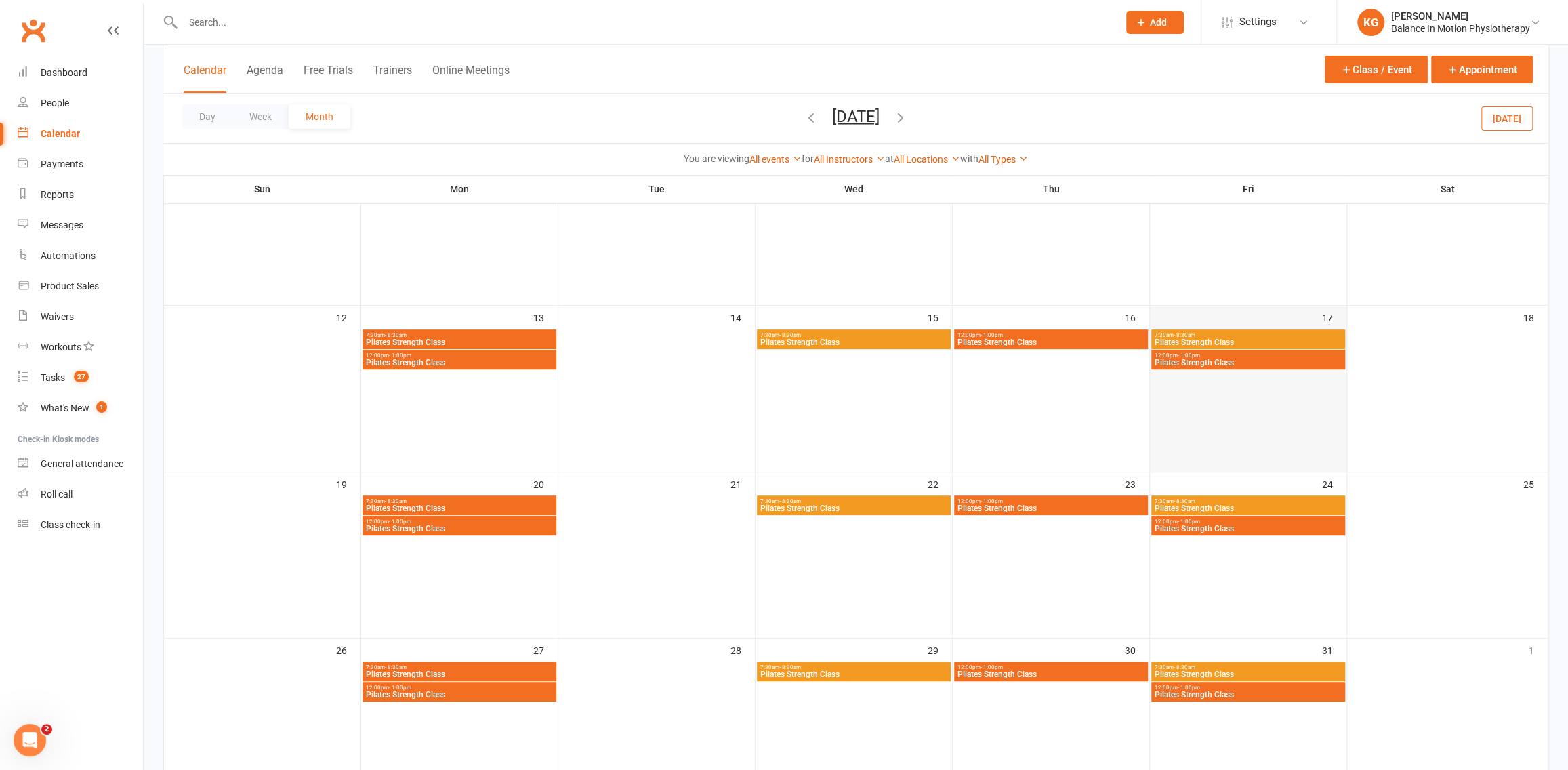
scroll to position [318, 0]
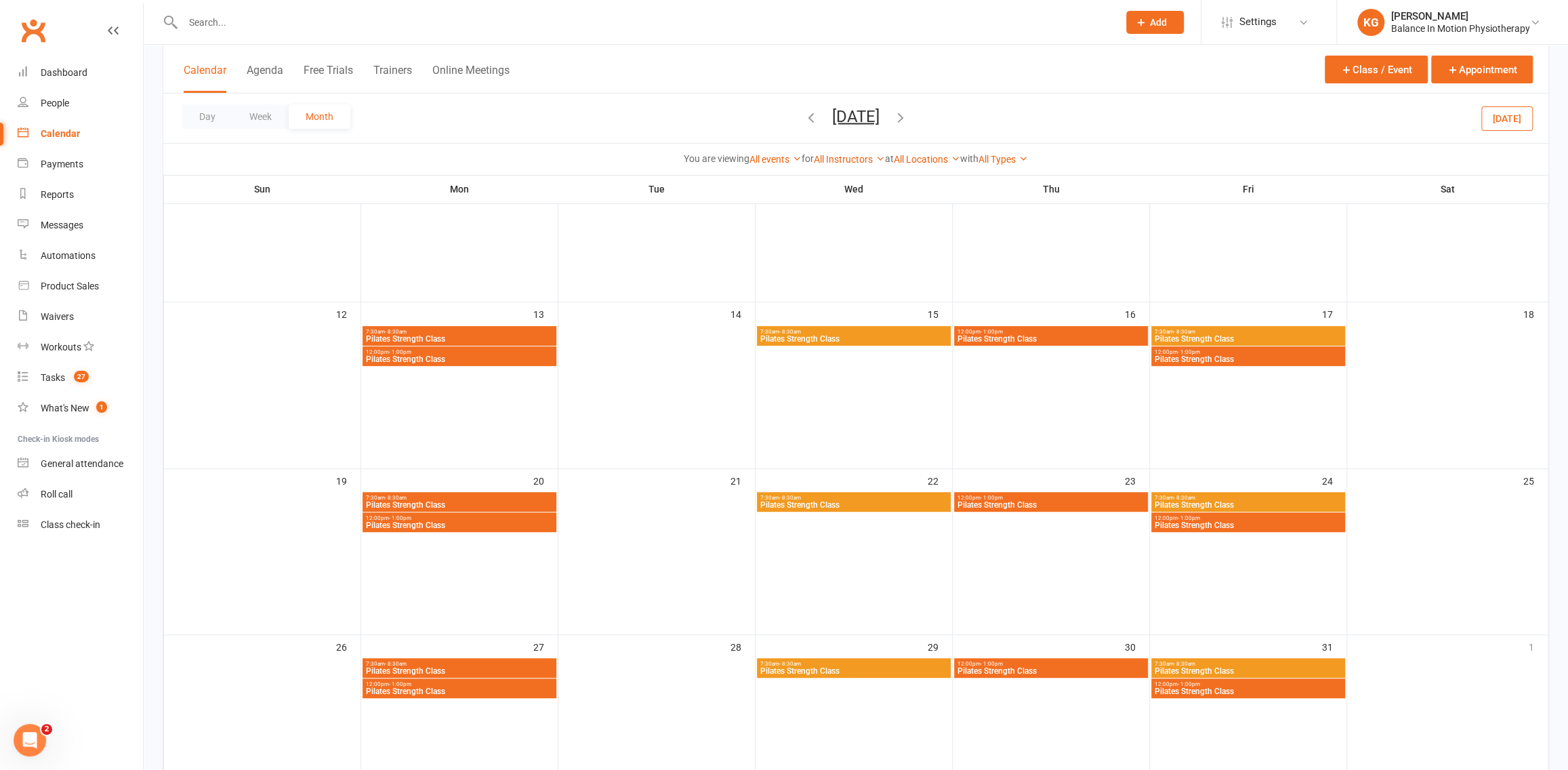
click at [1262, 522] on span "Pilates Strength Class" at bounding box center [1248, 525] width 189 height 8
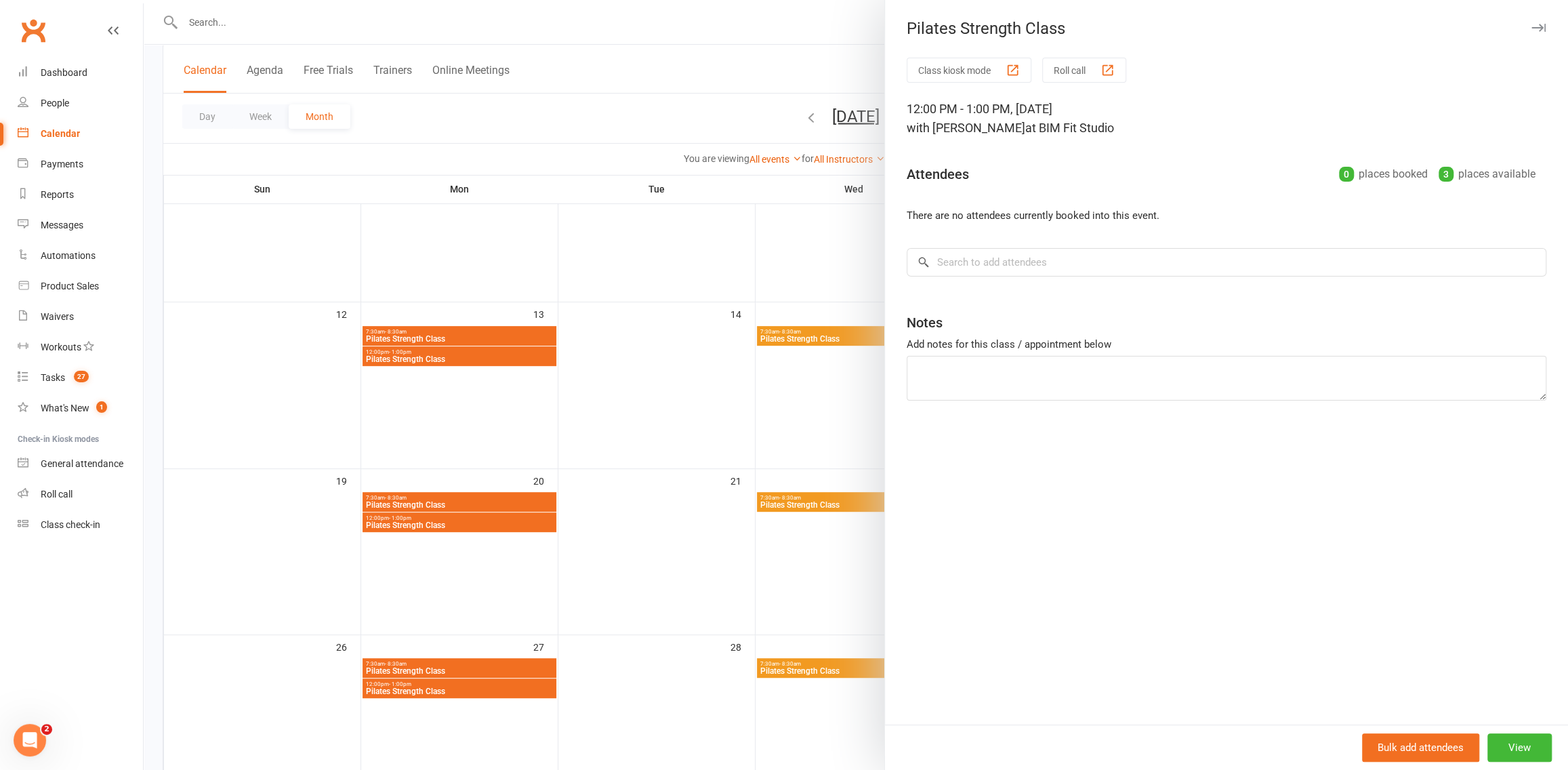
click at [690, 272] on div at bounding box center [855, 385] width 1425 height 770
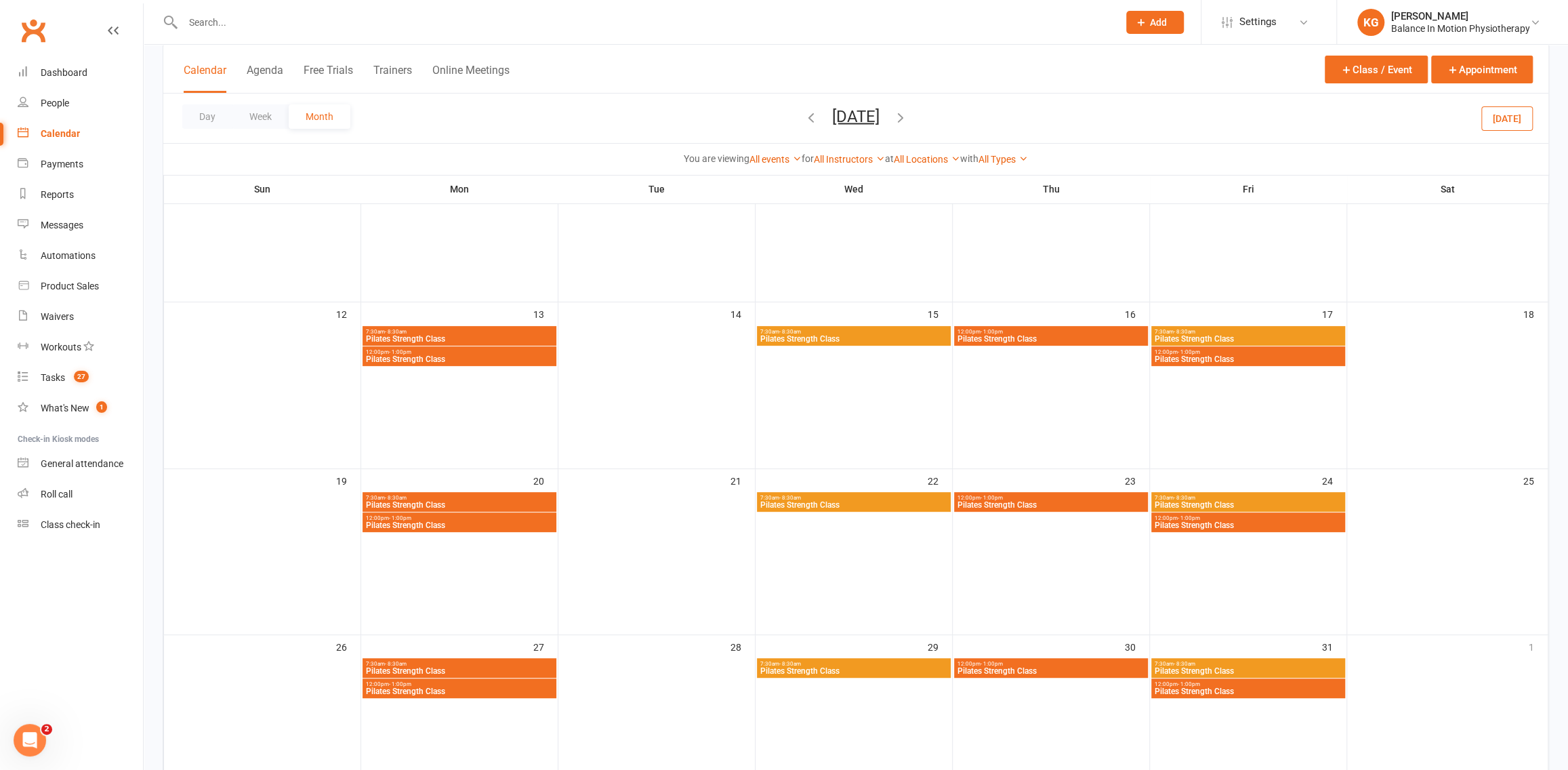
click at [1241, 527] on span "Pilates Strength Class" at bounding box center [1248, 525] width 189 height 8
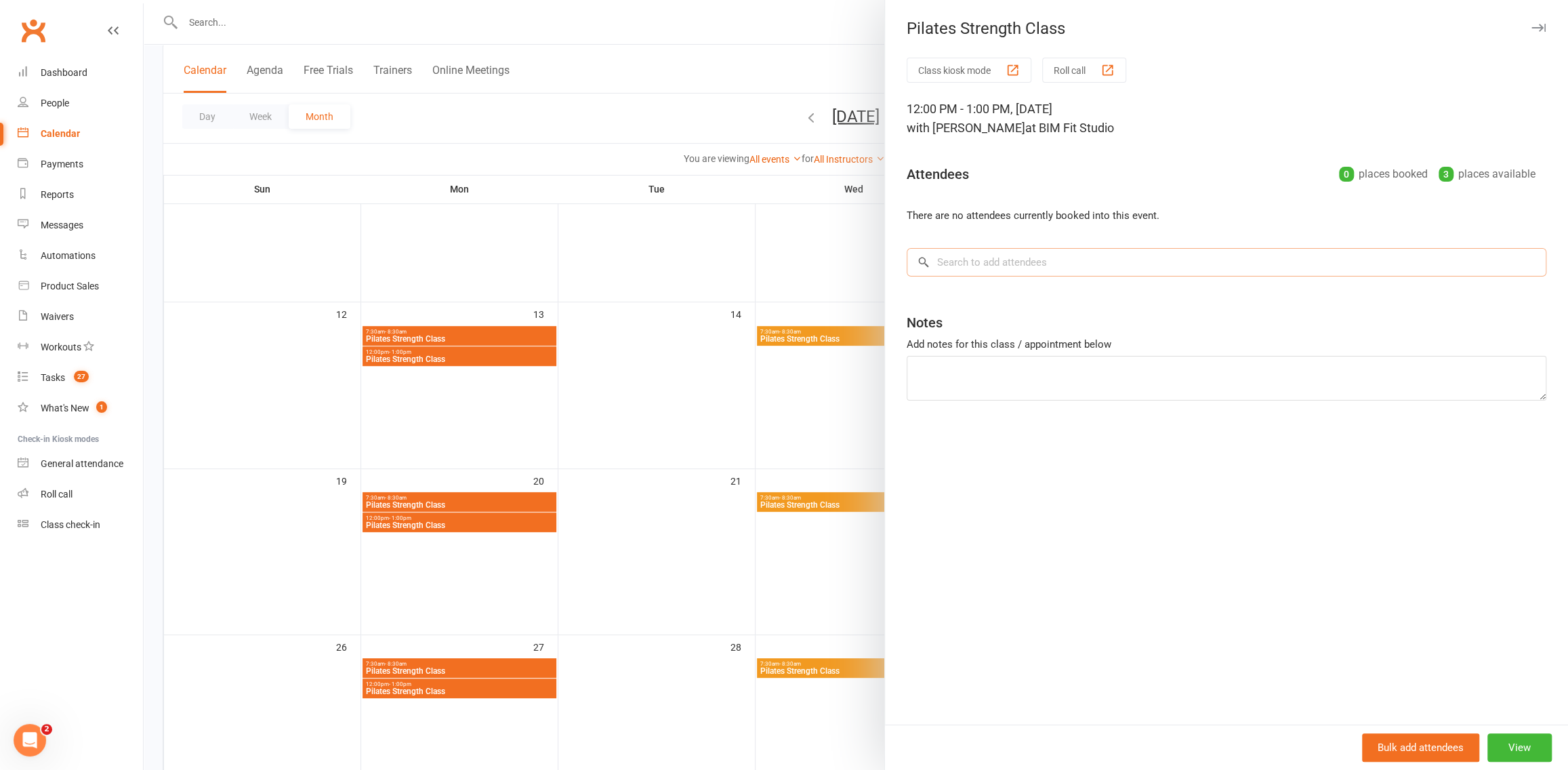
click at [1053, 273] on input "search" at bounding box center [1226, 262] width 639 height 28
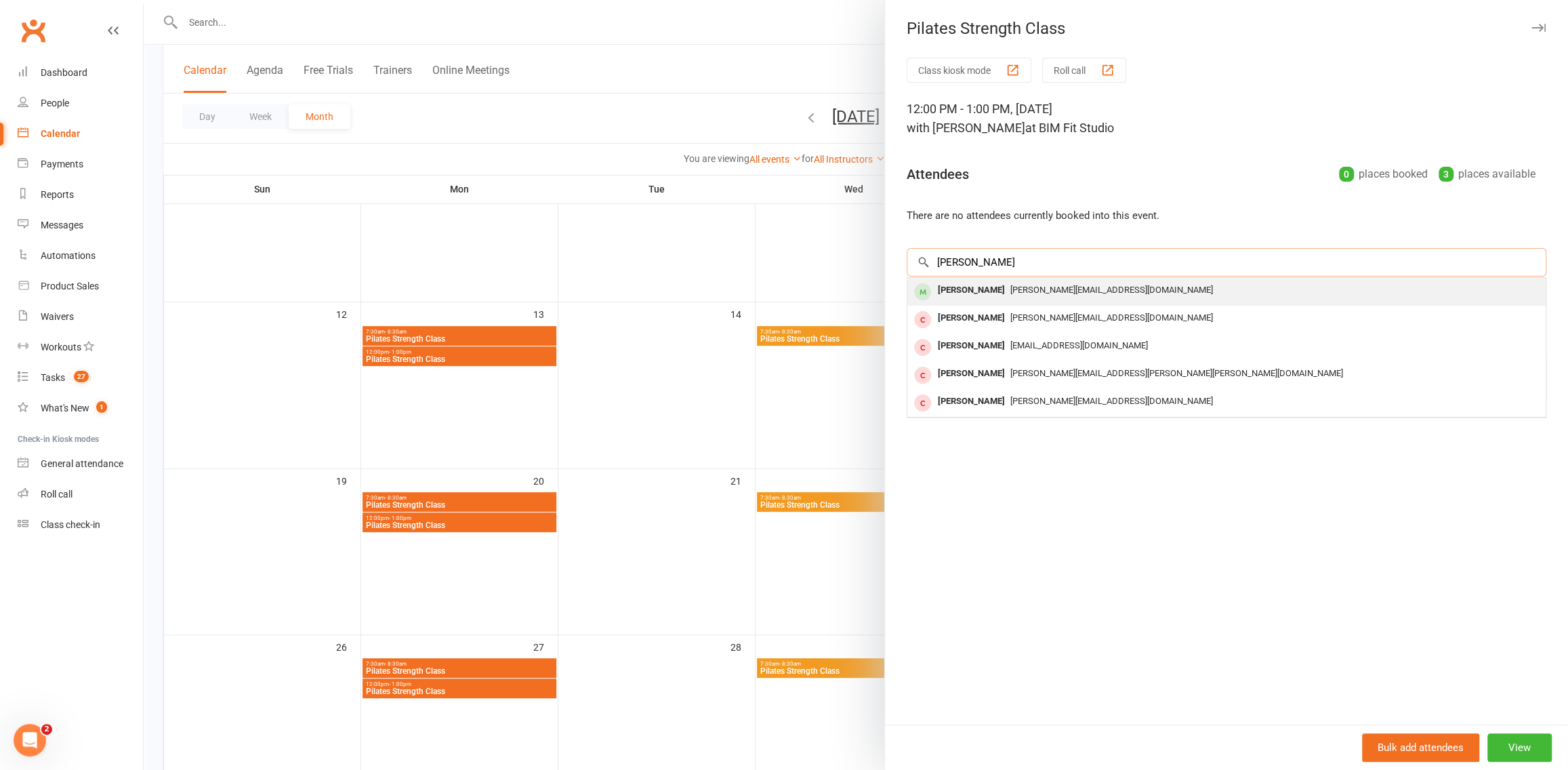
type input "[PERSON_NAME]"
click at [1011, 285] on span "[PERSON_NAME][EMAIL_ADDRESS][DOMAIN_NAME]" at bounding box center [1112, 290] width 203 height 10
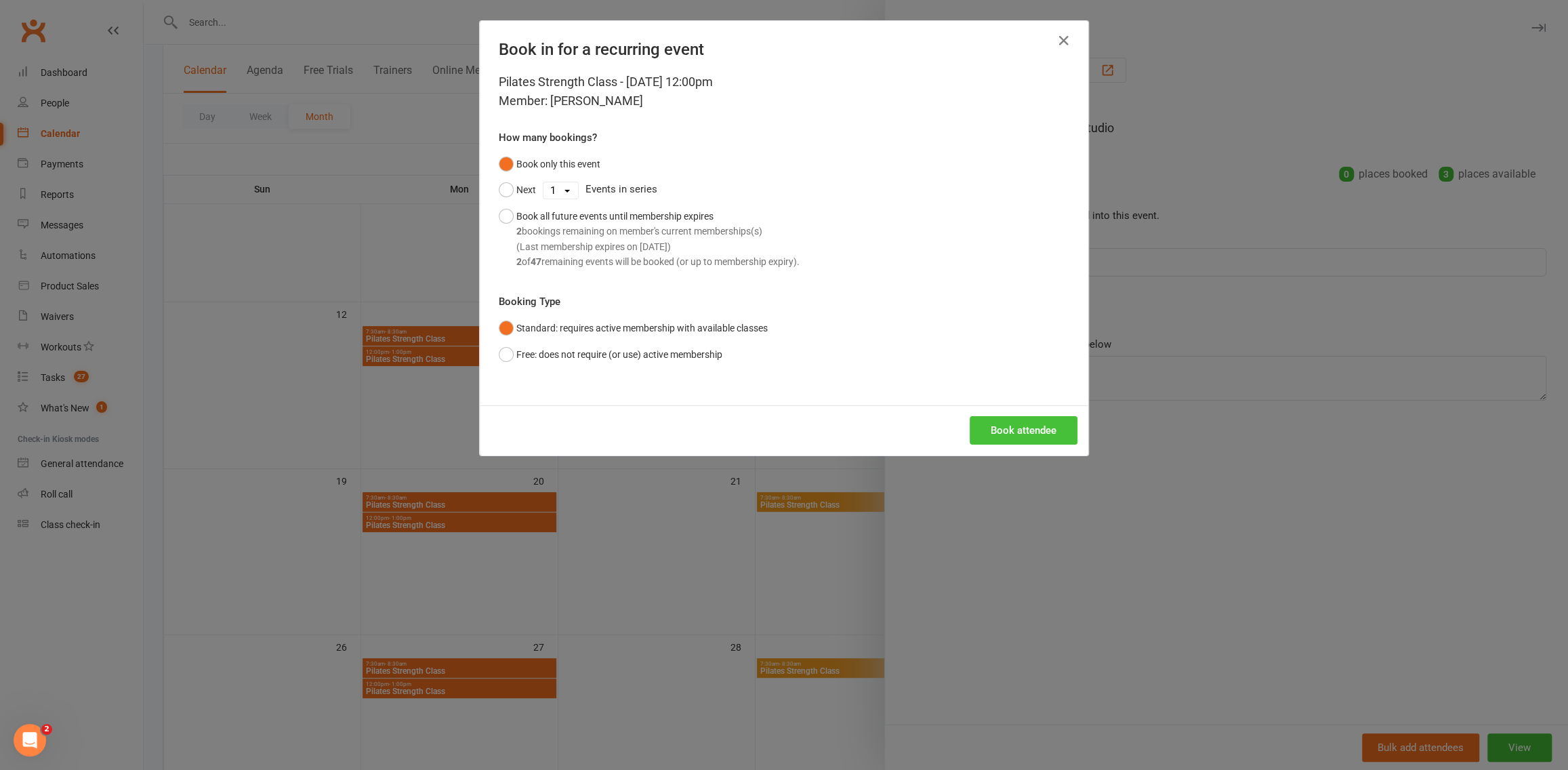
drag, startPoint x: 1008, startPoint y: 424, endPoint x: 990, endPoint y: 417, distance: 19.3
click at [1008, 424] on button "Book attendee" at bounding box center [1024, 430] width 108 height 28
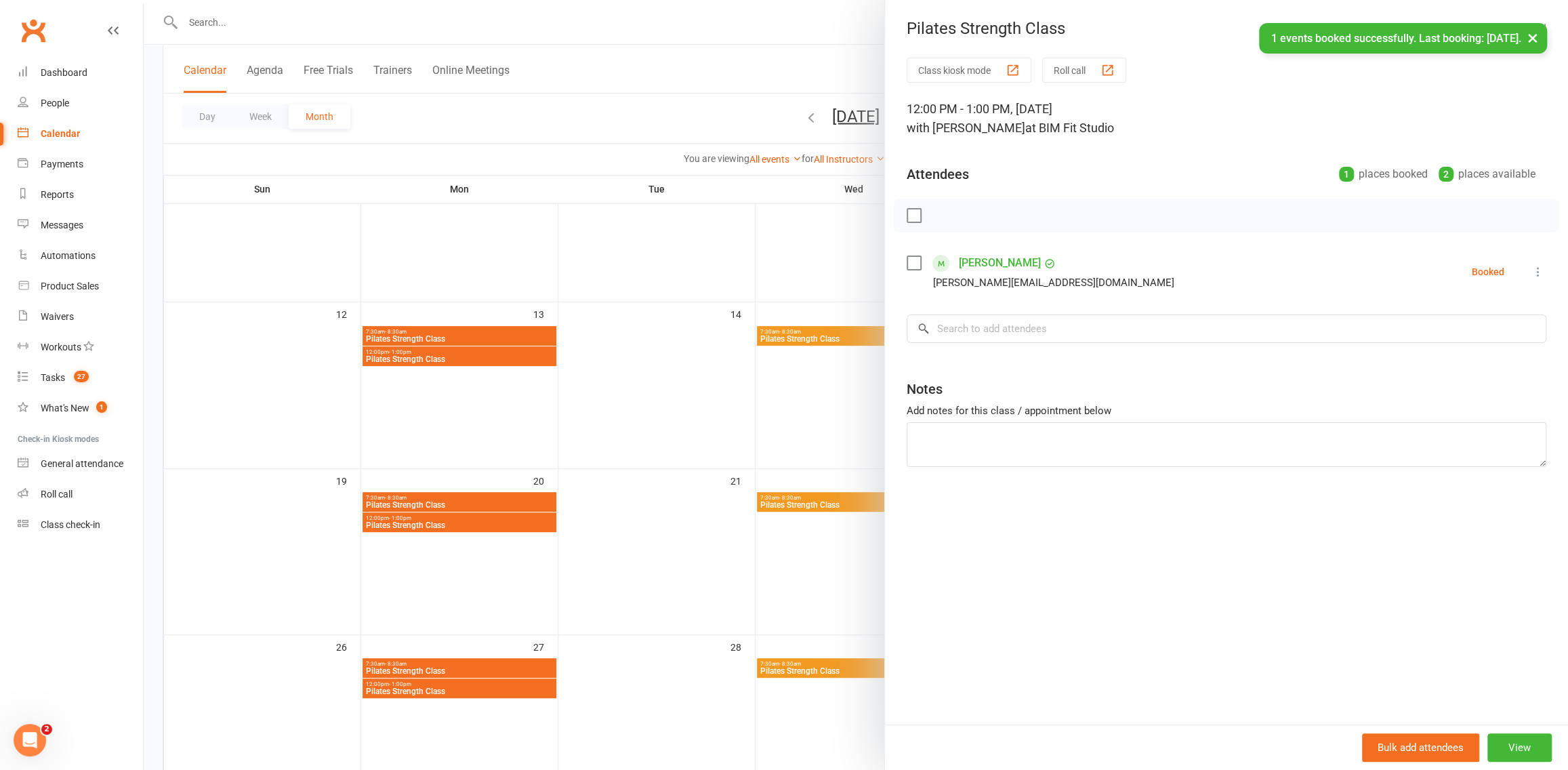
drag, startPoint x: 824, startPoint y: 267, endPoint x: 1122, endPoint y: 561, distance: 418.6
click at [824, 267] on div at bounding box center [855, 385] width 1425 height 770
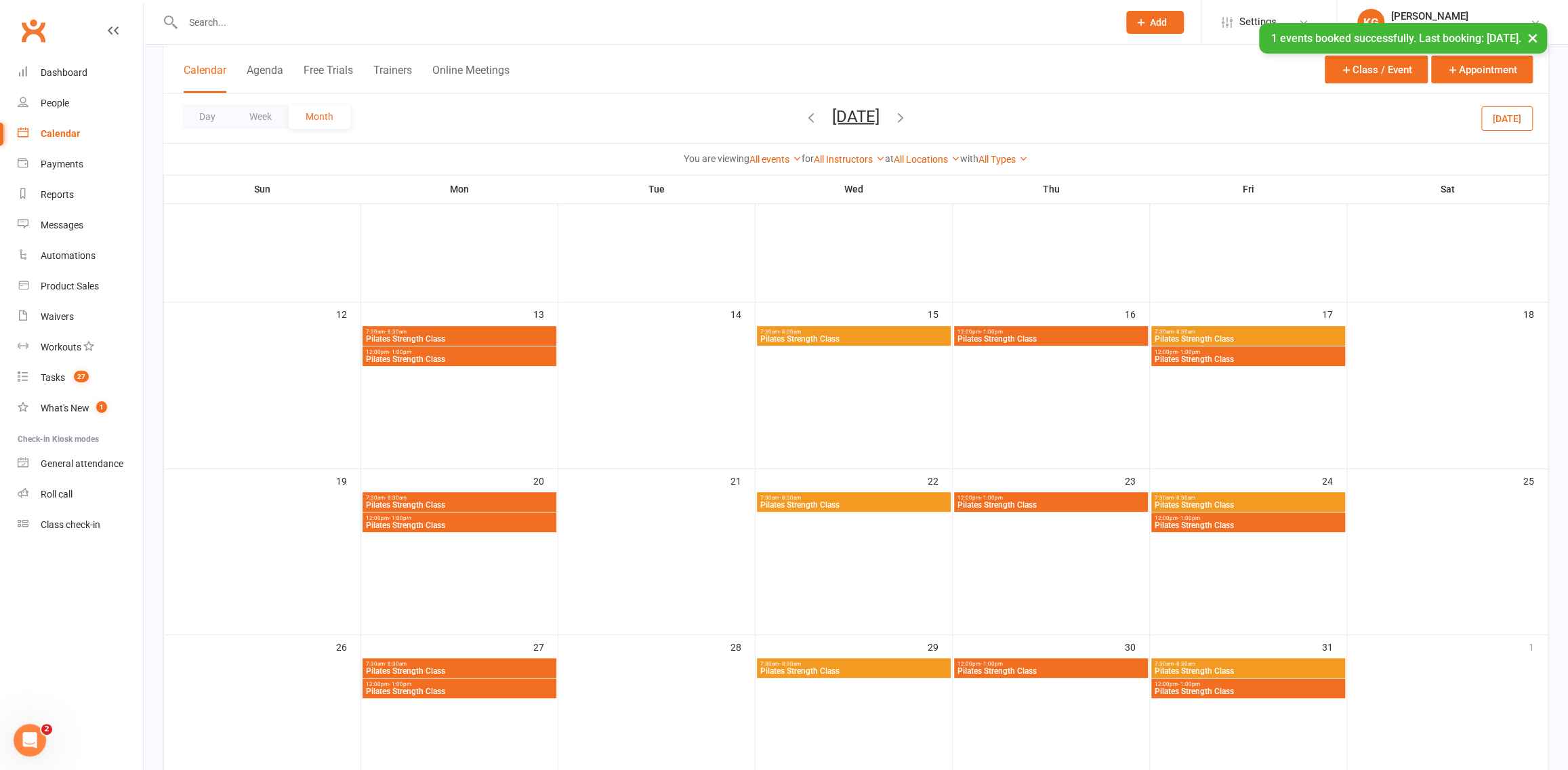
click at [1270, 692] on span "Pilates Strength Class" at bounding box center [1248, 691] width 189 height 8
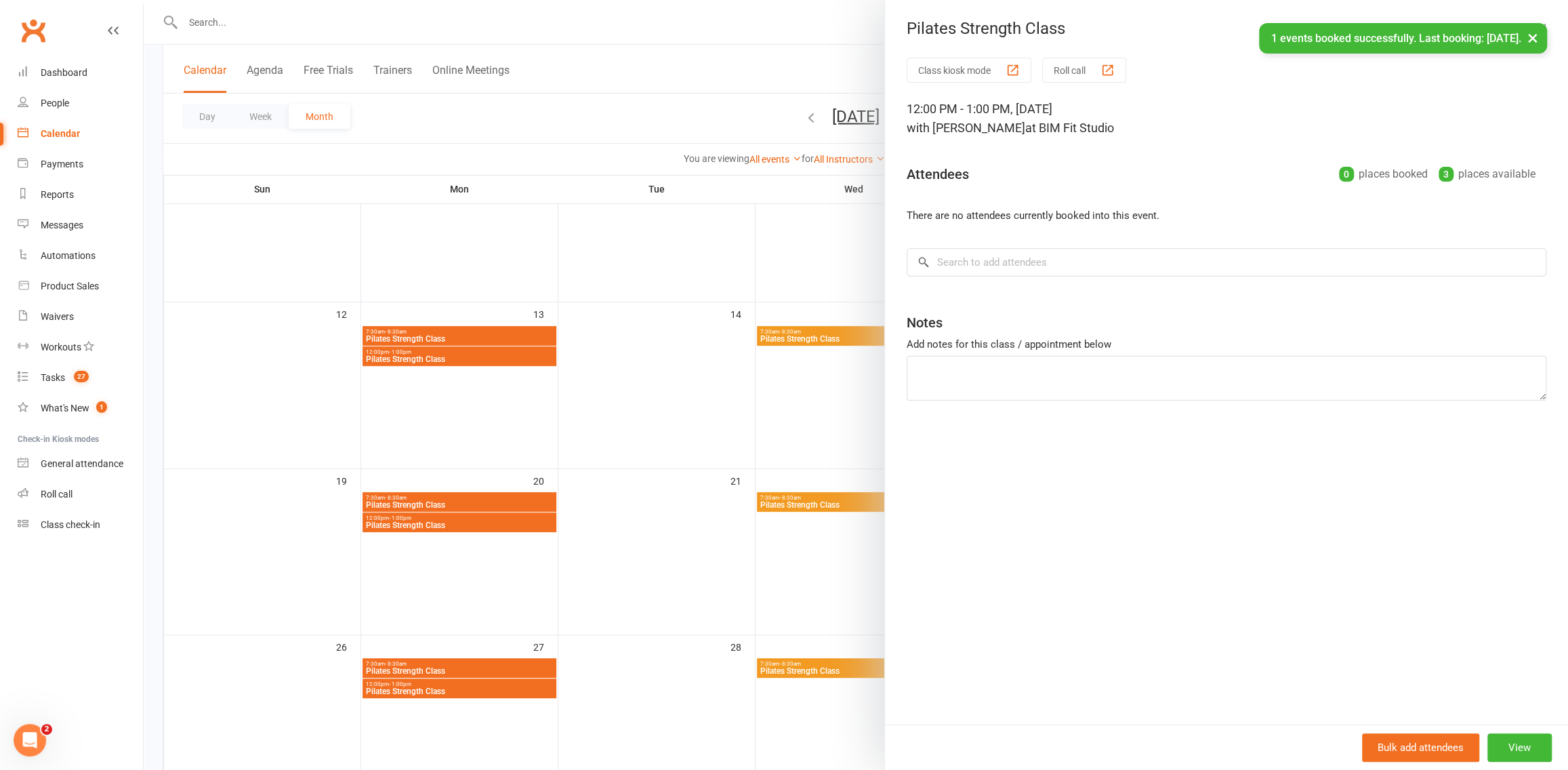
click at [946, 280] on div "Class kiosk mode Roll call 12:00 PM - 1:00 PM, [DATE] with [PERSON_NAME] at BIM…" at bounding box center [1226, 391] width 683 height 667
click at [948, 266] on input "search" at bounding box center [1226, 262] width 639 height 28
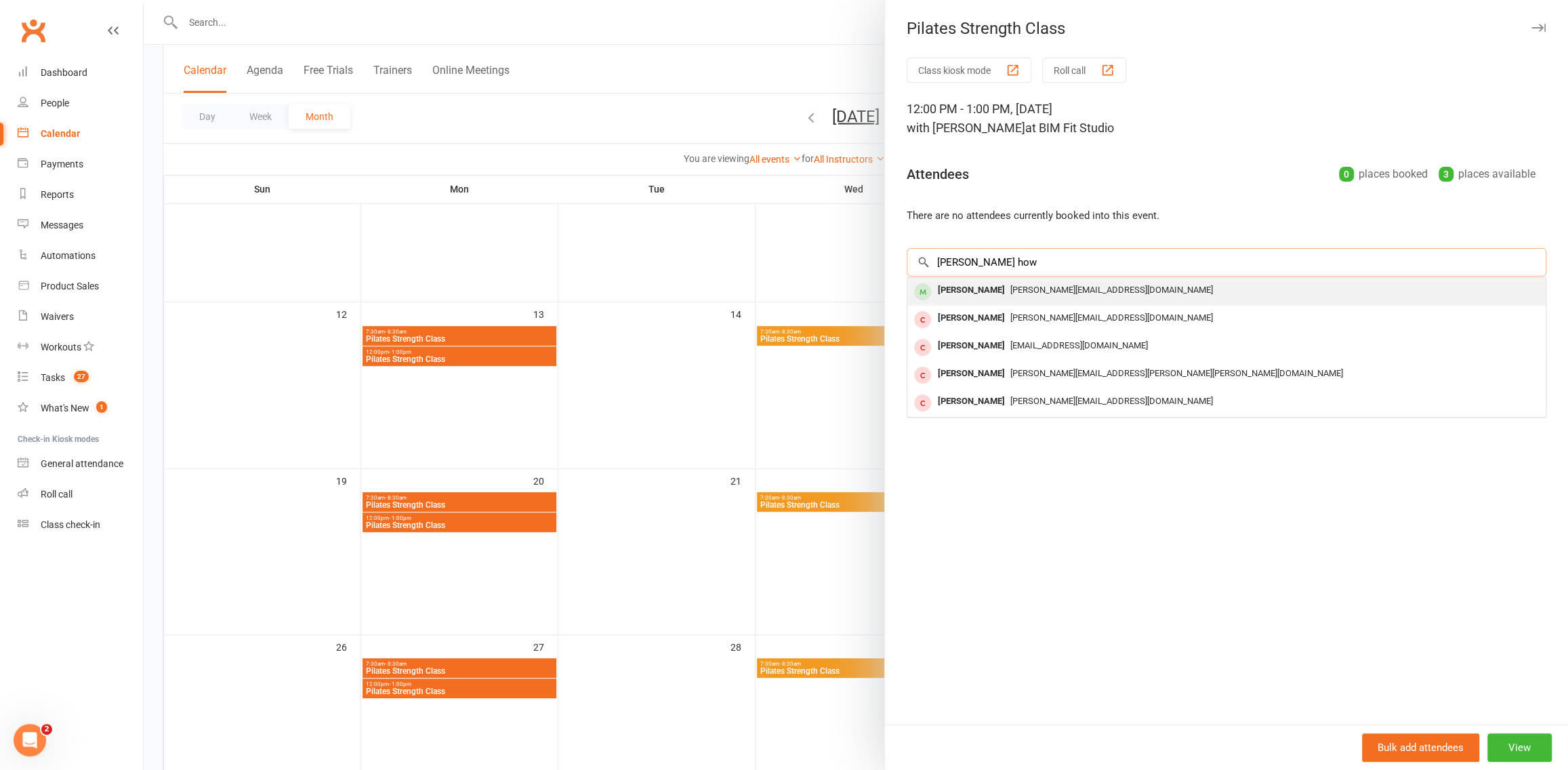
type input "[PERSON_NAME] how"
click at [1025, 297] on div "[PERSON_NAME][EMAIL_ADDRESS][DOMAIN_NAME]" at bounding box center [1226, 290] width 628 height 20
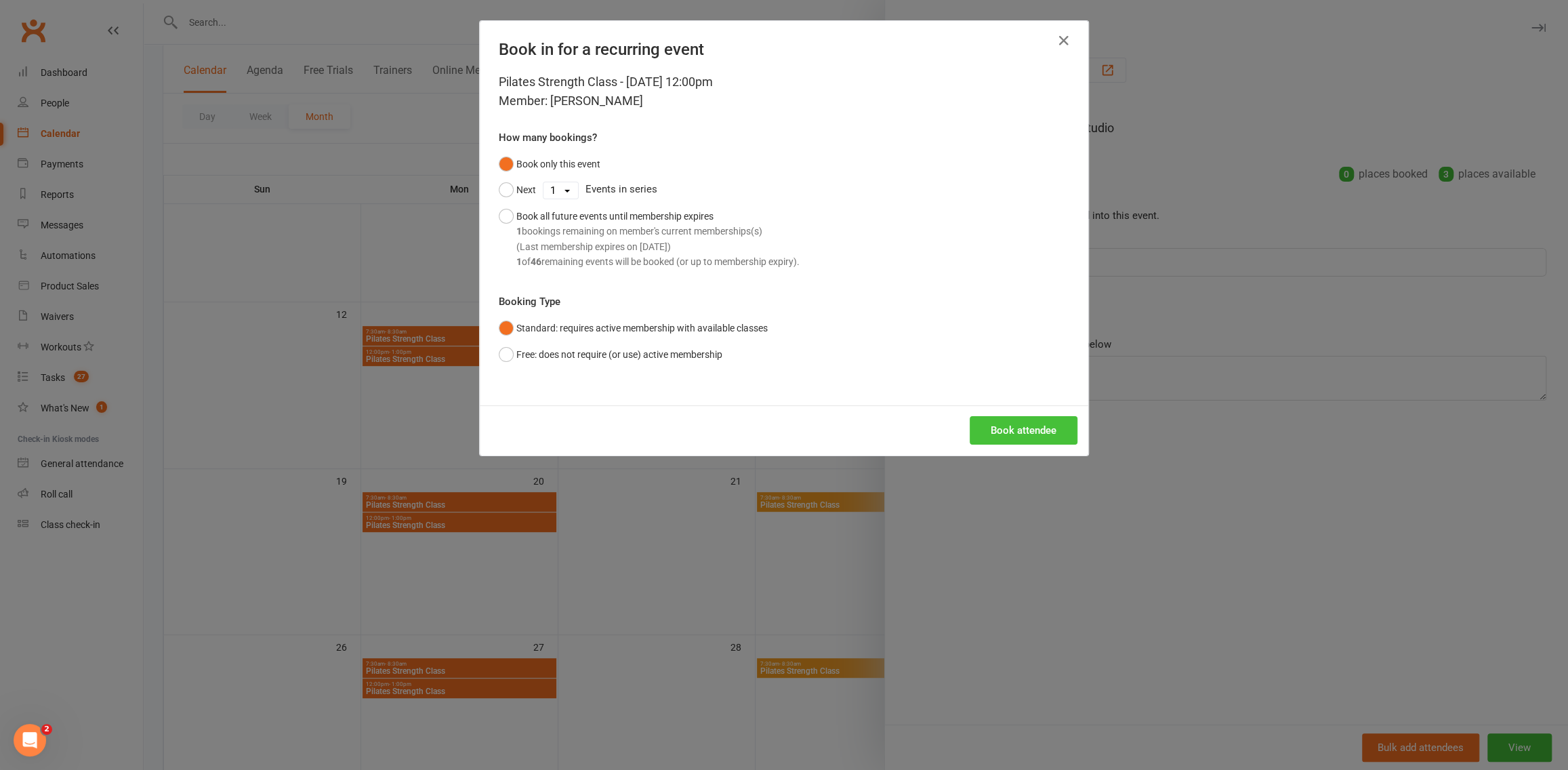
click at [1016, 424] on button "Book attendee" at bounding box center [1024, 430] width 108 height 28
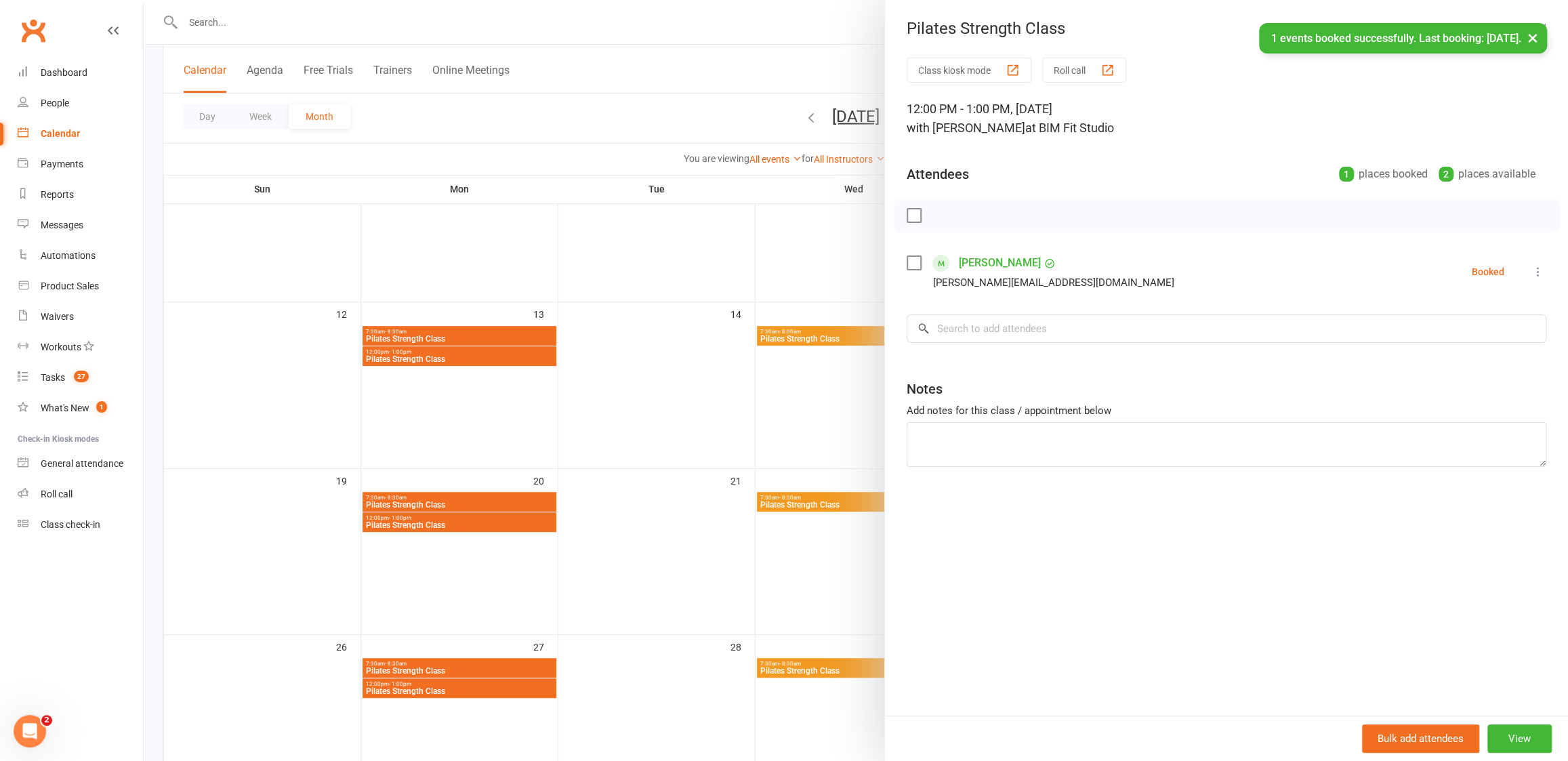
click at [749, 264] on div at bounding box center [855, 380] width 1425 height 761
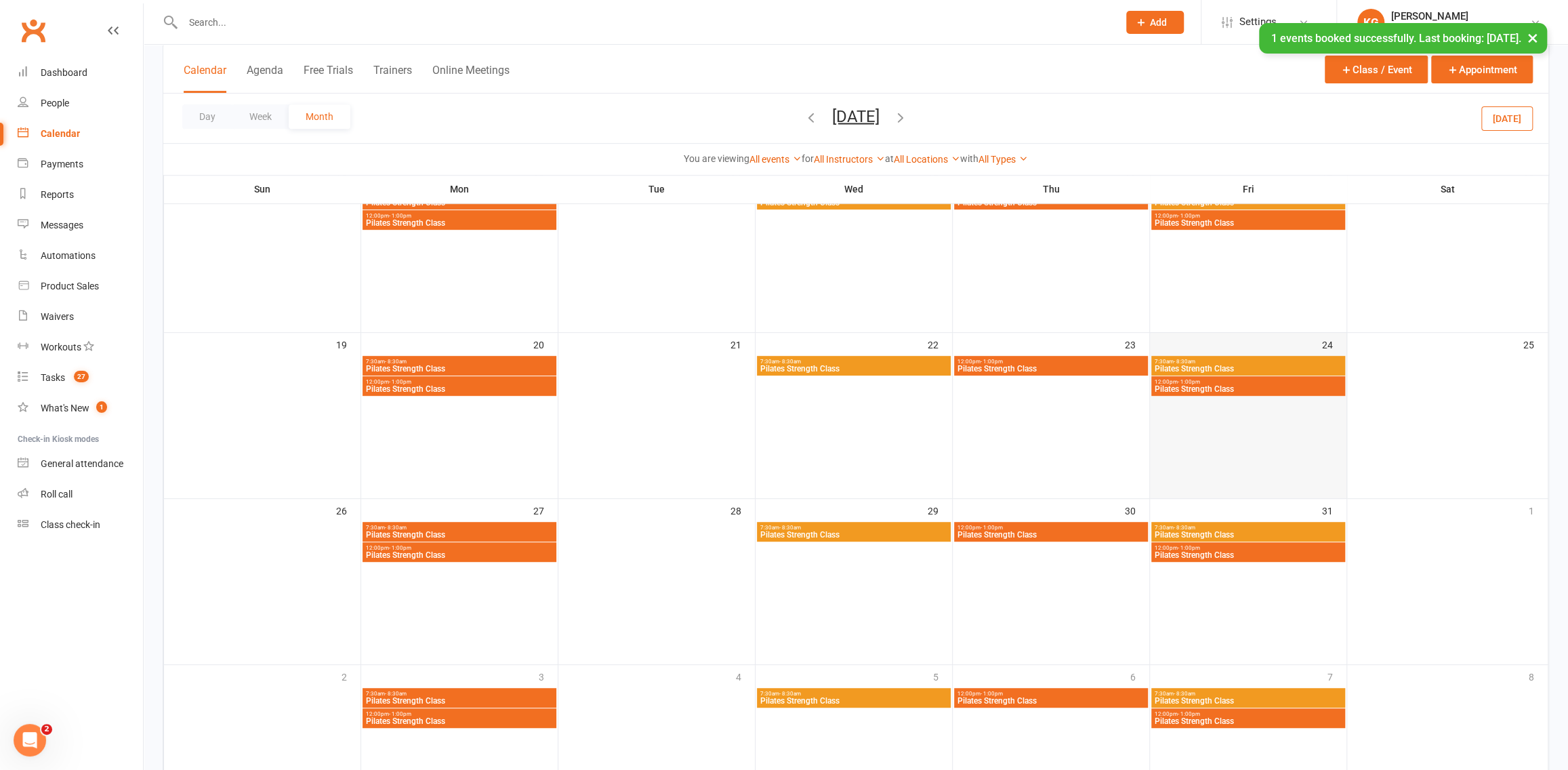
scroll to position [524, 0]
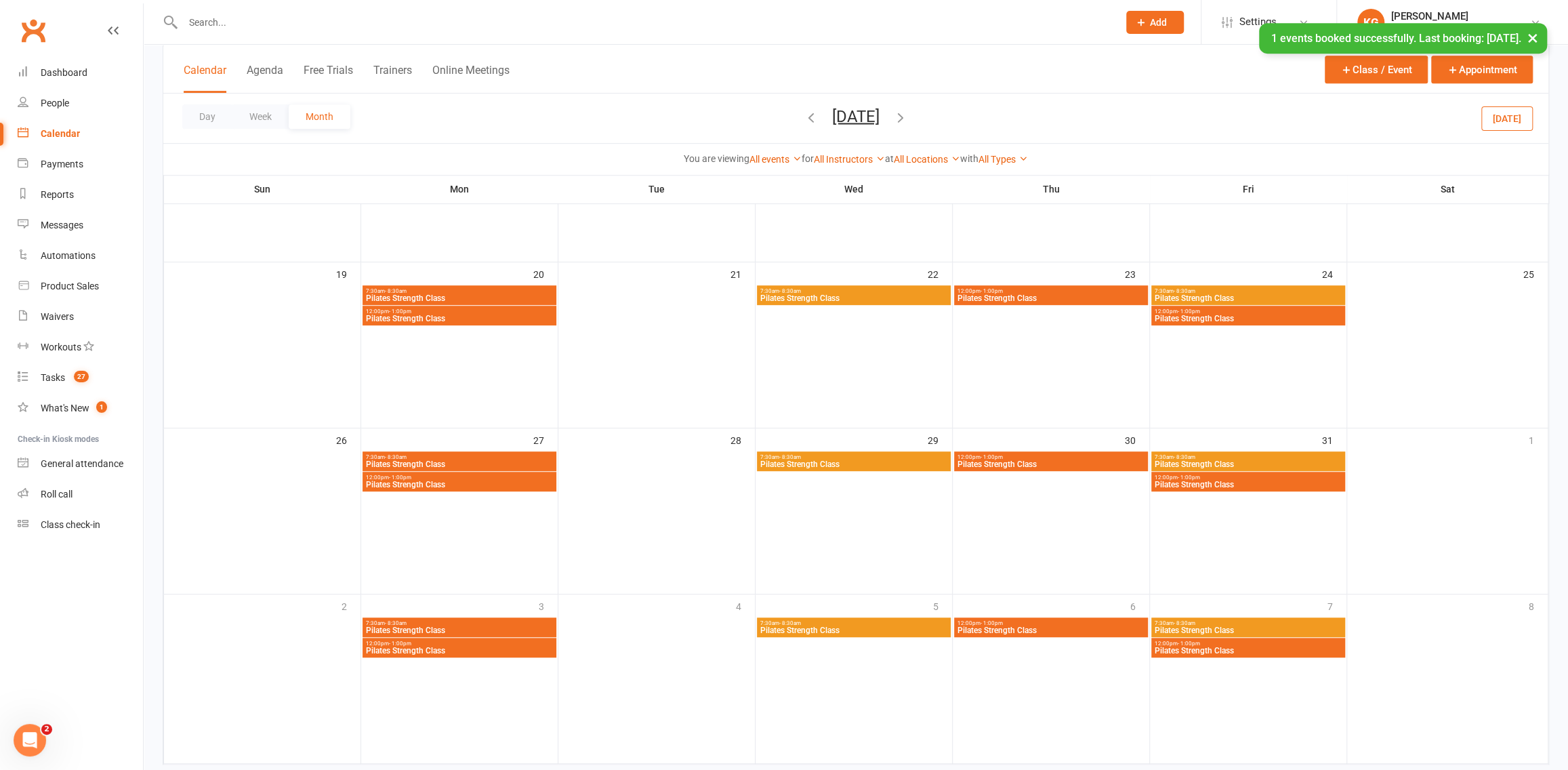
click at [1286, 648] on span "Pilates Strength Class" at bounding box center [1248, 650] width 189 height 8
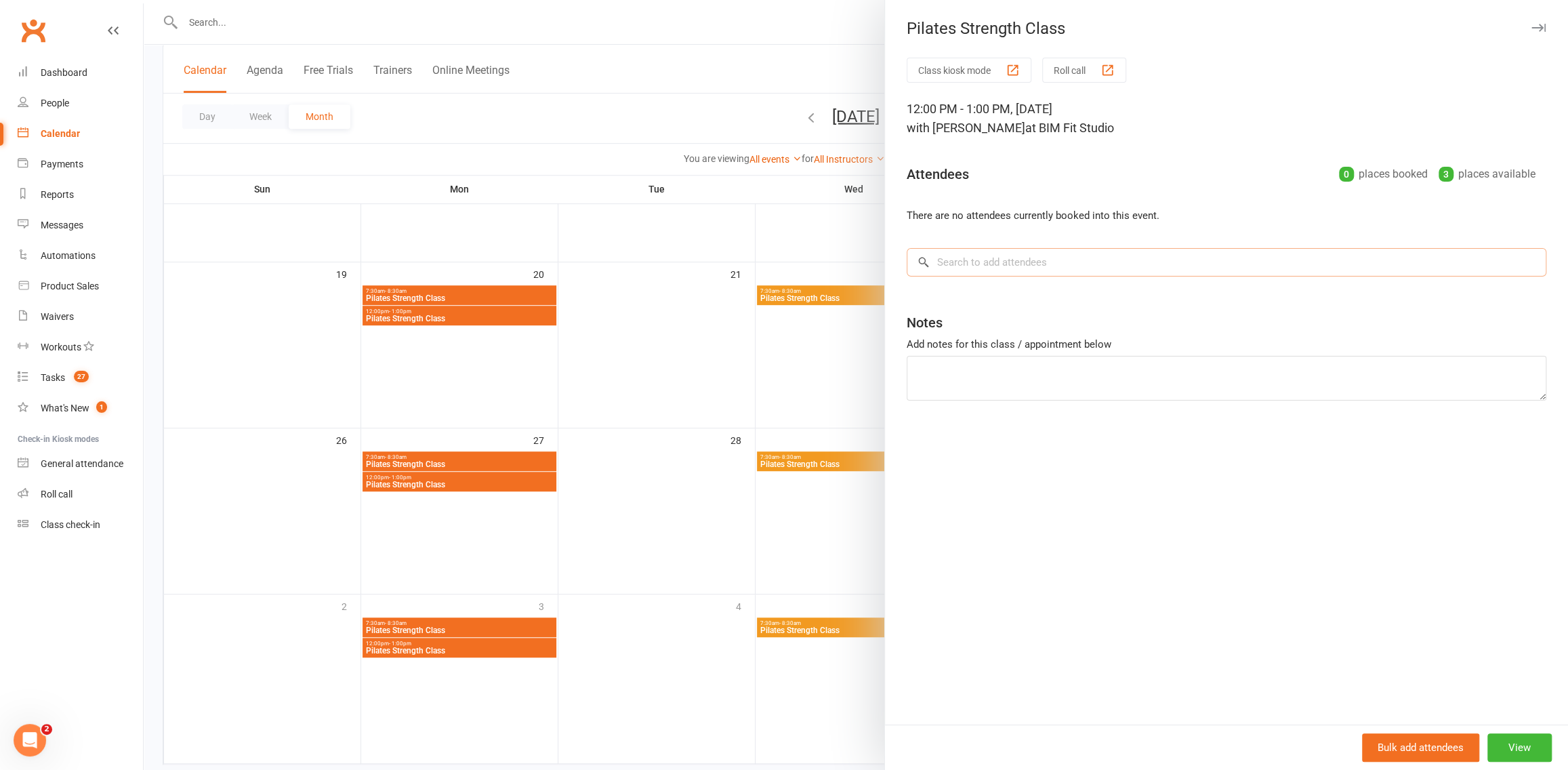
click at [980, 266] on input "search" at bounding box center [1226, 262] width 639 height 28
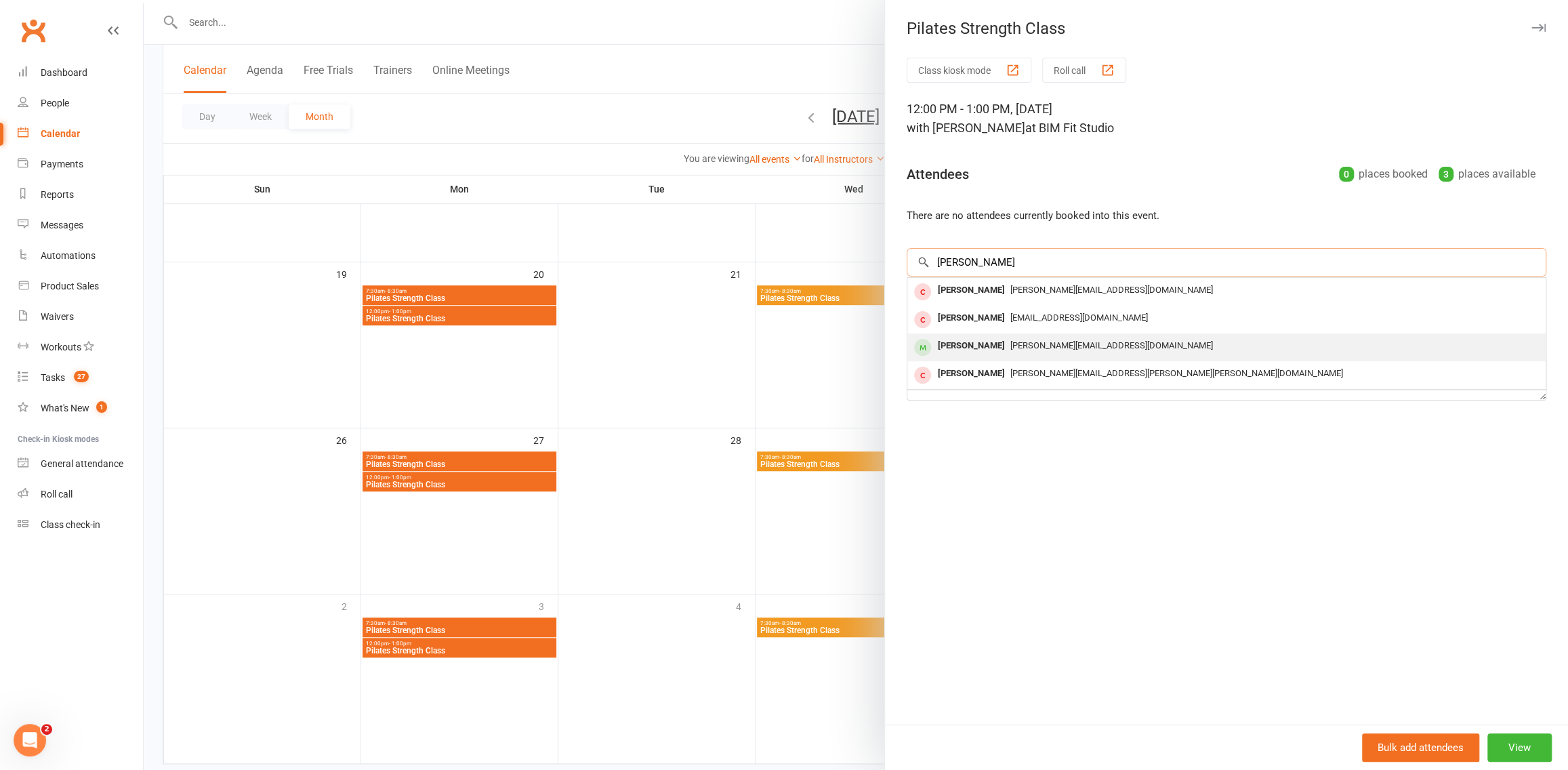
type input "[PERSON_NAME]"
click at [1055, 352] on div "[PERSON_NAME][EMAIL_ADDRESS][DOMAIN_NAME]" at bounding box center [1226, 346] width 628 height 20
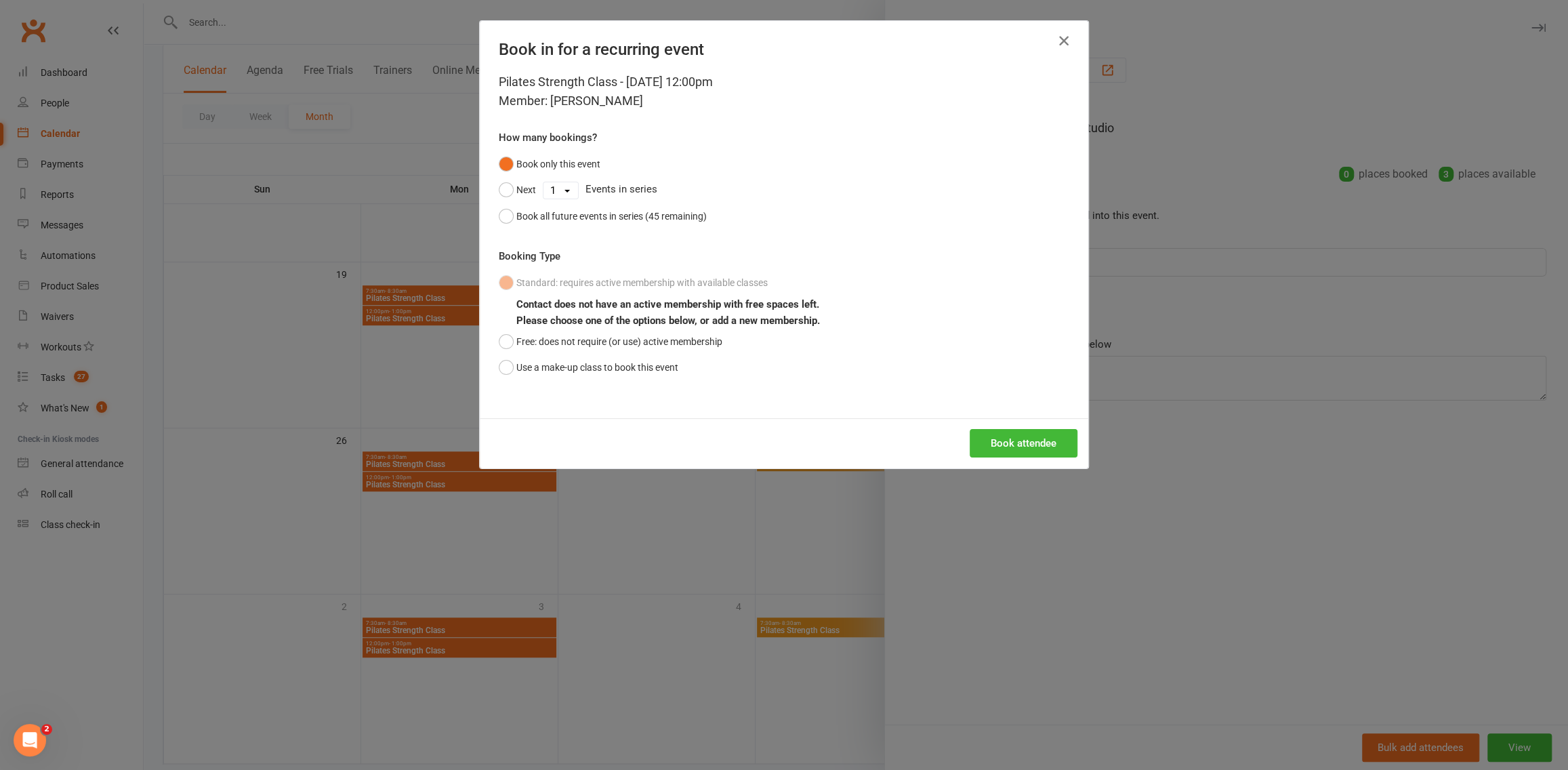
click at [1056, 44] on icon "button" at bounding box center [1064, 41] width 16 height 16
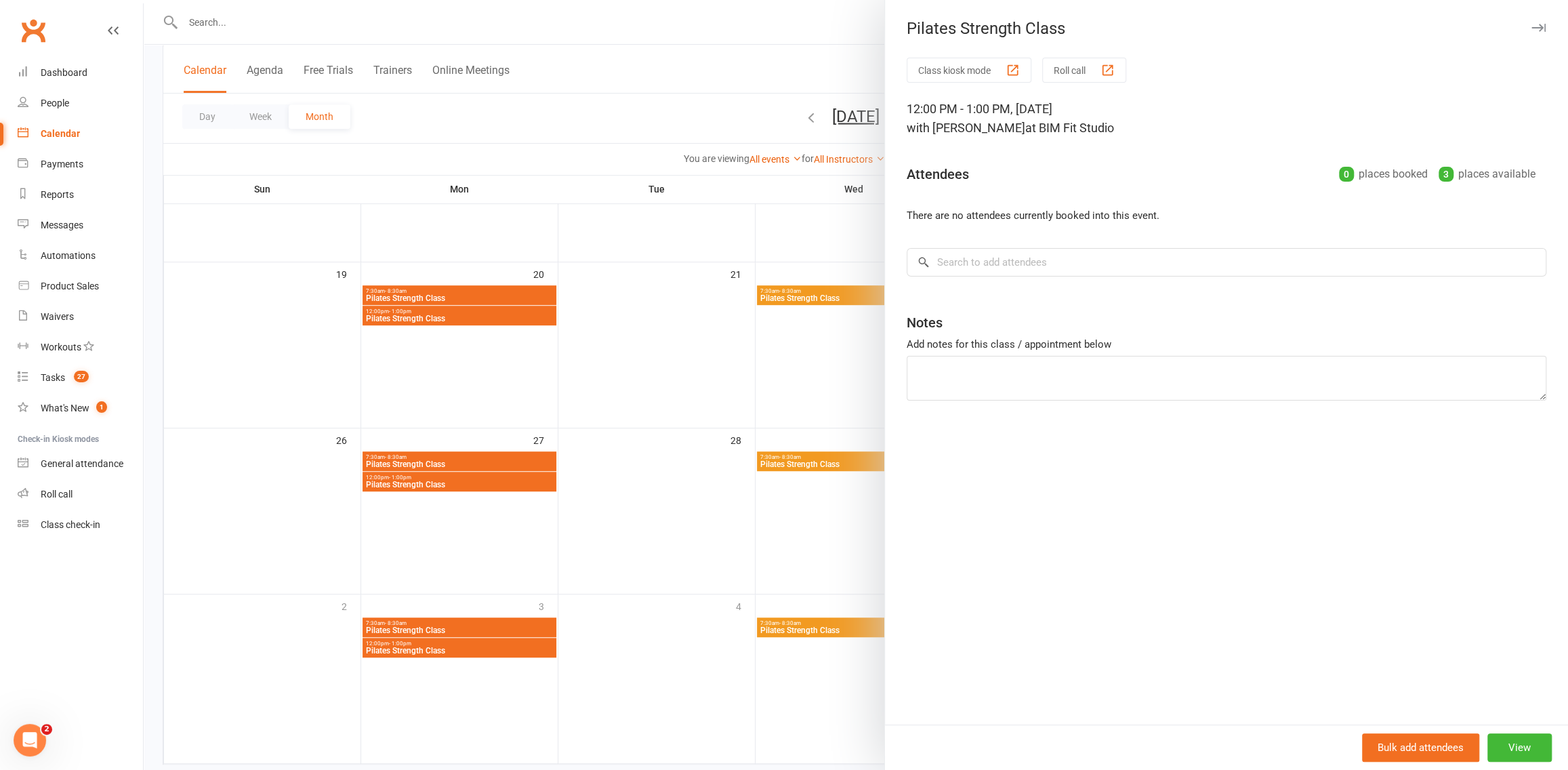
click at [1532, 28] on icon "button" at bounding box center [1538, 27] width 14 height 8
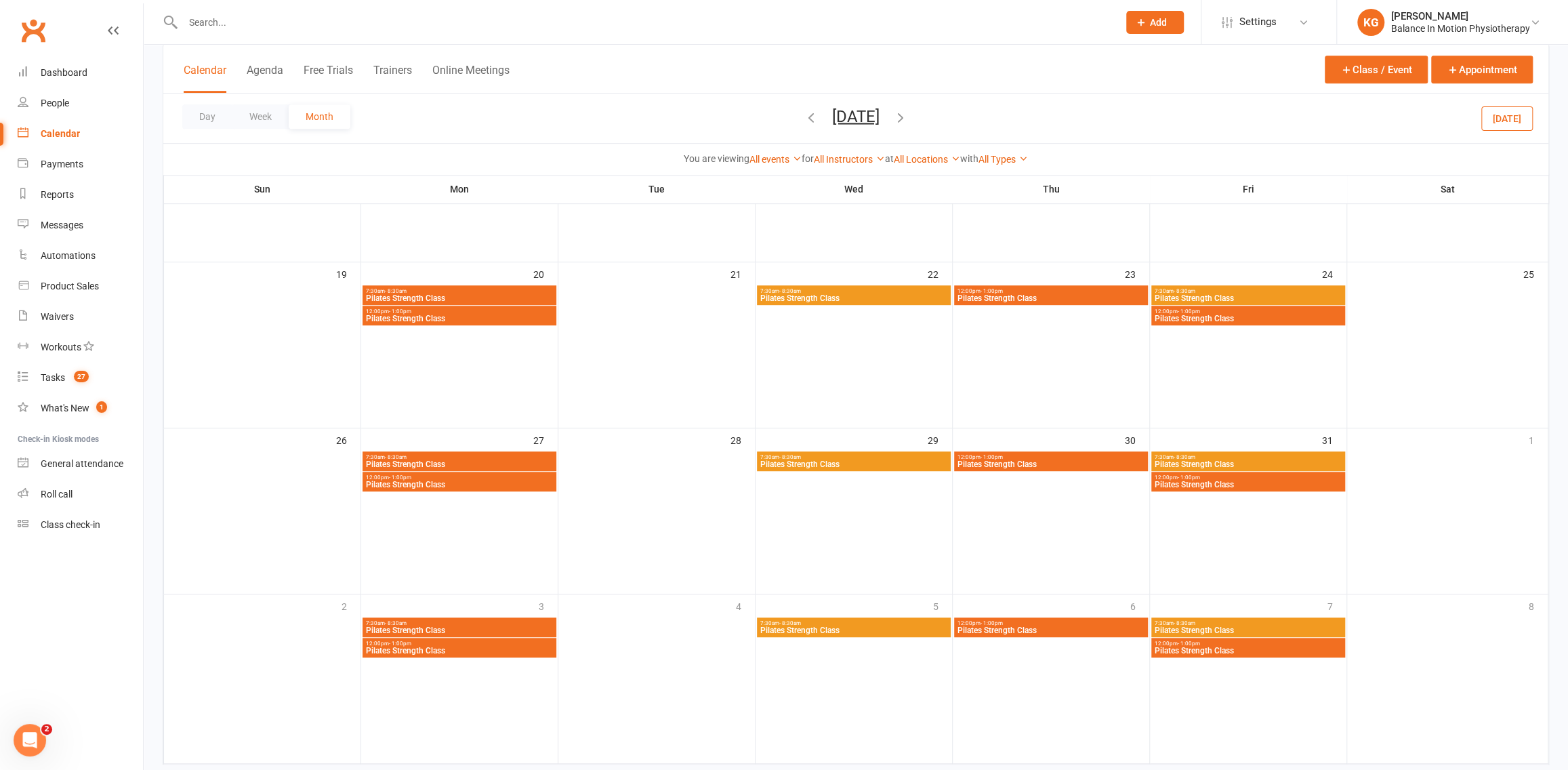
click at [1187, 467] on div "7:30am - 8:30am Pilates Strength Class" at bounding box center [1248, 461] width 194 height 20
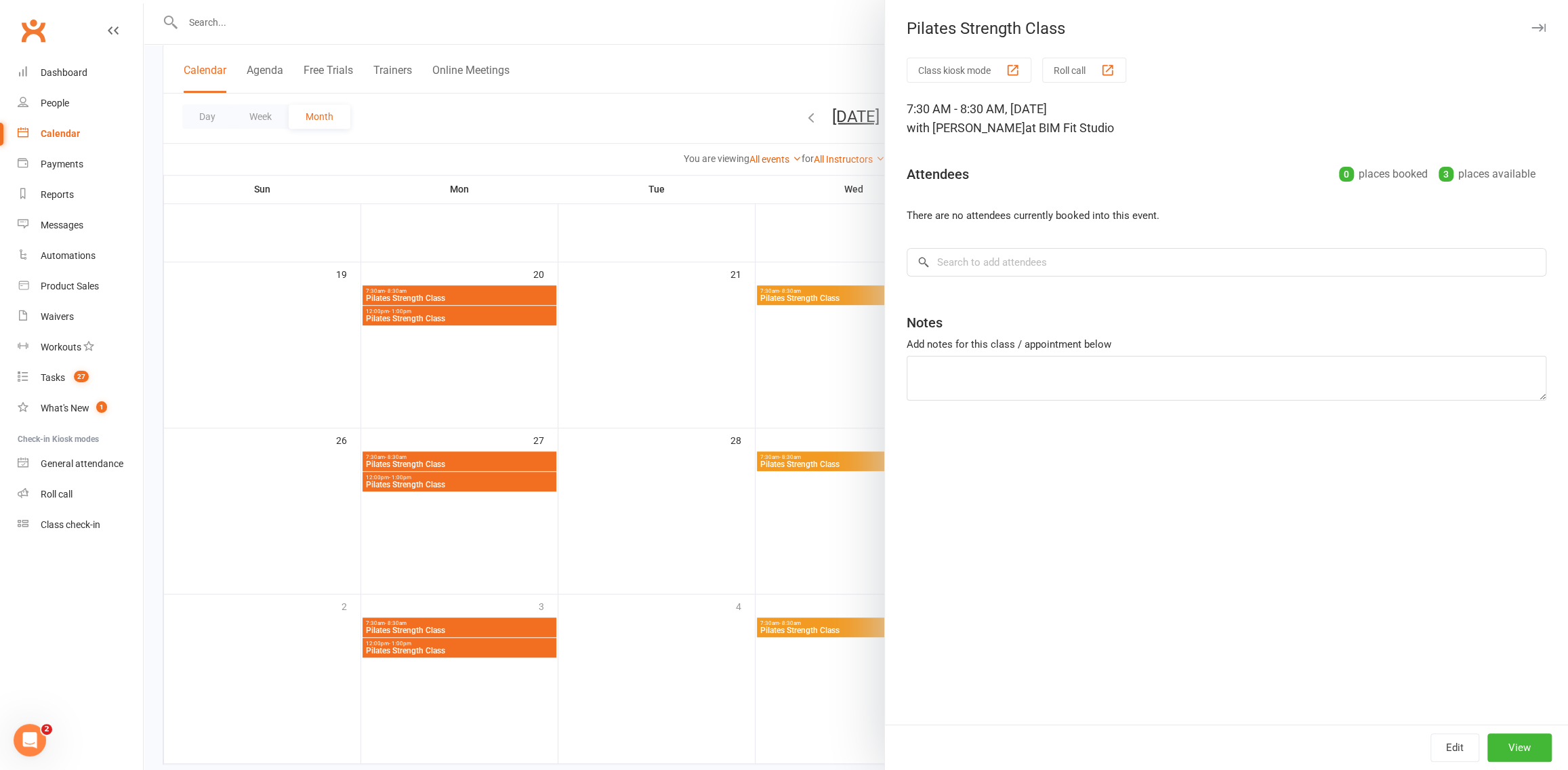
drag, startPoint x: 668, startPoint y: 310, endPoint x: 785, endPoint y: 354, distance: 125.0
click at [669, 310] on div at bounding box center [855, 385] width 1425 height 770
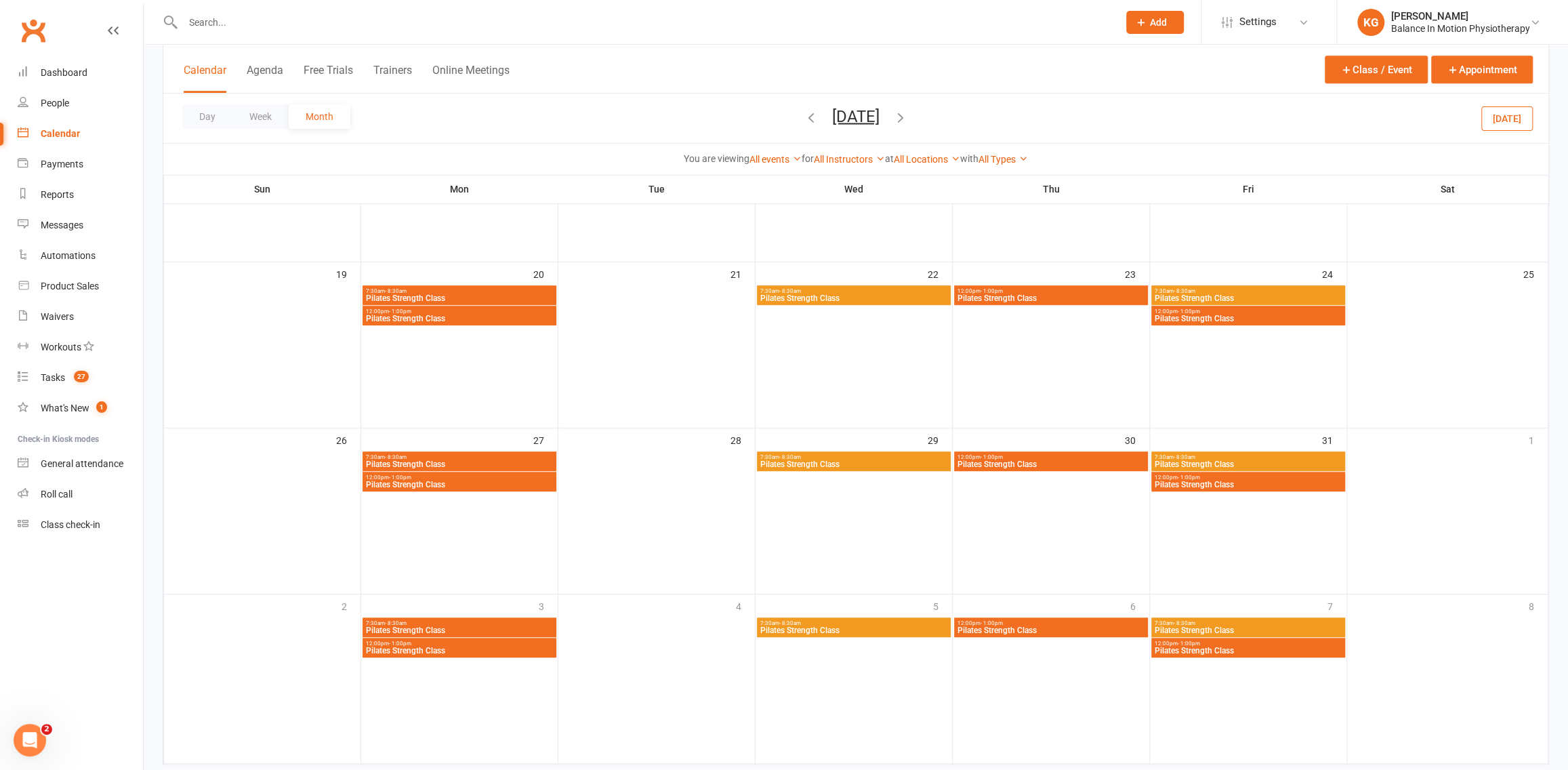
click at [1223, 482] on span "Pilates Strength Class" at bounding box center [1248, 484] width 189 height 8
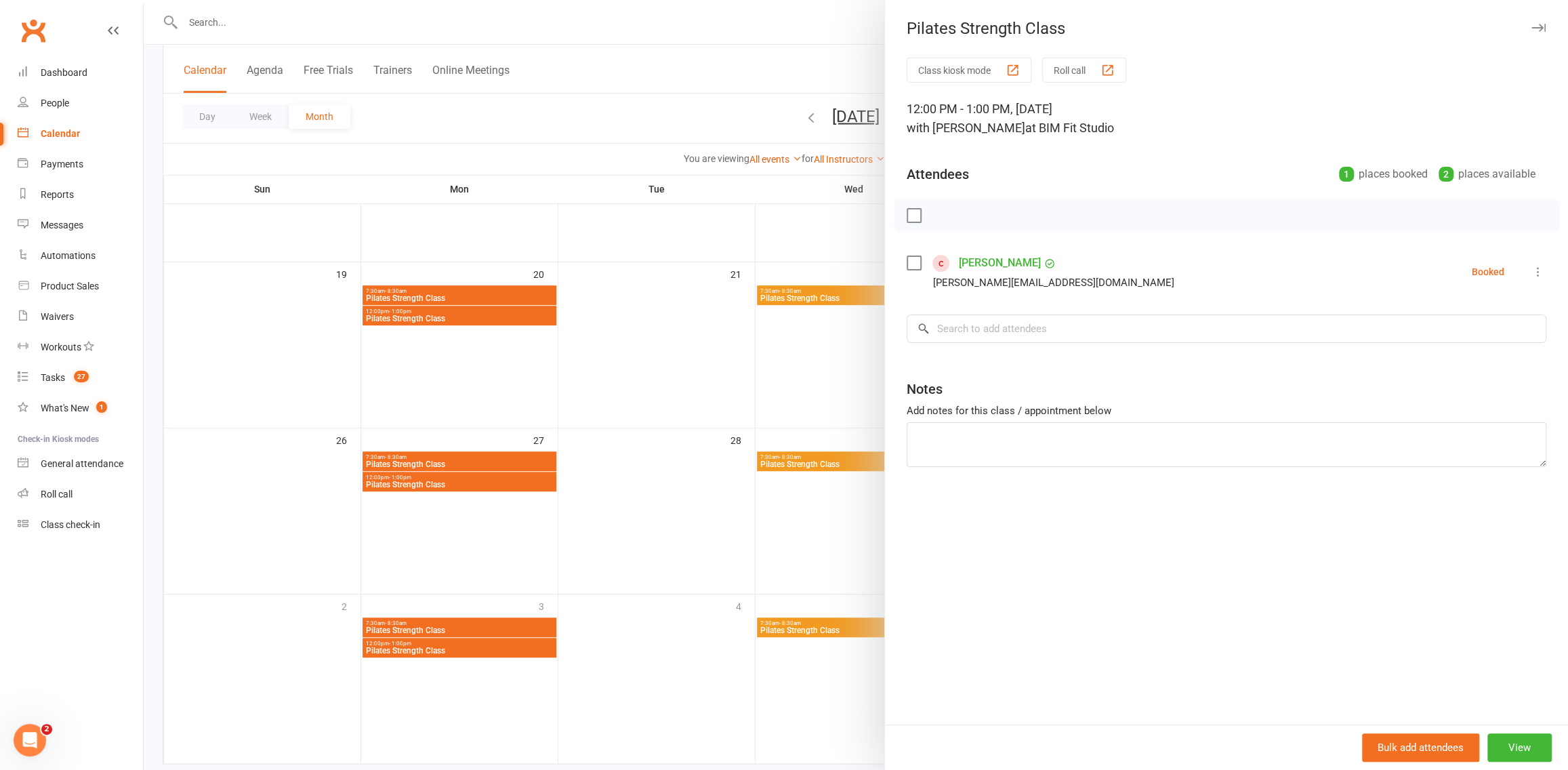
drag, startPoint x: 1052, startPoint y: 109, endPoint x: 1206, endPoint y: 109, distance: 154.0
click at [1206, 109] on div "12:00 PM - 1:00 PM, [DATE] with [PERSON_NAME] at BIM Fit Studio" at bounding box center [1226, 118] width 639 height 38
click at [716, 246] on div at bounding box center [855, 385] width 1425 height 770
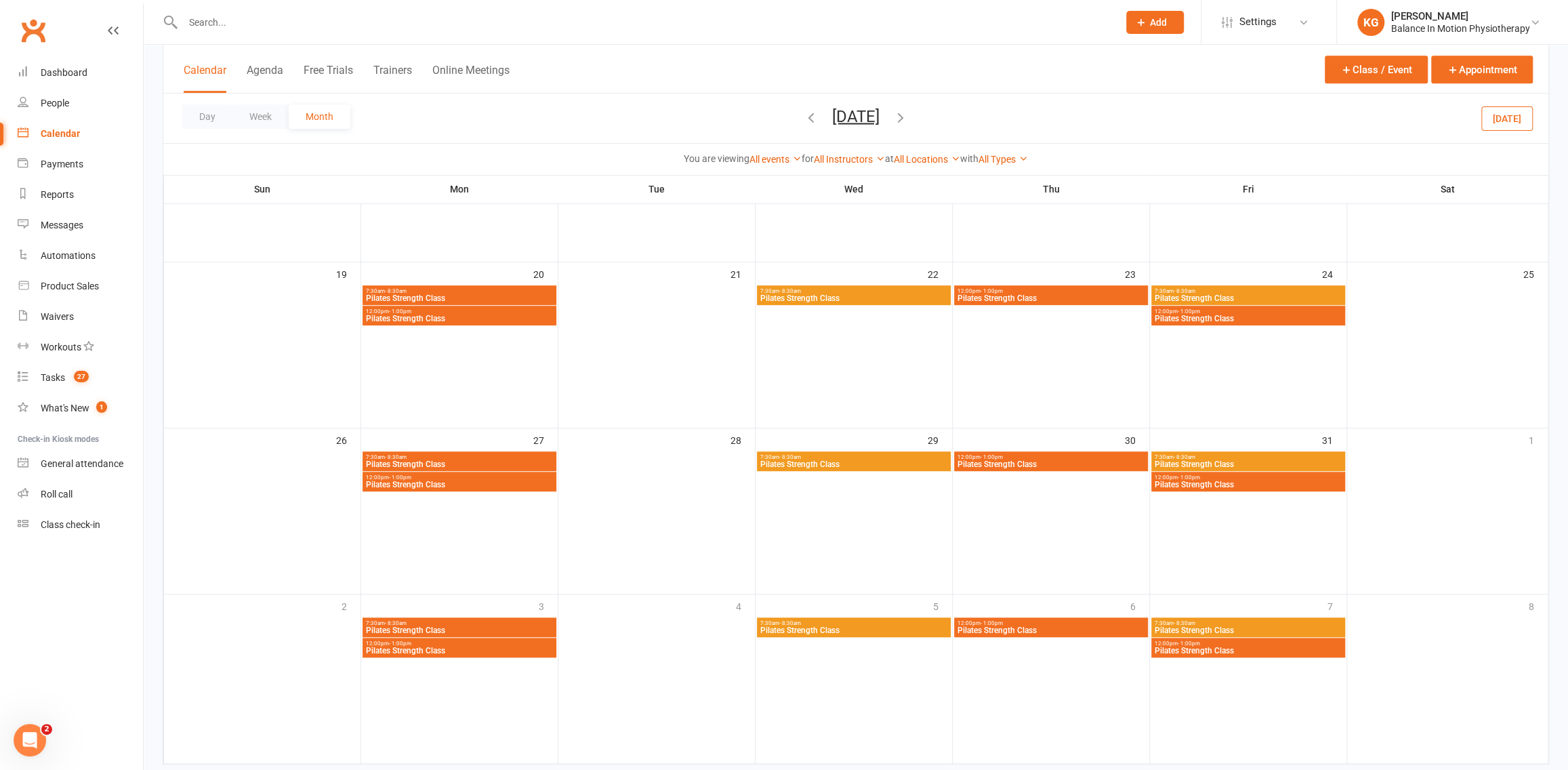
click at [1293, 490] on div "12:00pm - 1:00pm Pilates Strength Class" at bounding box center [1248, 482] width 194 height 20
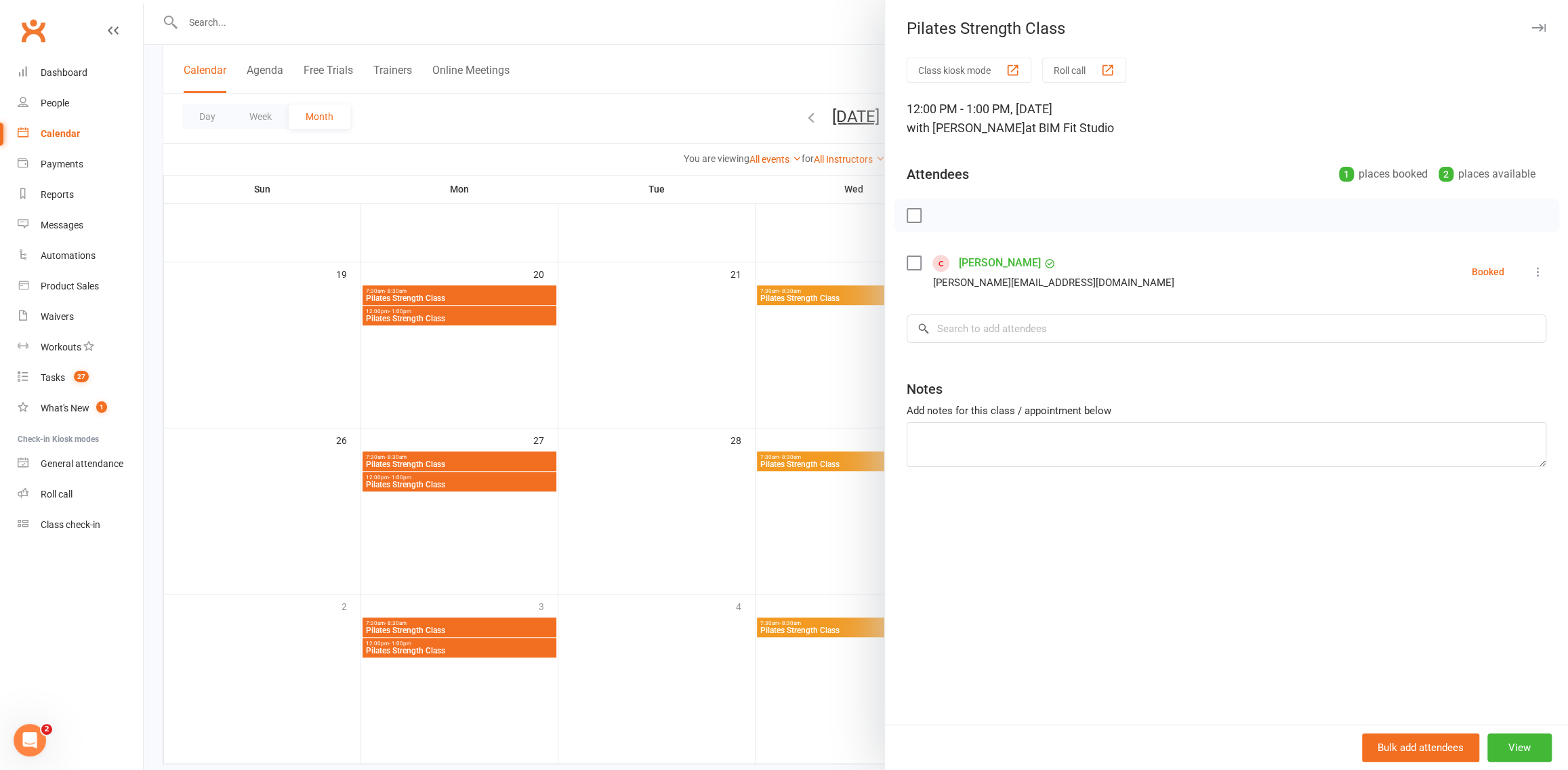
click at [656, 293] on div at bounding box center [855, 385] width 1425 height 770
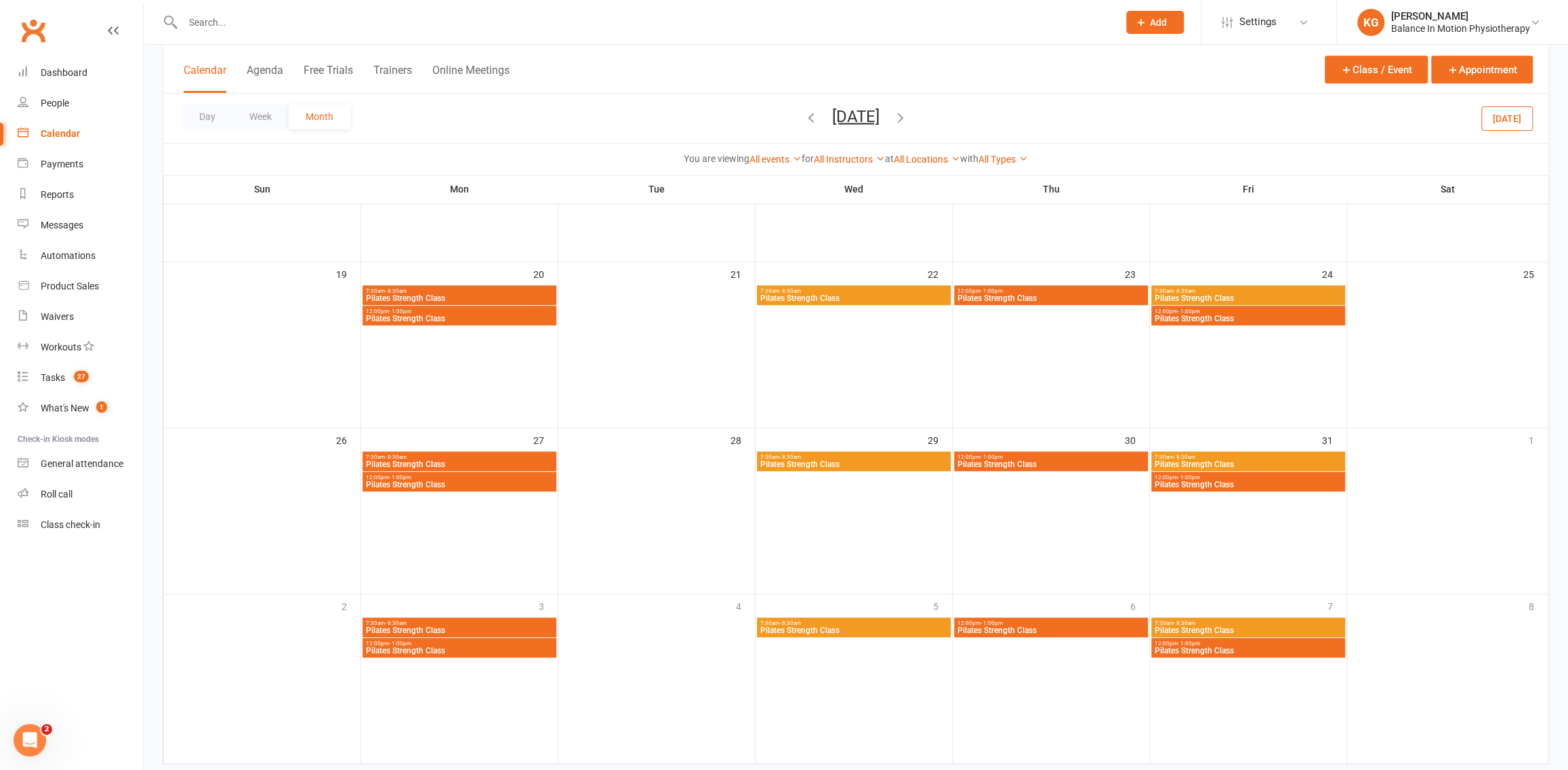
click at [1204, 318] on span "Pilates Strength Class" at bounding box center [1248, 318] width 189 height 8
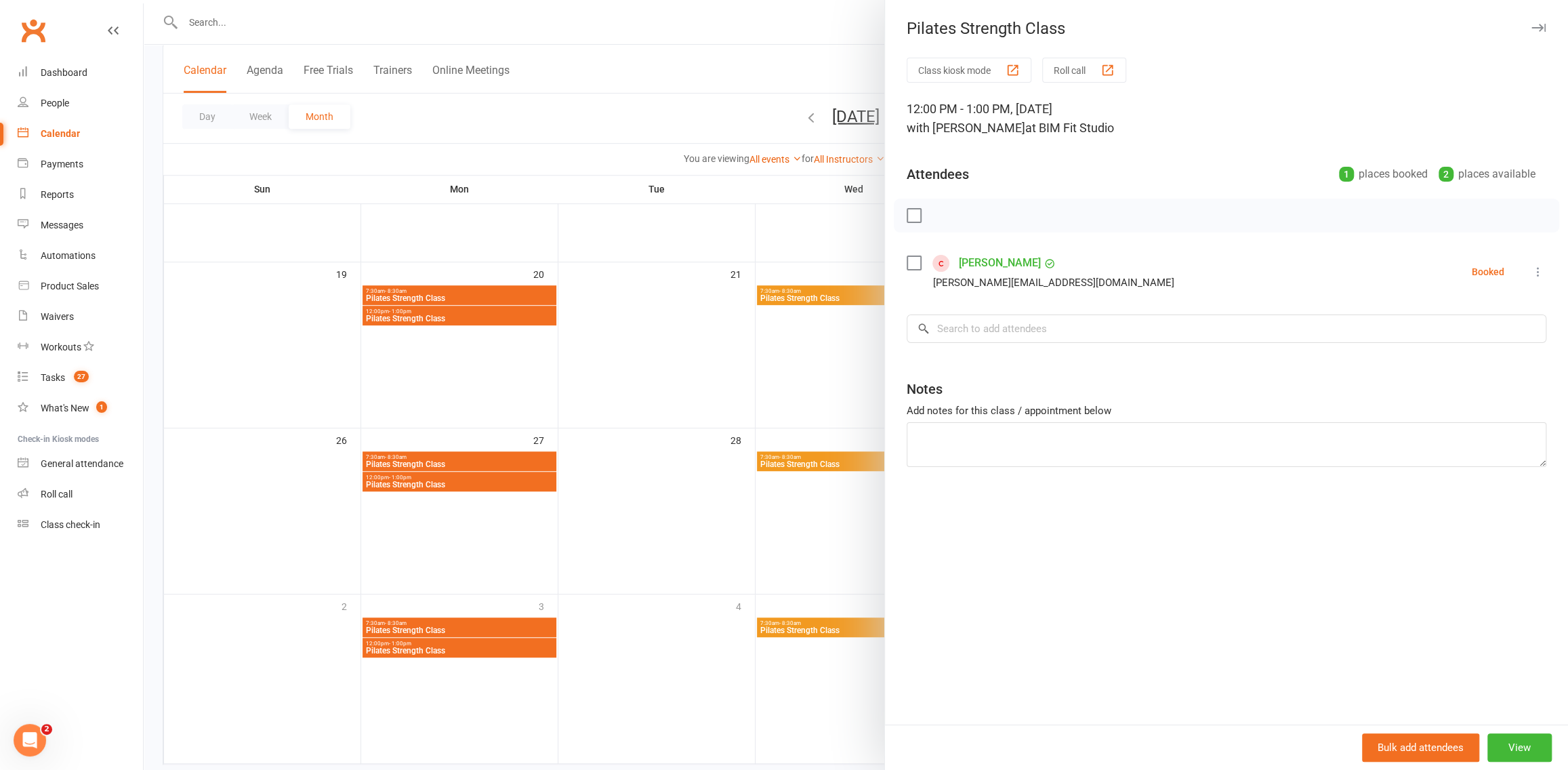
click at [702, 369] on div at bounding box center [855, 385] width 1425 height 770
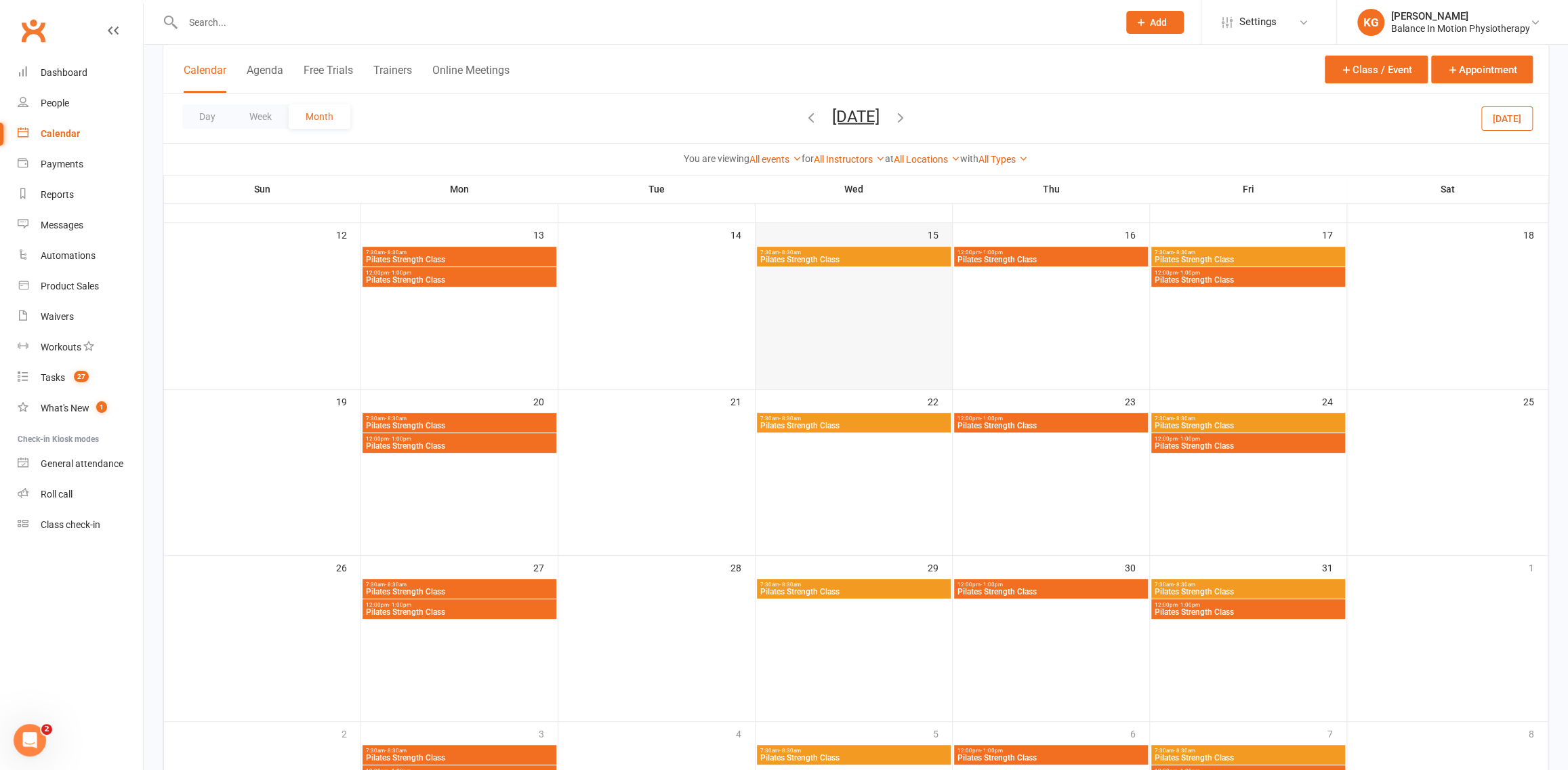
scroll to position [272, 0]
